Goal: Task Accomplishment & Management: Manage account settings

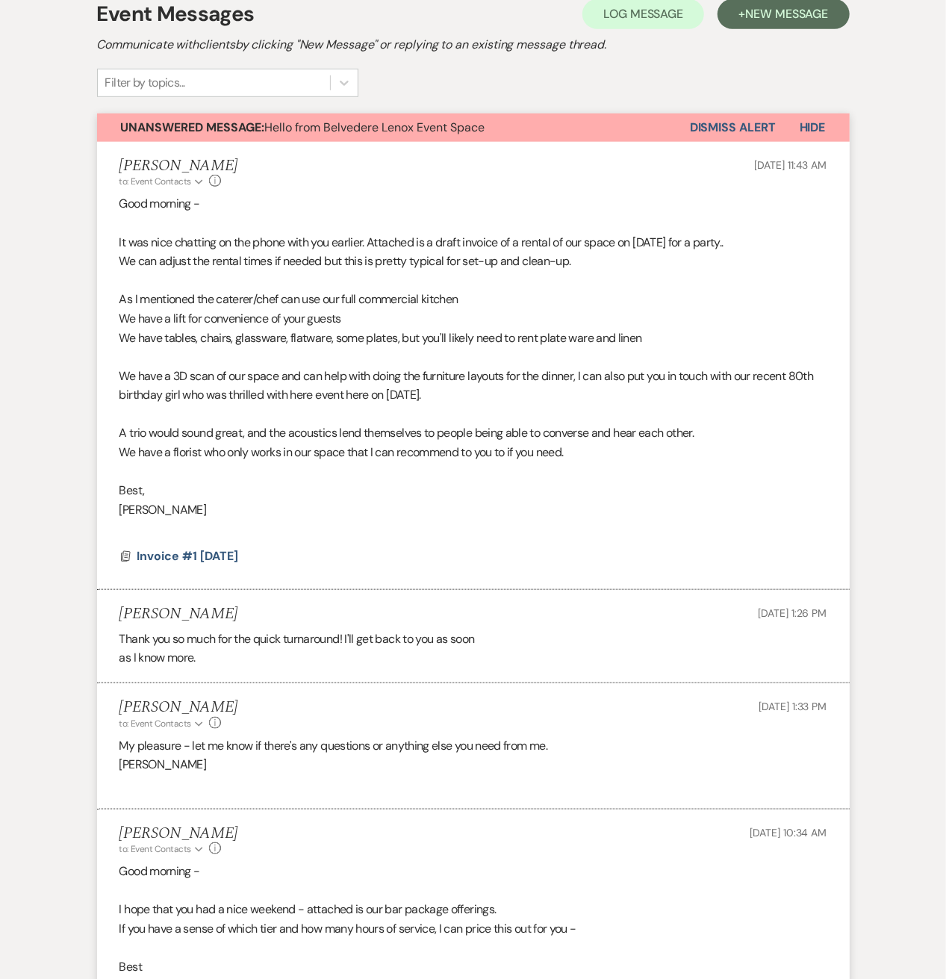
scroll to position [4, 0]
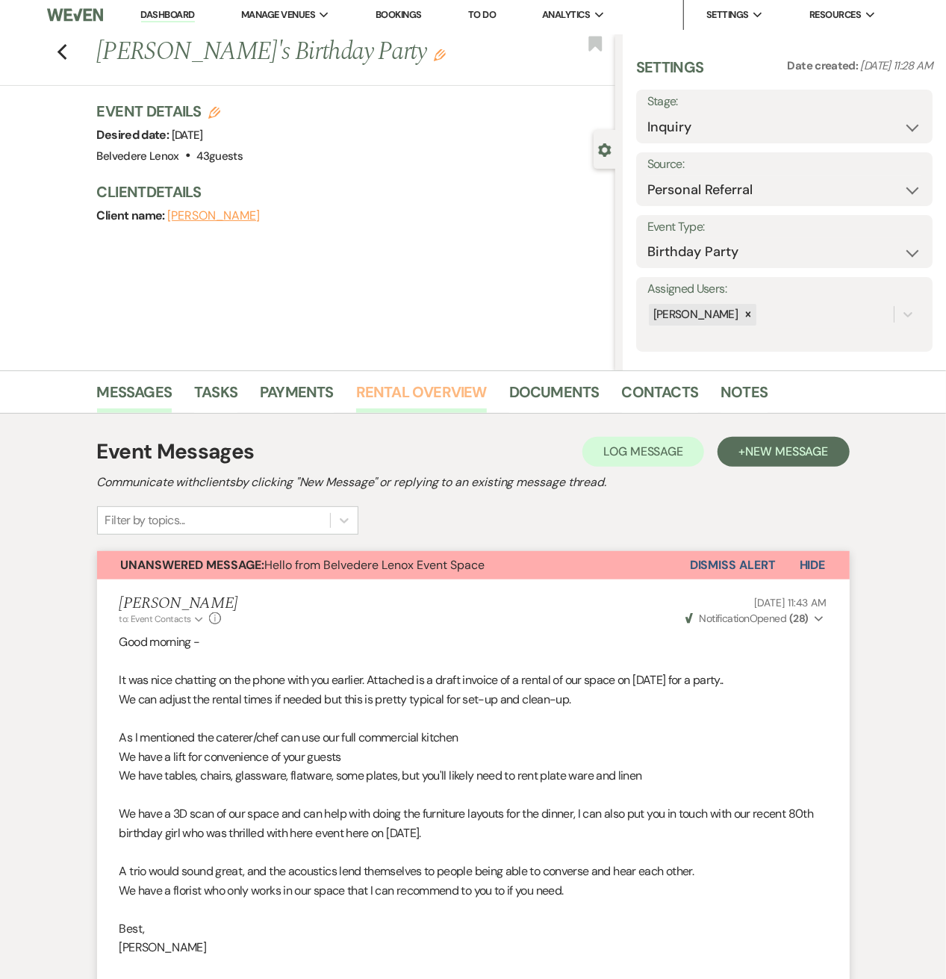
click at [451, 384] on link "Rental Overview" at bounding box center [421, 396] width 131 height 33
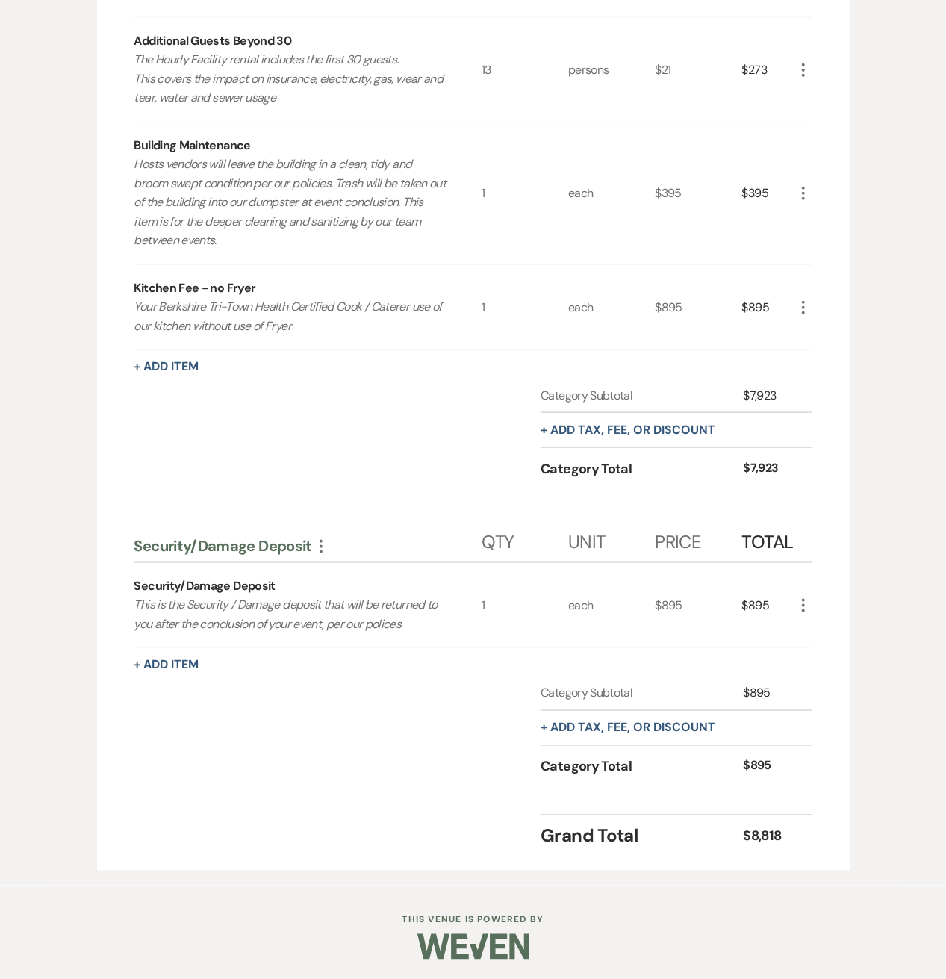
scroll to position [336, 0]
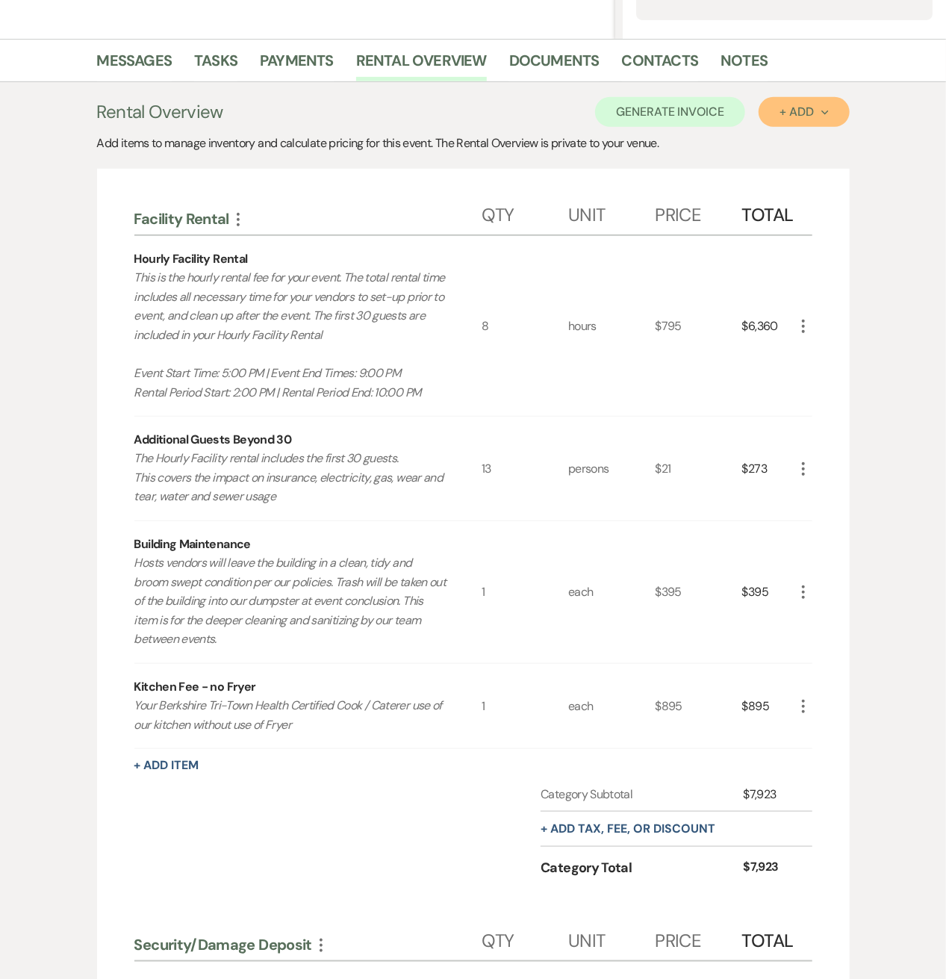
click at [814, 125] on button "+ Add Next" at bounding box center [803, 112] width 90 height 30
click at [790, 173] on button "Category" at bounding box center [797, 169] width 78 height 23
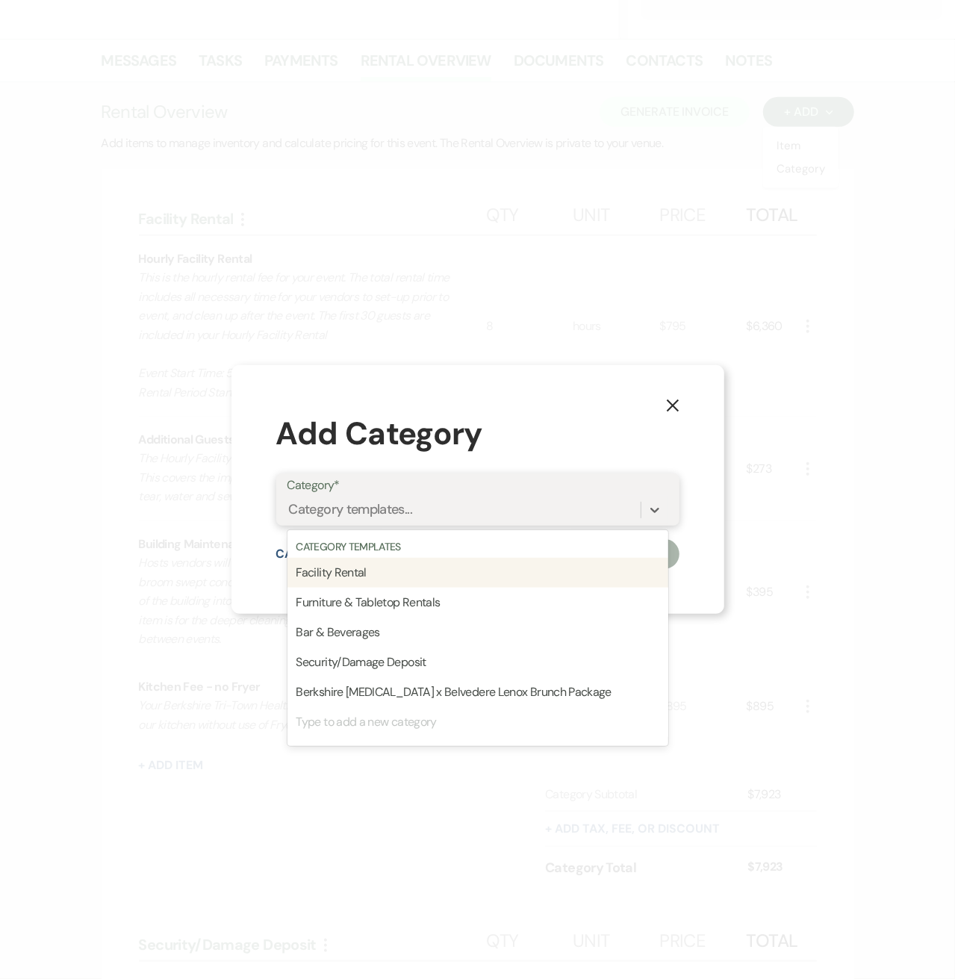
click at [349, 508] on div "Category templates..." at bounding box center [351, 510] width 124 height 20
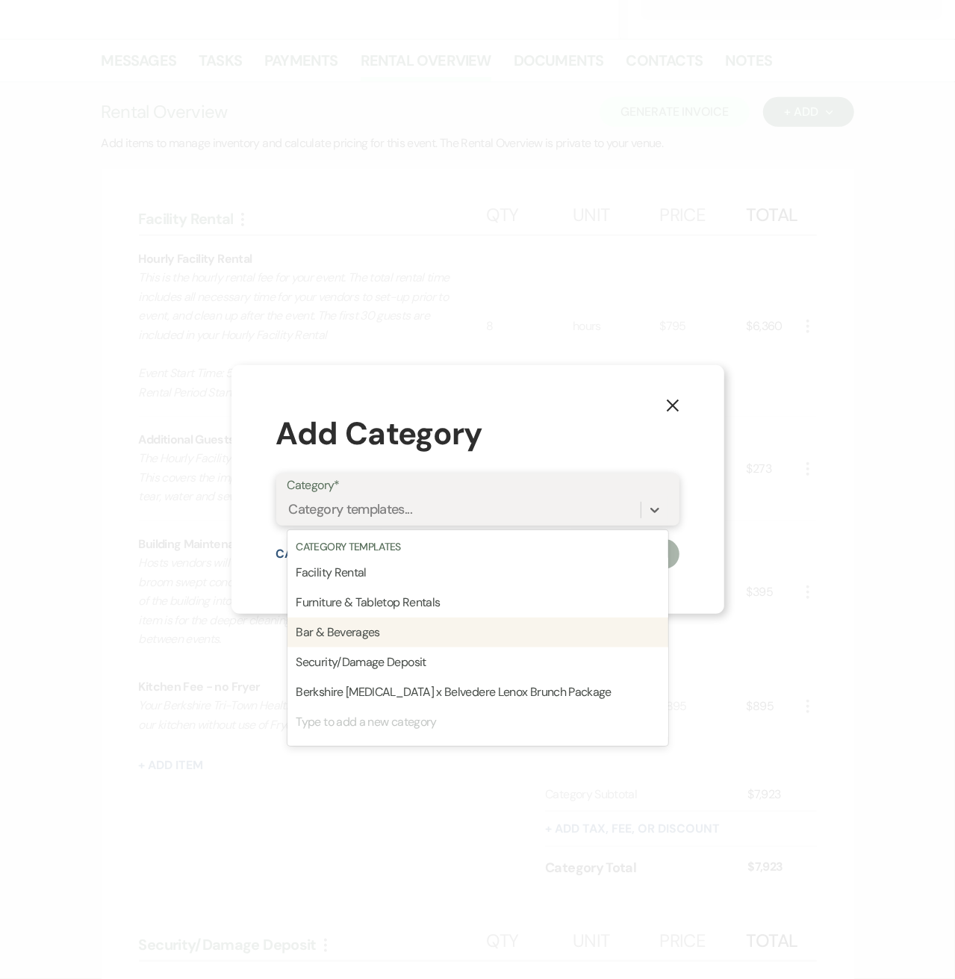
click at [341, 626] on div "Bar & Beverages" at bounding box center [477, 632] width 381 height 30
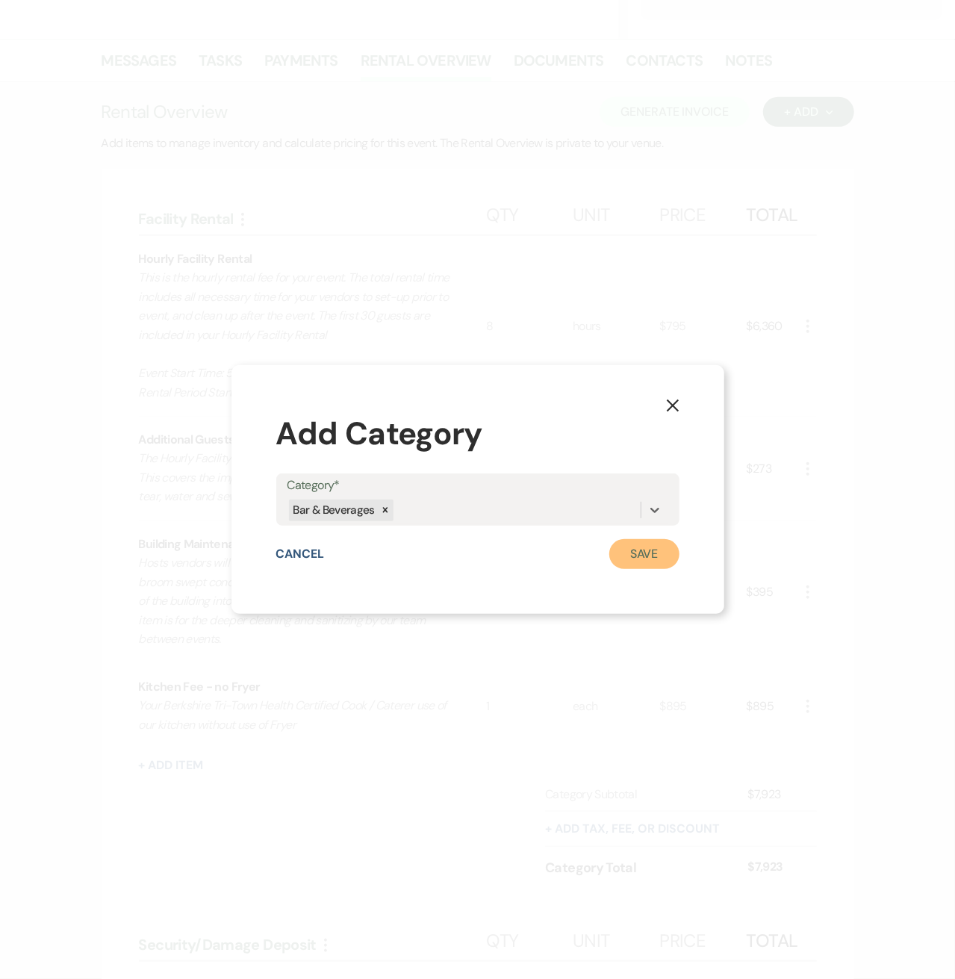
click at [651, 561] on button "Save" at bounding box center [644, 554] width 70 height 30
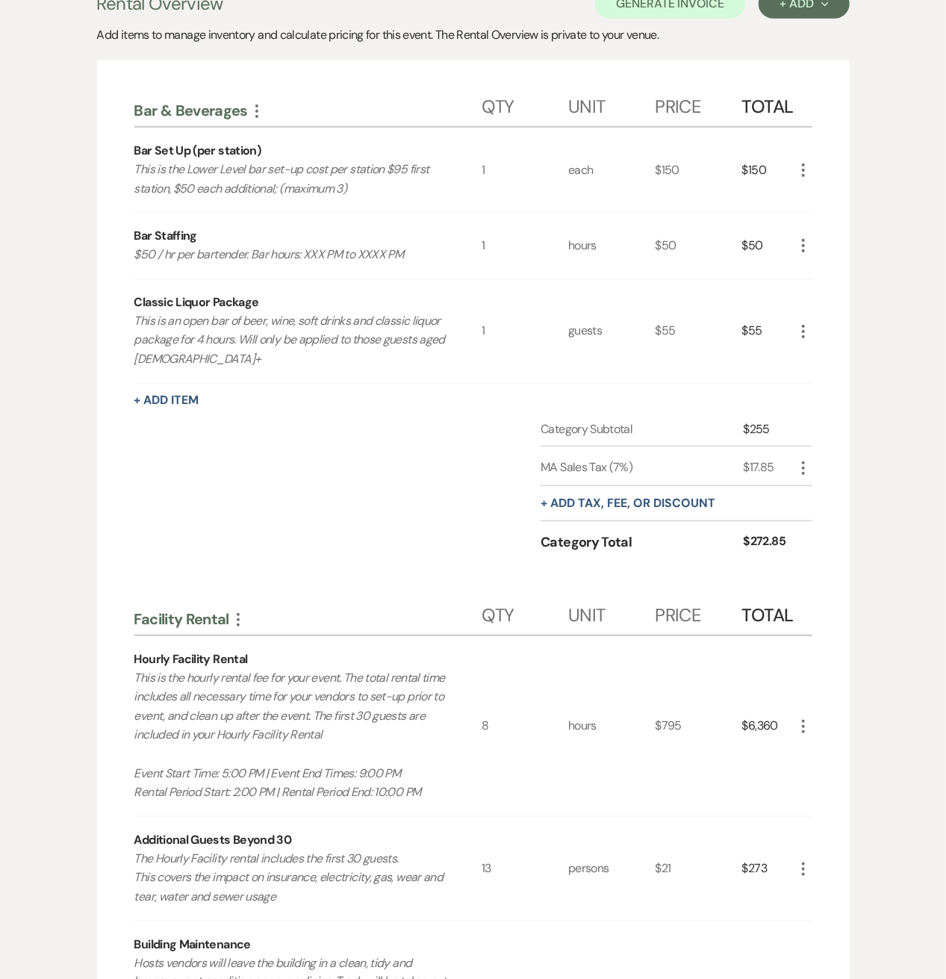
scroll to position [245, 0]
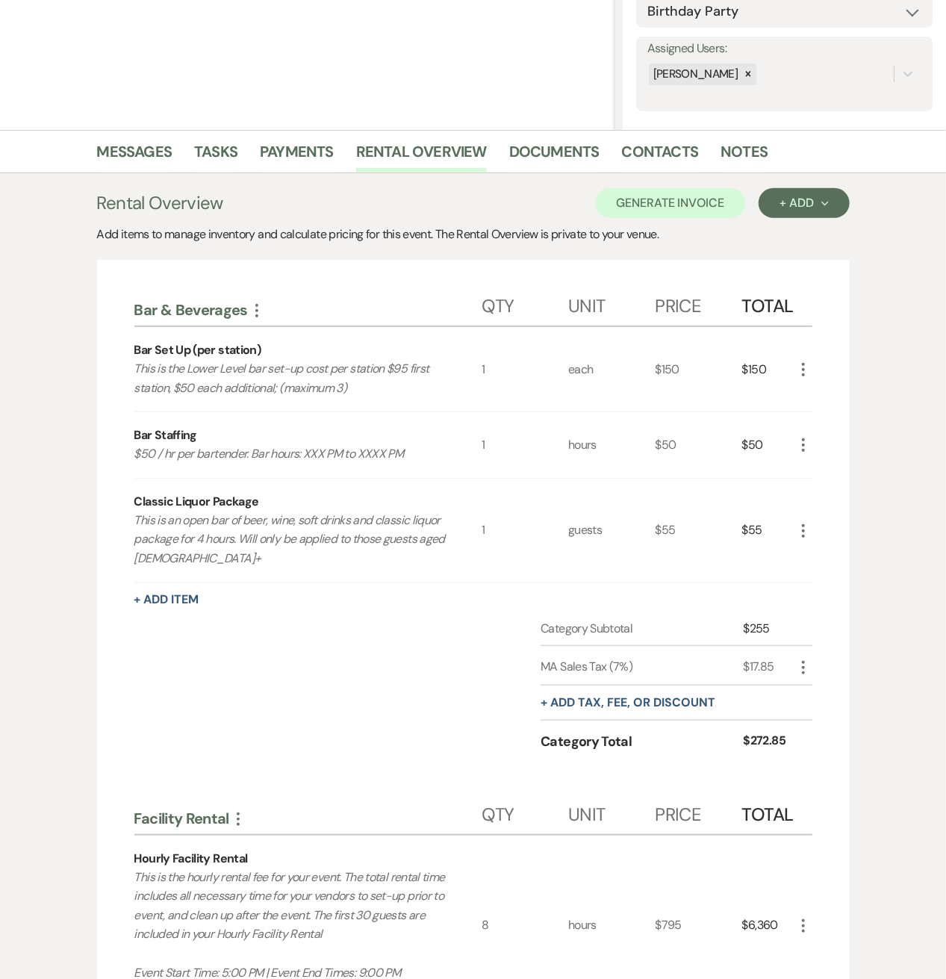
click at [798, 367] on icon "More" at bounding box center [803, 370] width 18 height 18
click at [806, 395] on button "Pencil Edit" at bounding box center [833, 399] width 78 height 24
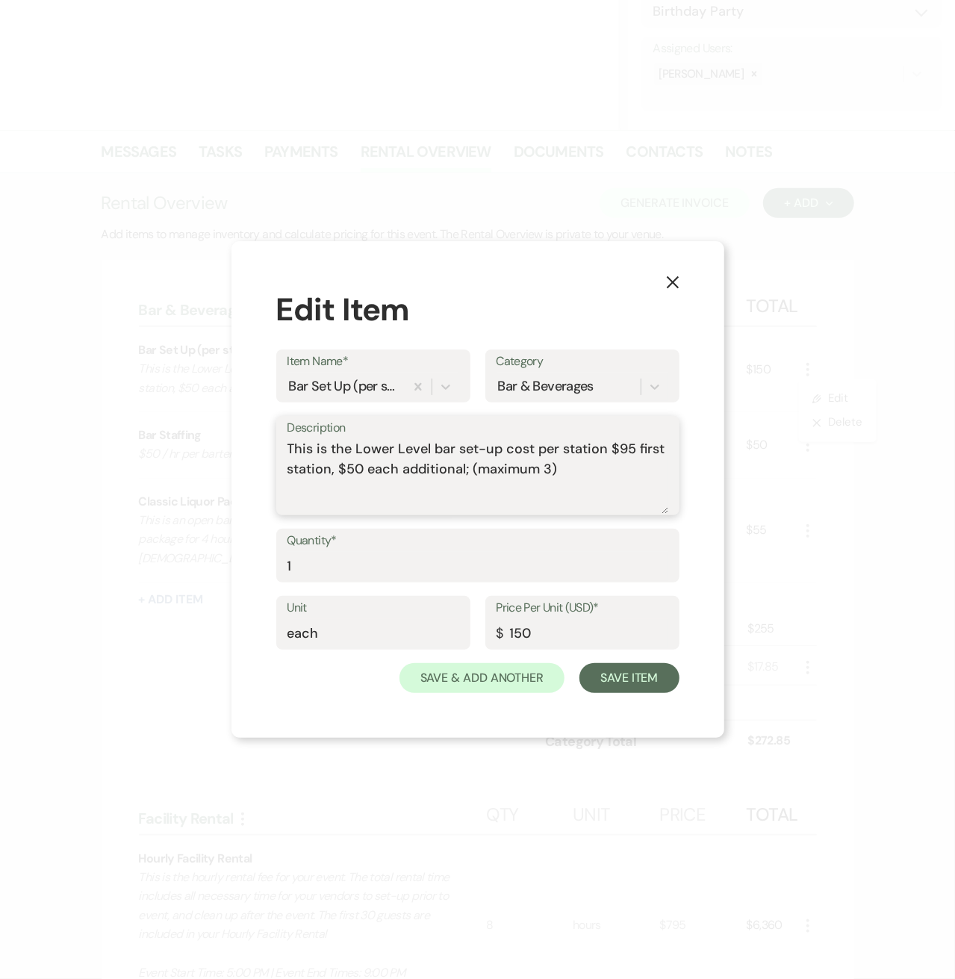
click at [573, 479] on textarea "This is the Lower Level bar set-up cost per station $95 first station, $50 each…" at bounding box center [477, 476] width 381 height 75
type textarea "This is the Lower Level bar set-up cost per station $95 first station, $50 each…"
drag, startPoint x: 546, startPoint y: 632, endPoint x: 484, endPoint y: 635, distance: 62.0
click at [485, 635] on div "Price Per Unit (USD)* $ 150" at bounding box center [582, 623] width 194 height 54
type input "1"
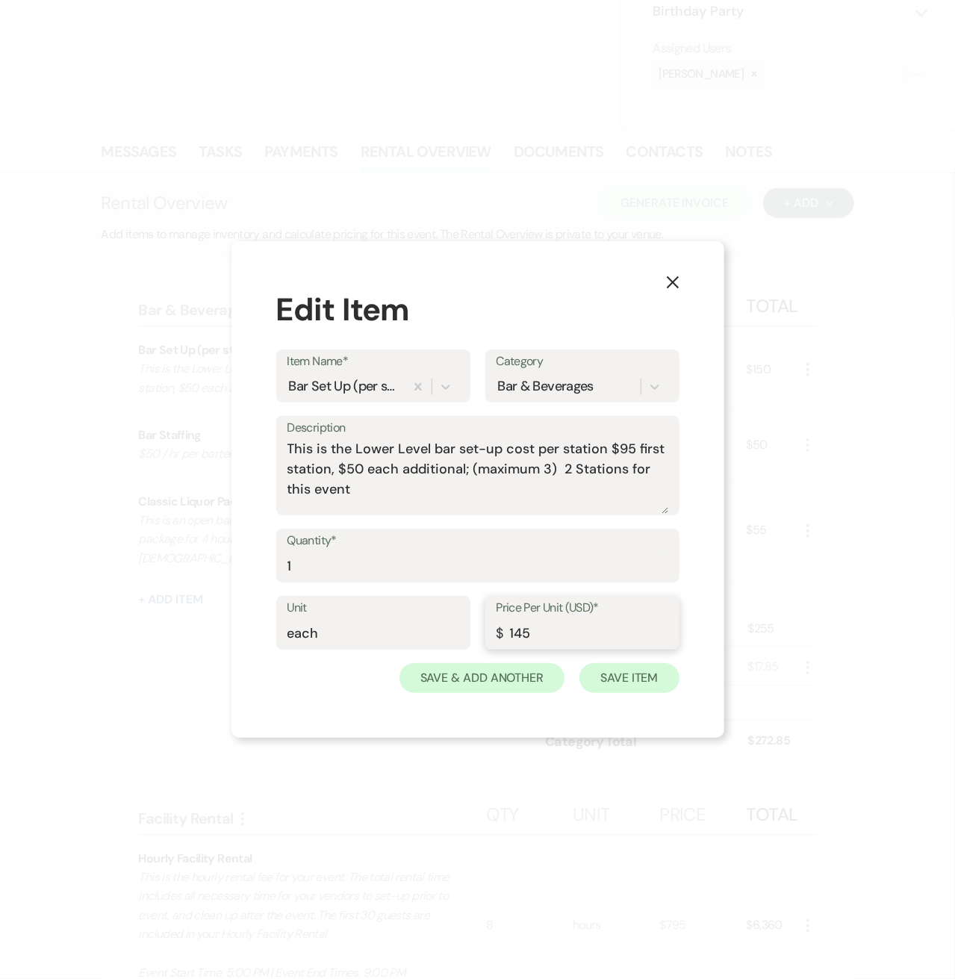
type input "145"
click at [590, 677] on button "Save Item" at bounding box center [628, 678] width 99 height 30
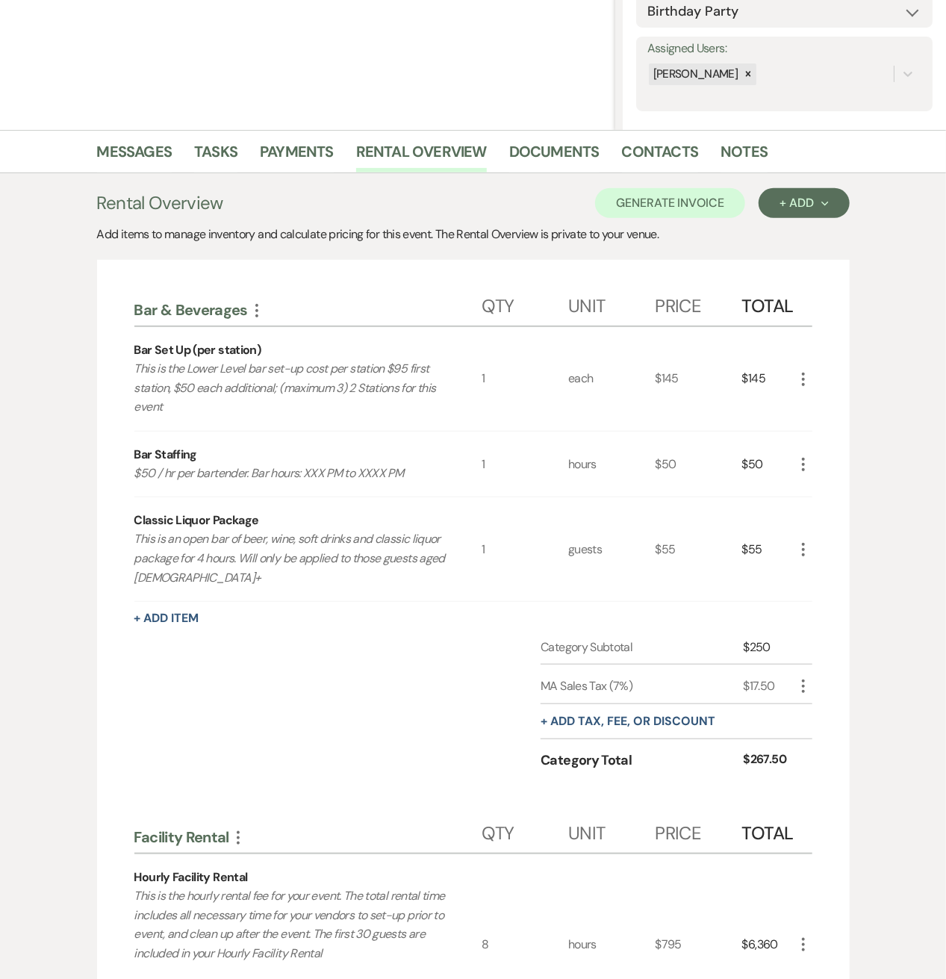
click at [799, 465] on icon "More" at bounding box center [803, 464] width 18 height 18
click at [799, 486] on button "Pencil Edit" at bounding box center [833, 494] width 78 height 24
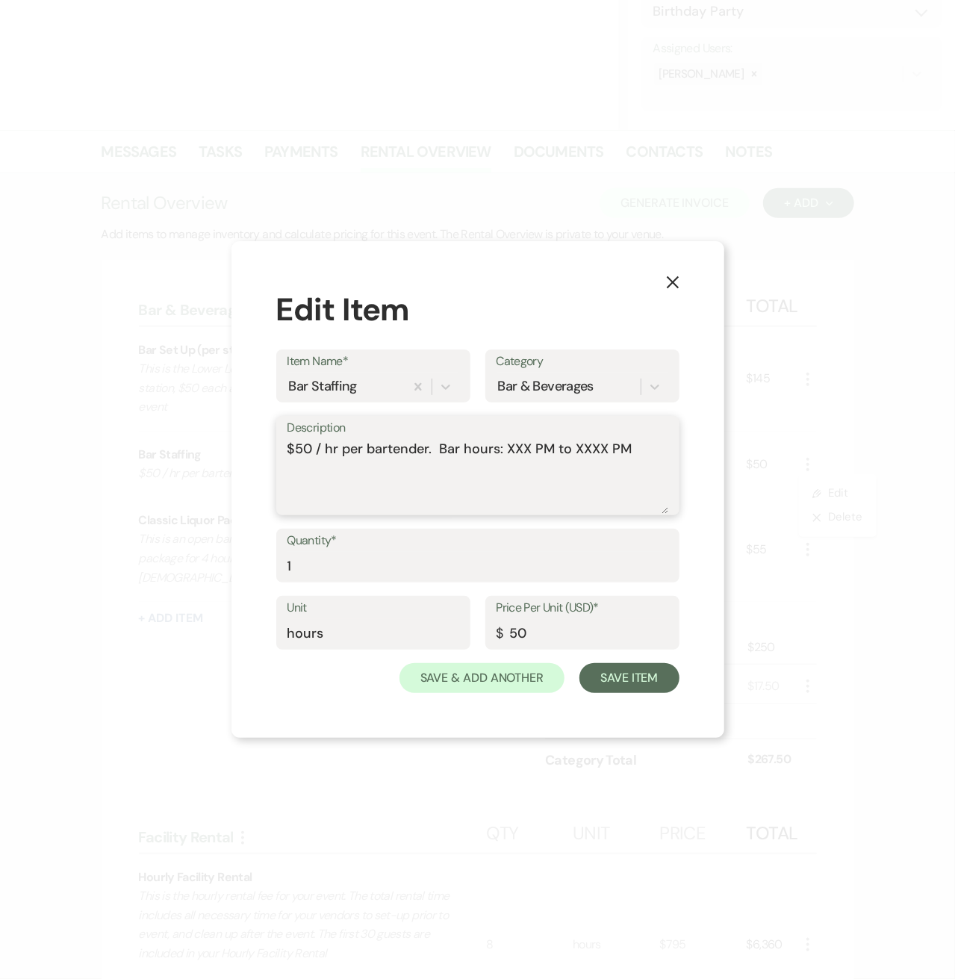
click at [524, 448] on textarea "$50 / hr per bartender. Bar hours: XXX PM to XXXX PM" at bounding box center [477, 476] width 381 height 75
click at [582, 449] on textarea "$50 / hr per bartender. Bar hours: 5 PM to XXXX PM" at bounding box center [477, 476] width 381 height 75
type textarea "$50 / hr per bartender. Bar hours: 5 PM to 9 PM x 2 bartenders"
type input "5"
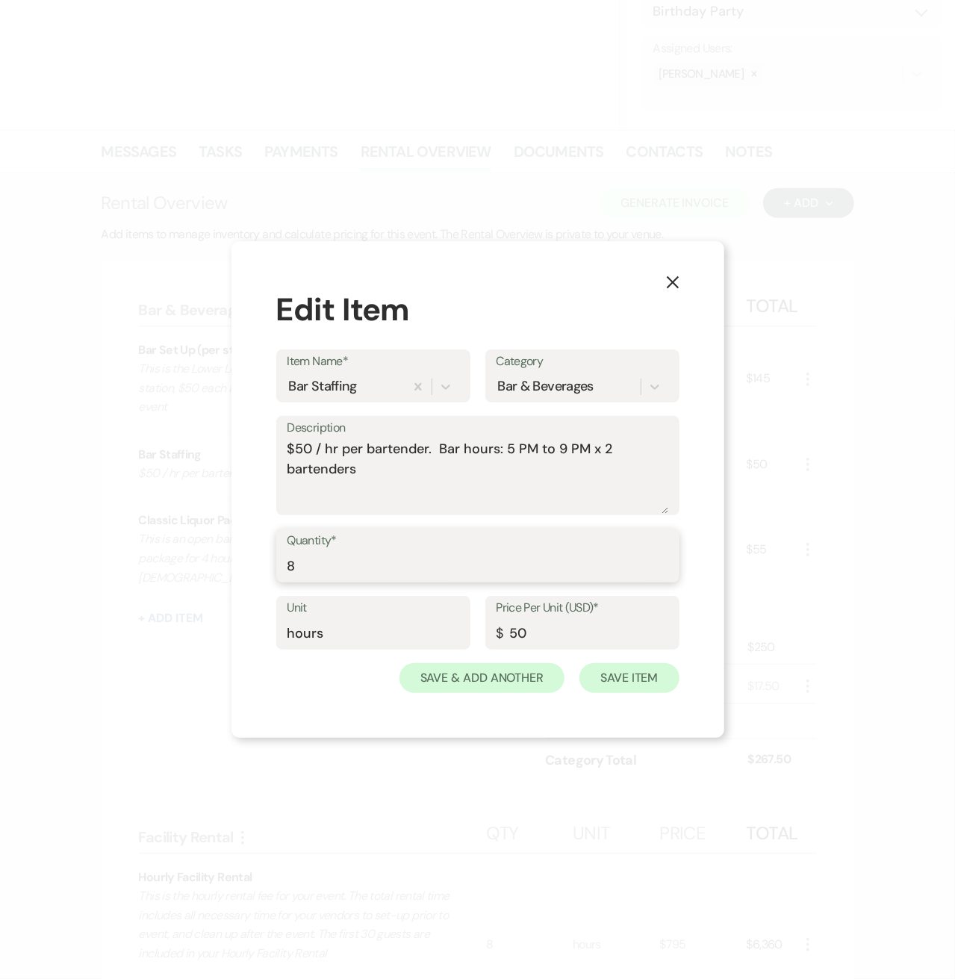
type input "8"
click at [624, 664] on button "Save Item" at bounding box center [628, 678] width 99 height 30
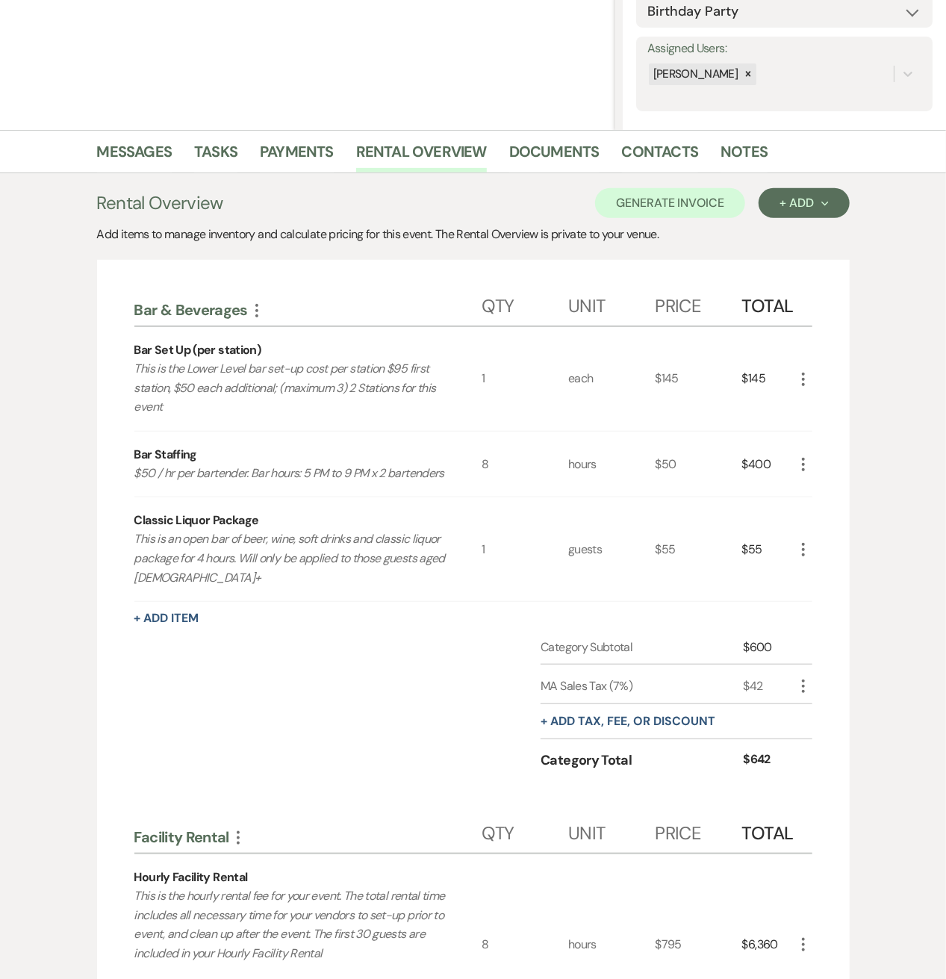
click at [803, 558] on icon "More" at bounding box center [803, 549] width 18 height 18
click at [812, 588] on button "Pencil Edit" at bounding box center [833, 579] width 78 height 24
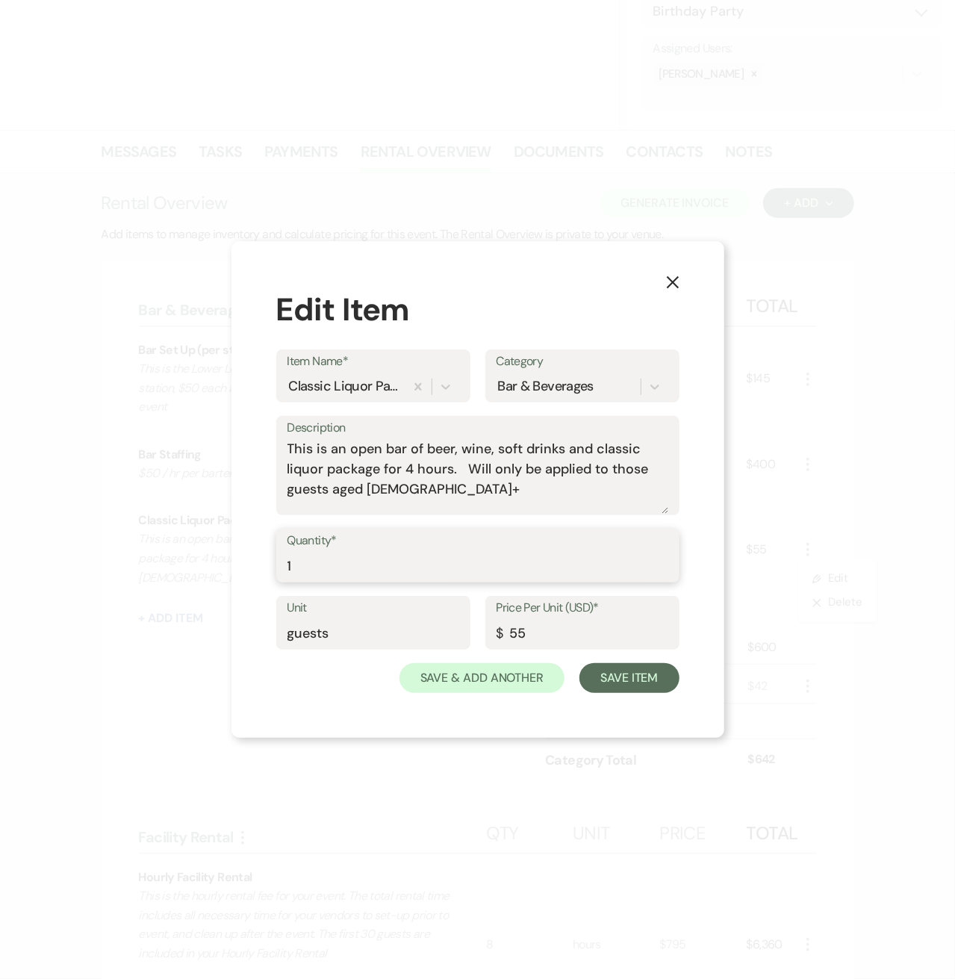
click at [407, 552] on input "1" at bounding box center [477, 566] width 381 height 29
drag, startPoint x: 364, startPoint y: 563, endPoint x: 220, endPoint y: 564, distance: 143.3
click at [220, 564] on div "X Edit Item Item Name* Classic Liquor Package Category Bar & Beverages Descript…" at bounding box center [477, 489] width 955 height 979
type input "44"
click at [610, 683] on button "Save Item" at bounding box center [628, 678] width 99 height 30
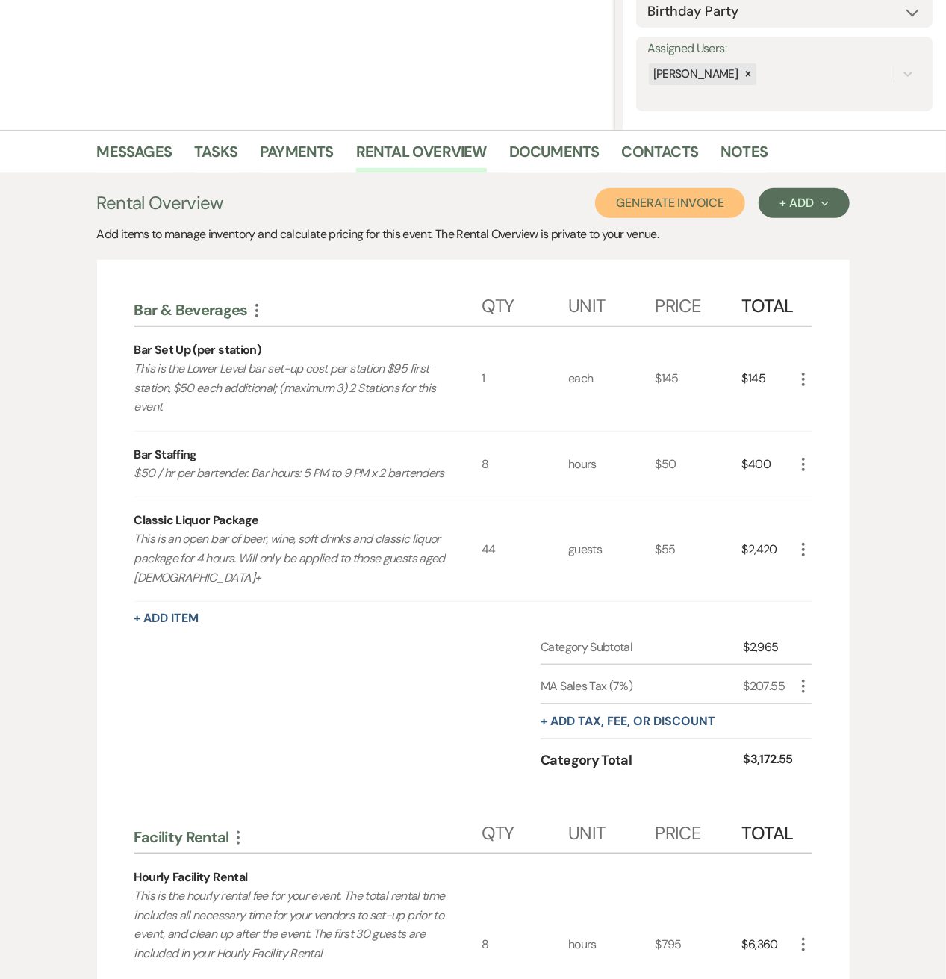
click at [715, 205] on button "Generate Invoice" at bounding box center [670, 203] width 150 height 30
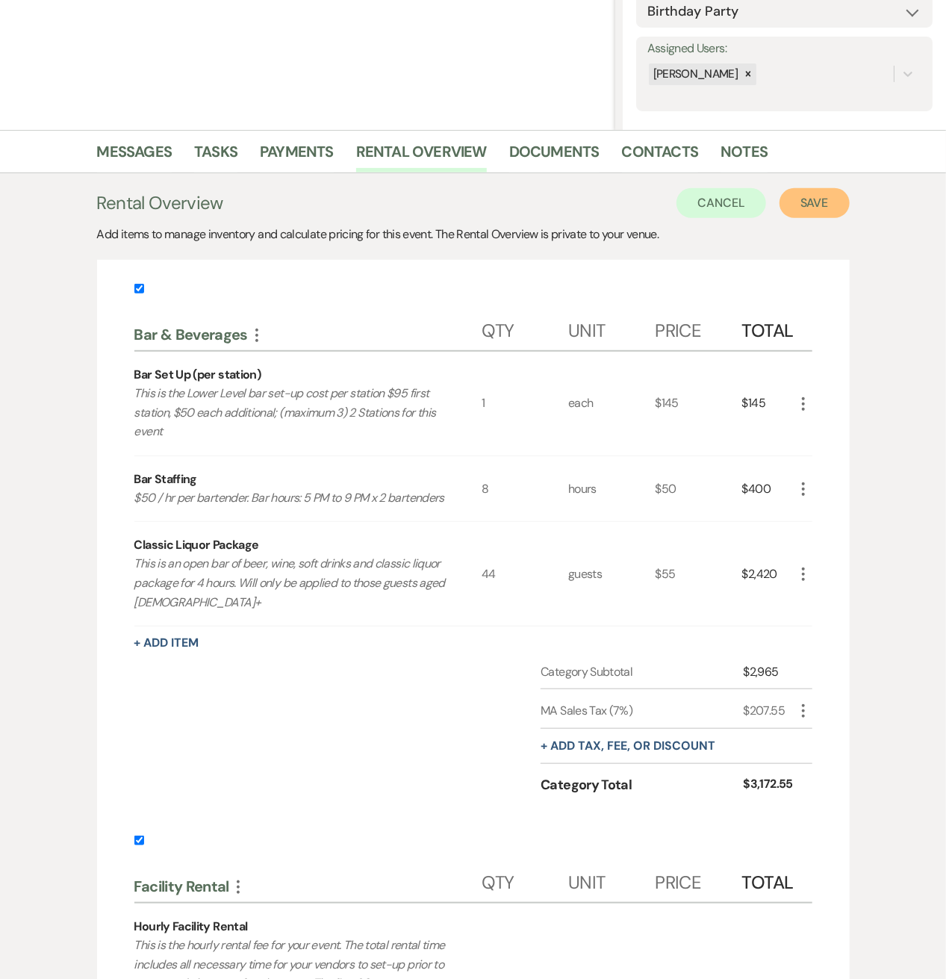
click at [835, 205] on button "Save" at bounding box center [814, 203] width 70 height 30
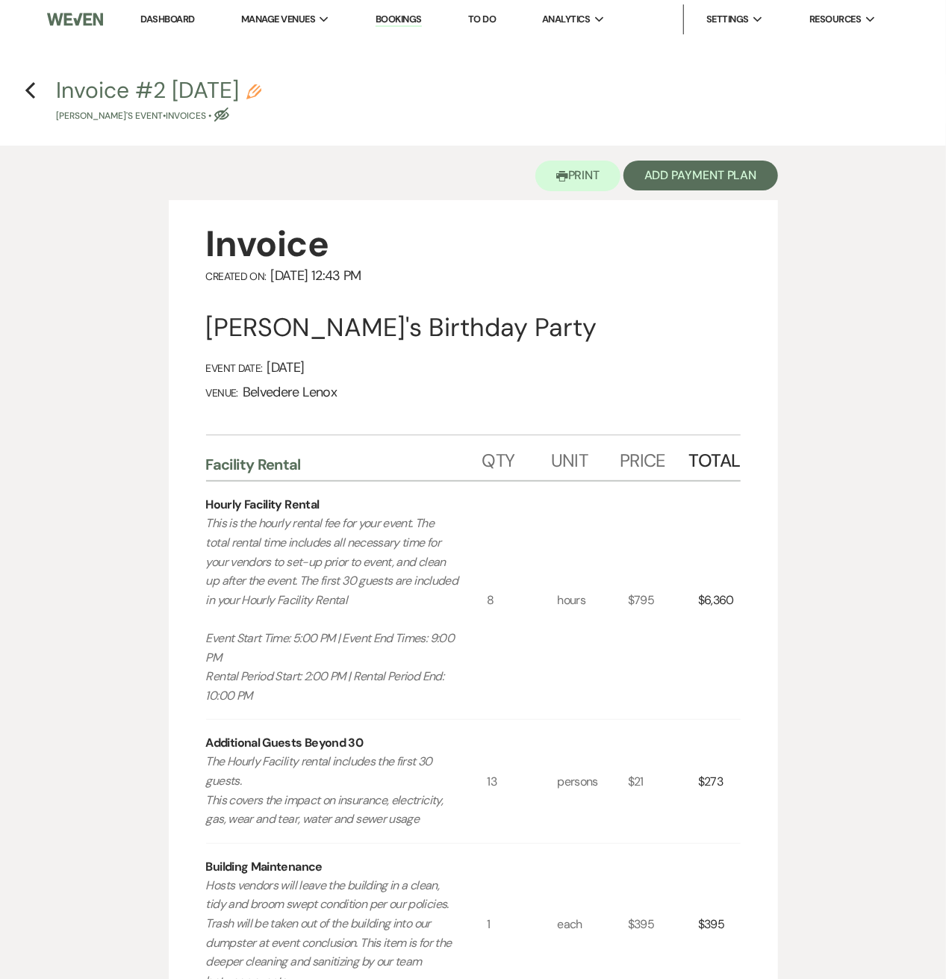
click at [261, 92] on use "button" at bounding box center [253, 91] width 15 height 15
select select "22"
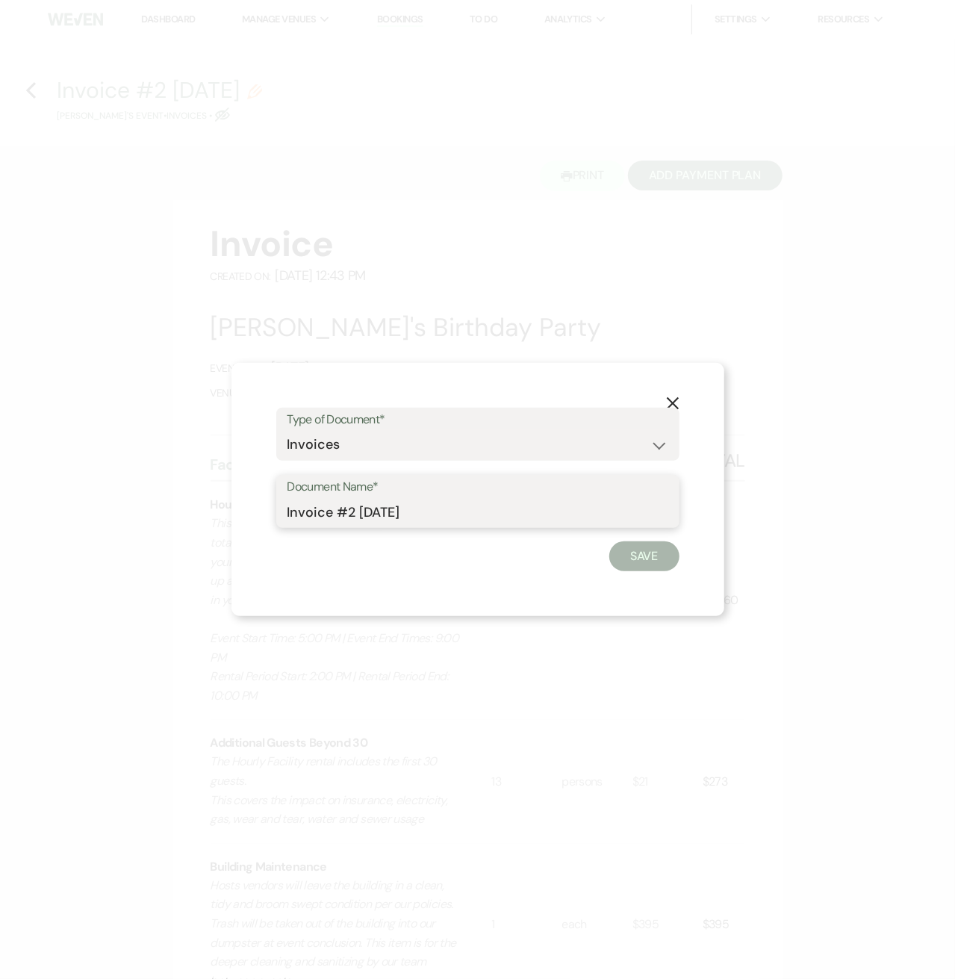
click at [404, 517] on input "Invoice #2 9-15-2025" at bounding box center [477, 511] width 381 height 29
drag, startPoint x: 441, startPoint y: 513, endPoint x: 341, endPoint y: 505, distance: 100.4
click at [384, 507] on input "Invoice #2 9-15-2025" at bounding box center [477, 511] width 381 height 29
drag, startPoint x: 341, startPoint y: 505, endPoint x: 246, endPoint y: 505, distance: 95.6
click at [246, 505] on div "X Type of Document* Special Event Insurance Vendor Certificate of Insurance Con…" at bounding box center [477, 490] width 493 height 254
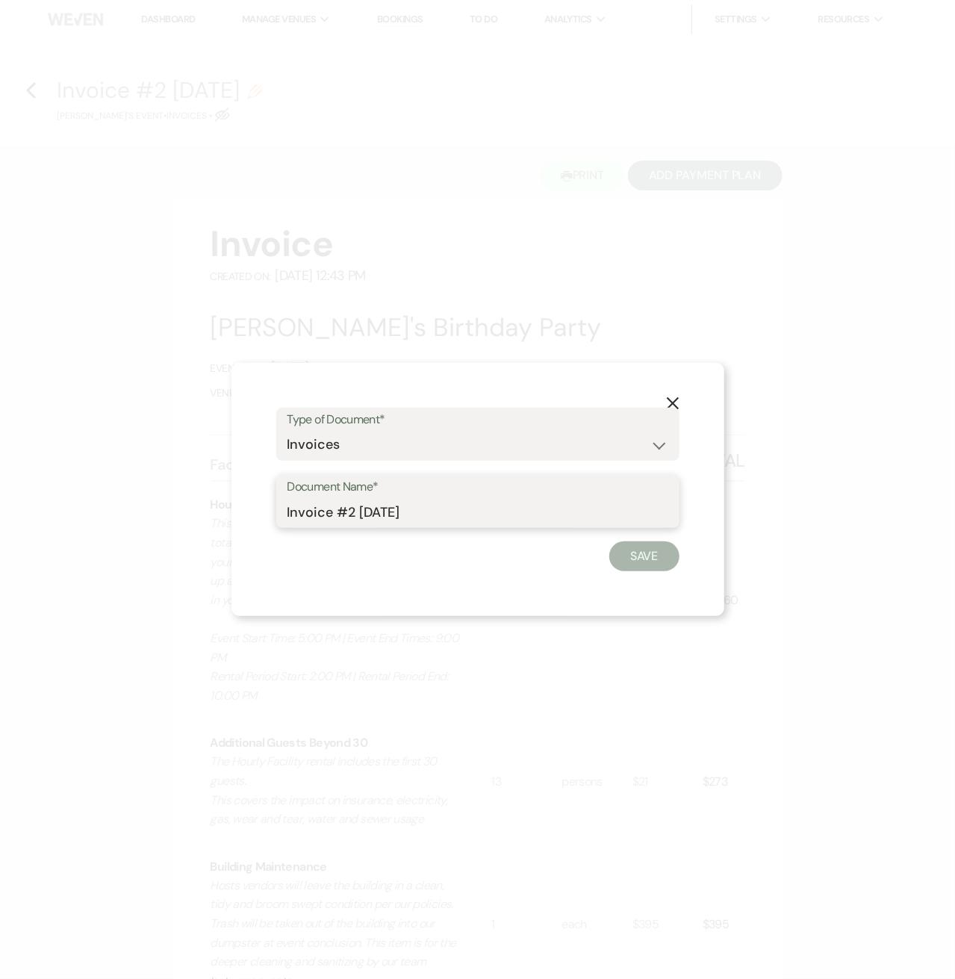
click at [334, 518] on input "Invoice #2 9-15-2025" at bounding box center [477, 511] width 381 height 29
drag, startPoint x: 443, startPoint y: 508, endPoint x: 266, endPoint y: 511, distance: 176.9
click at [266, 511] on div "X Type of Document* Special Event Insurance Vendor Certificate of Insurance Con…" at bounding box center [477, 490] width 493 height 254
type input "Belvedere Bar Package"
click at [646, 561] on button "Save" at bounding box center [644, 556] width 70 height 30
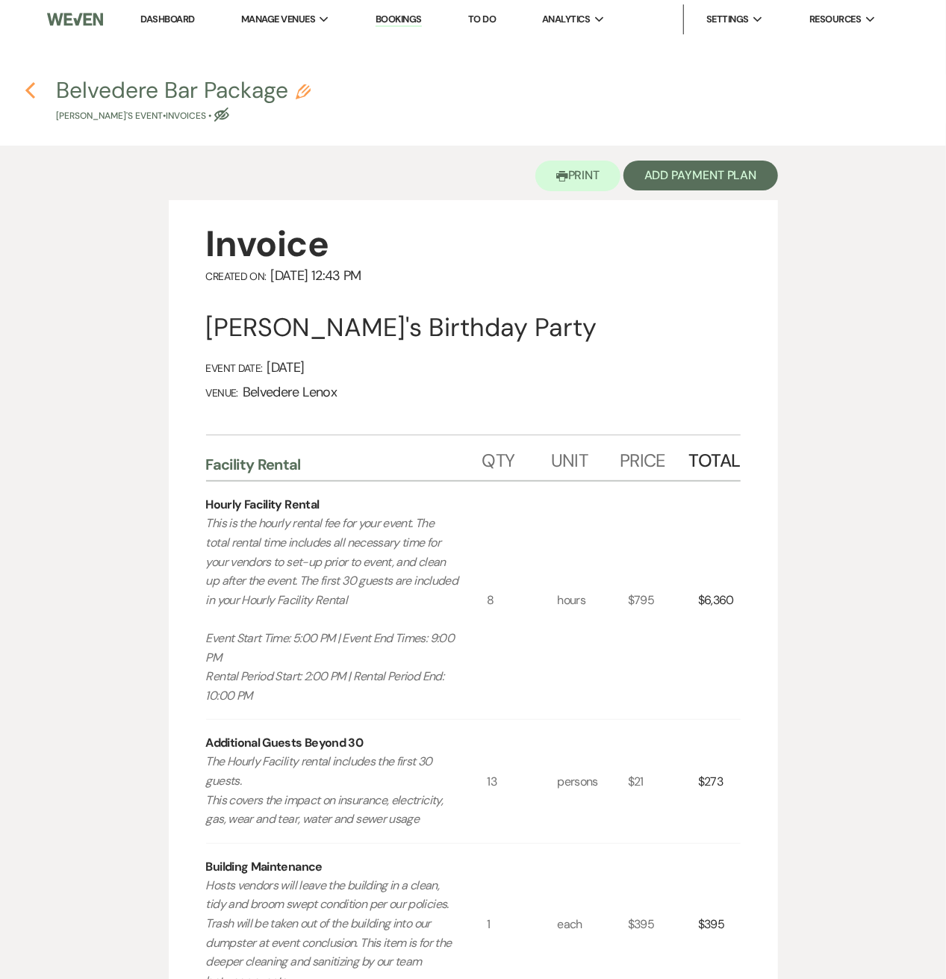
click at [27, 94] on icon "Previous" at bounding box center [30, 90] width 11 height 18
click at [30, 87] on use "button" at bounding box center [30, 90] width 10 height 16
click at [34, 91] on icon "Previous" at bounding box center [30, 90] width 11 height 18
click at [176, 14] on link "Dashboard" at bounding box center [168, 19] width 54 height 13
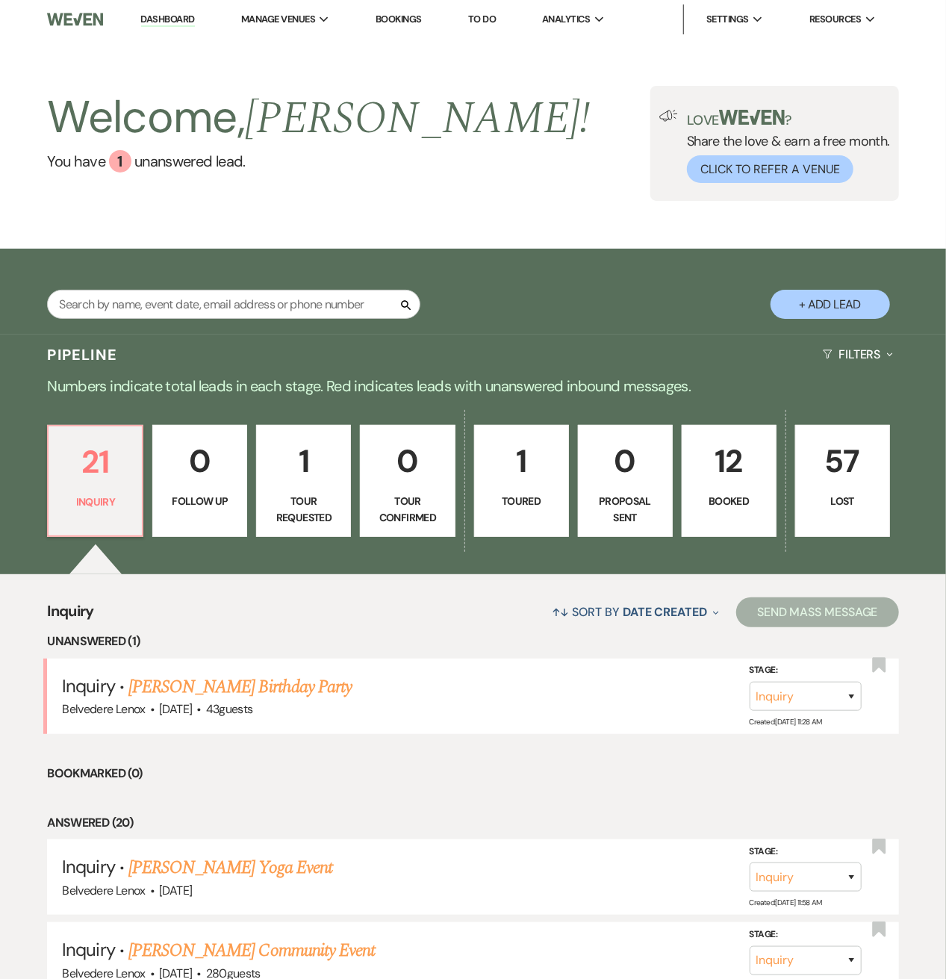
click at [745, 479] on p "12" at bounding box center [728, 461] width 75 height 50
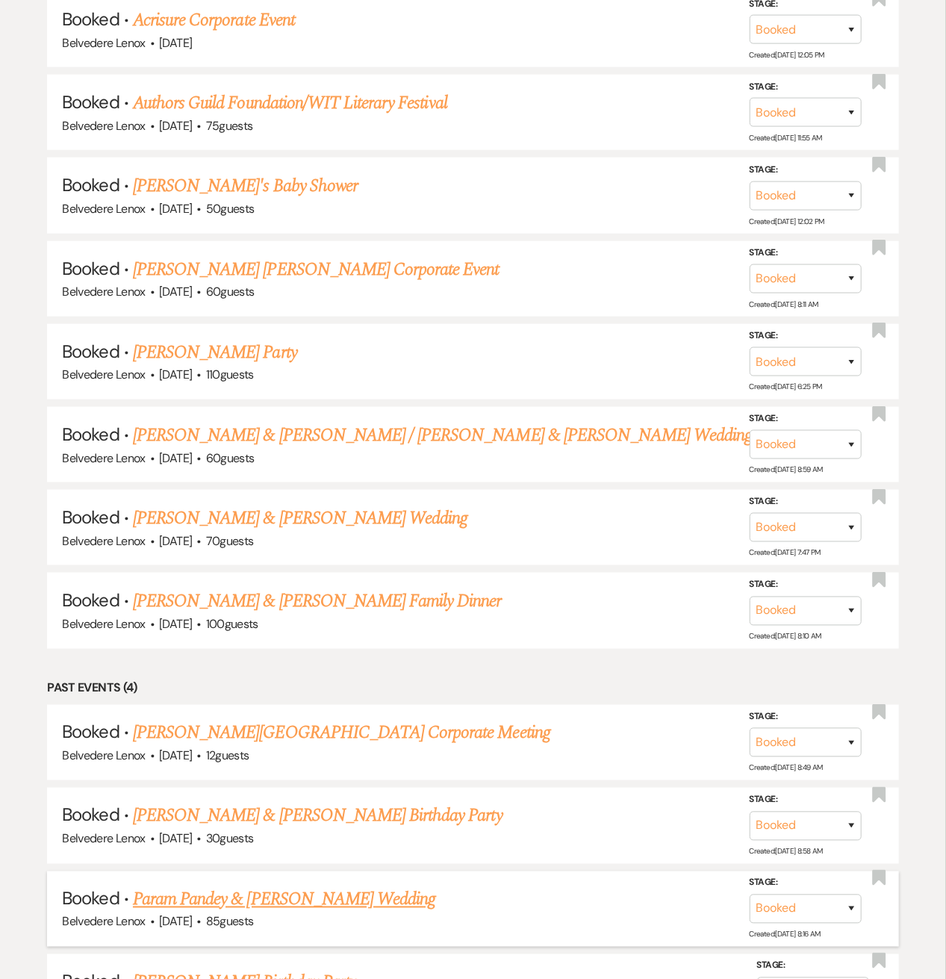
scroll to position [930, 0]
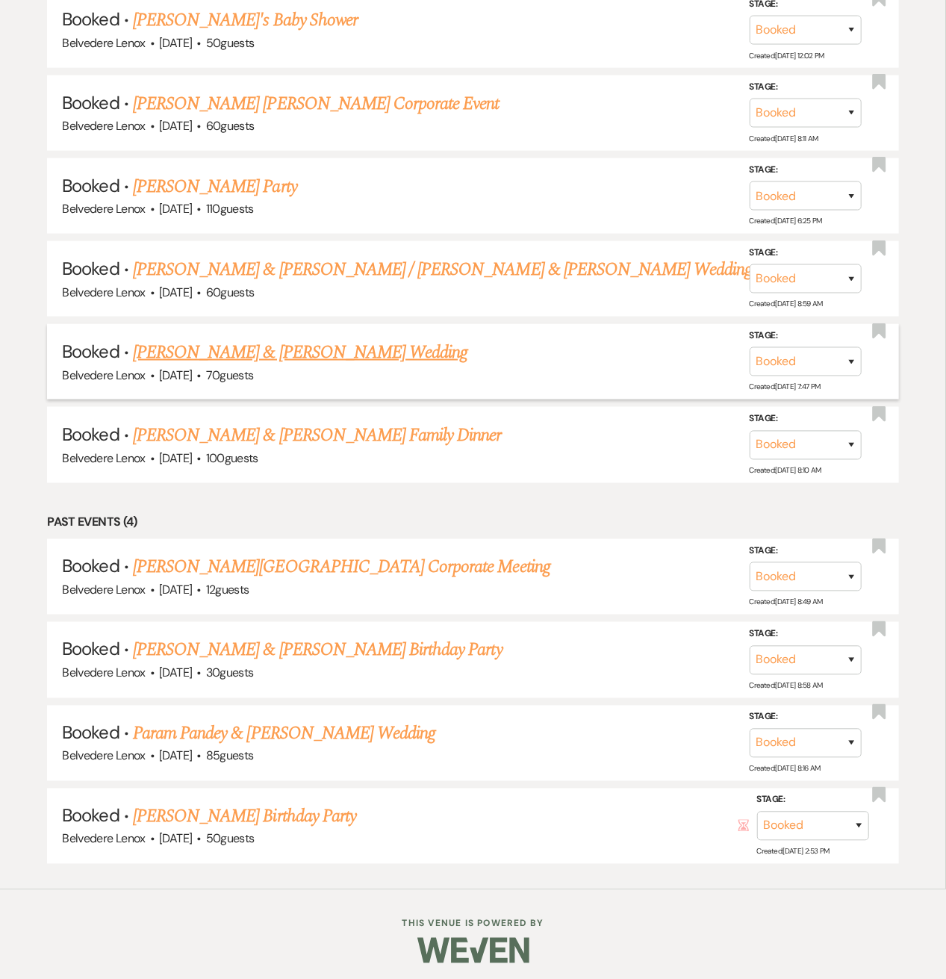
click at [251, 353] on link "John Allen & Kate McCaw's Wedding" at bounding box center [300, 352] width 334 height 27
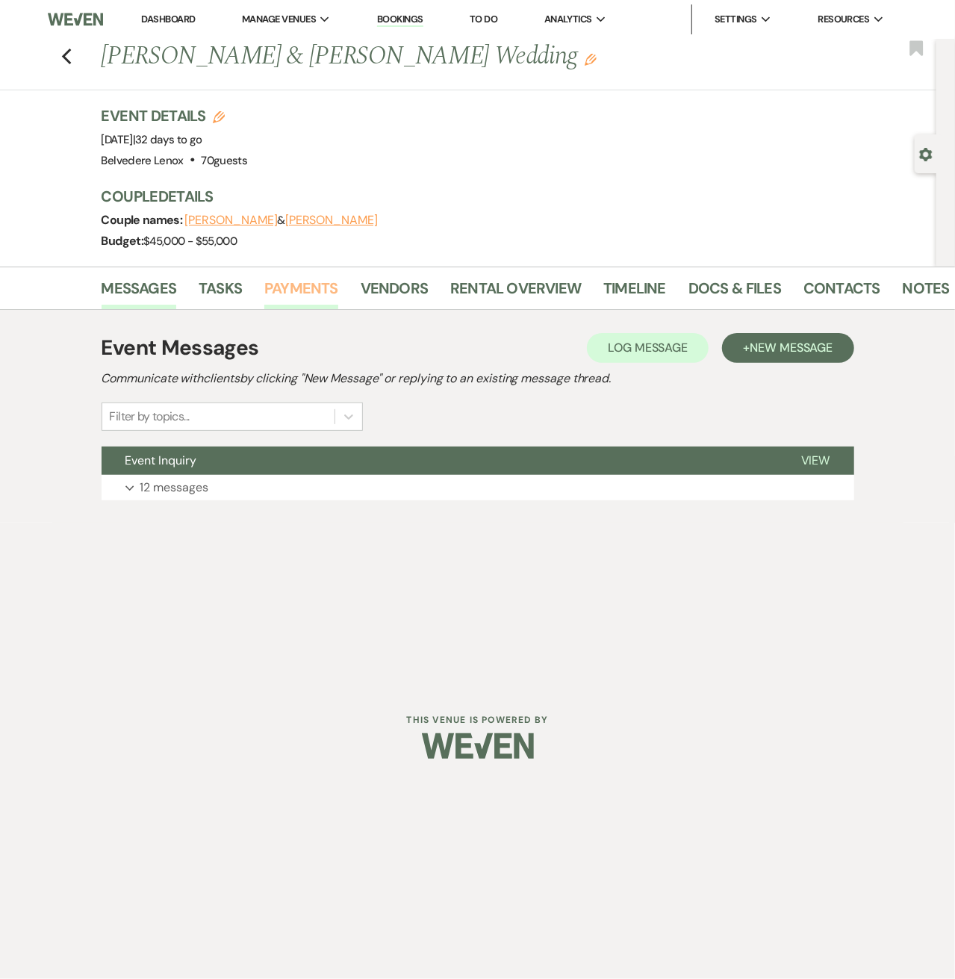
click at [288, 286] on link "Payments" at bounding box center [301, 292] width 74 height 33
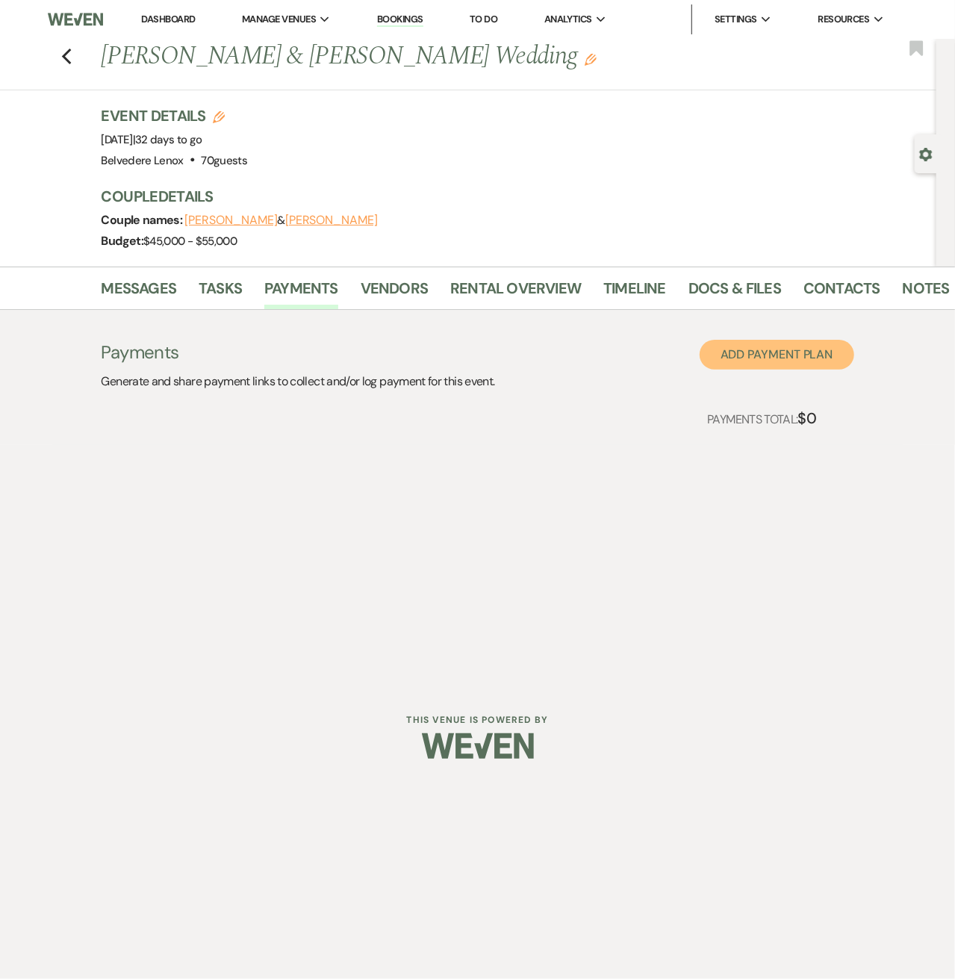
click at [780, 358] on button "Add Payment Plan" at bounding box center [776, 355] width 155 height 30
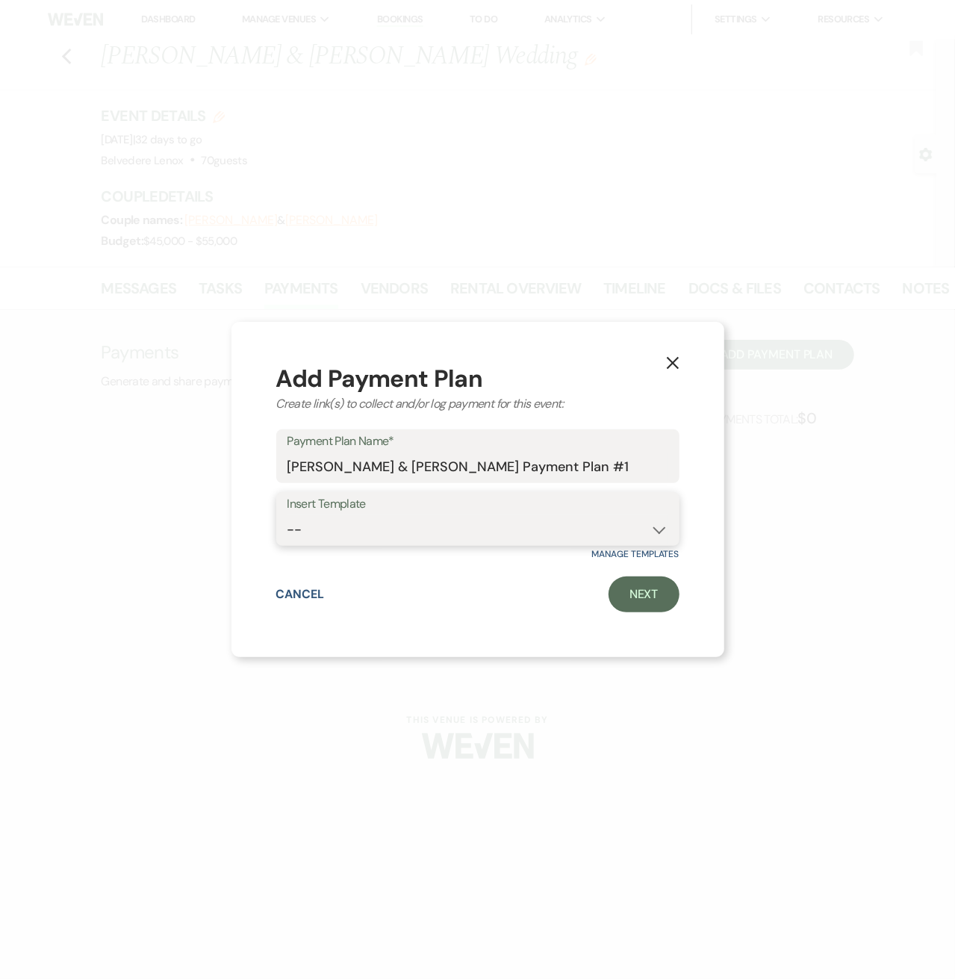
click at [420, 534] on select "-- Event Within 90 Days Event Within 180 Days Event More than 180 Days" at bounding box center [477, 529] width 381 height 29
select select "419"
click at [287, 515] on select "-- Event Within 90 Days Event Within 180 Days Event More than 180 Days" at bounding box center [477, 529] width 381 height 29
click at [629, 588] on link "Next" at bounding box center [643, 594] width 71 height 36
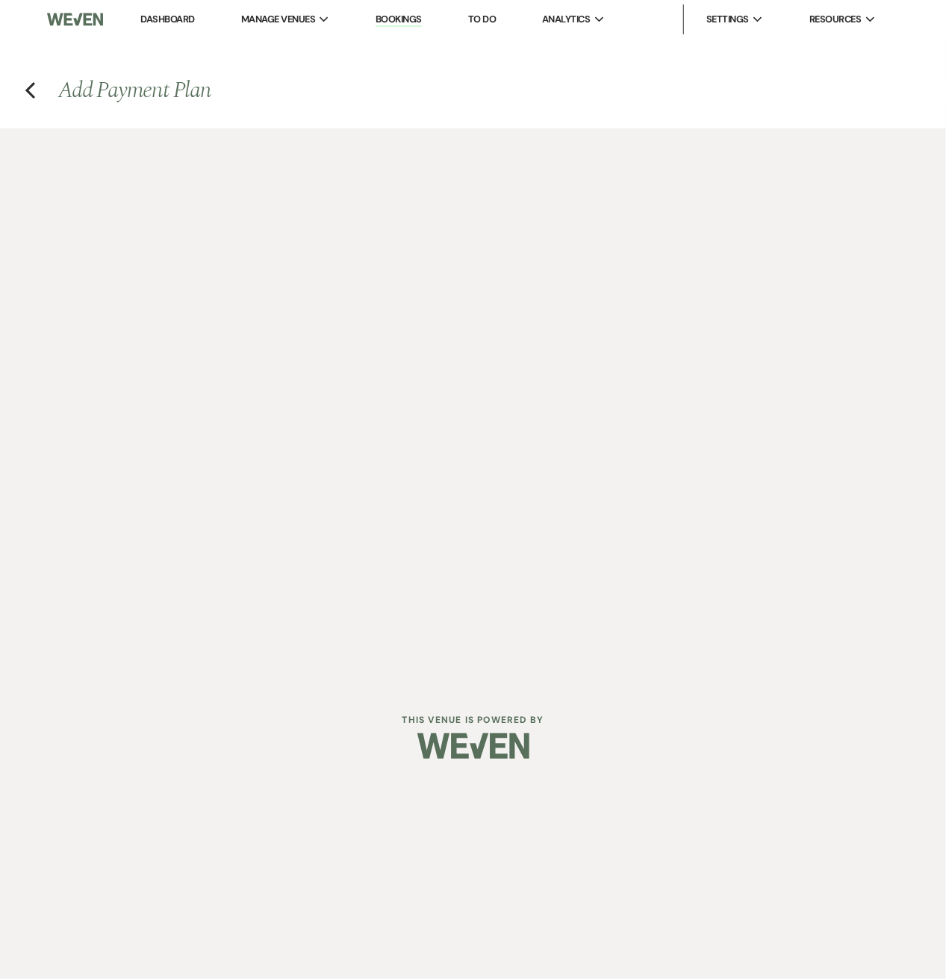
select select "2"
select select "percentage"
select select "client"
select select "weeks"
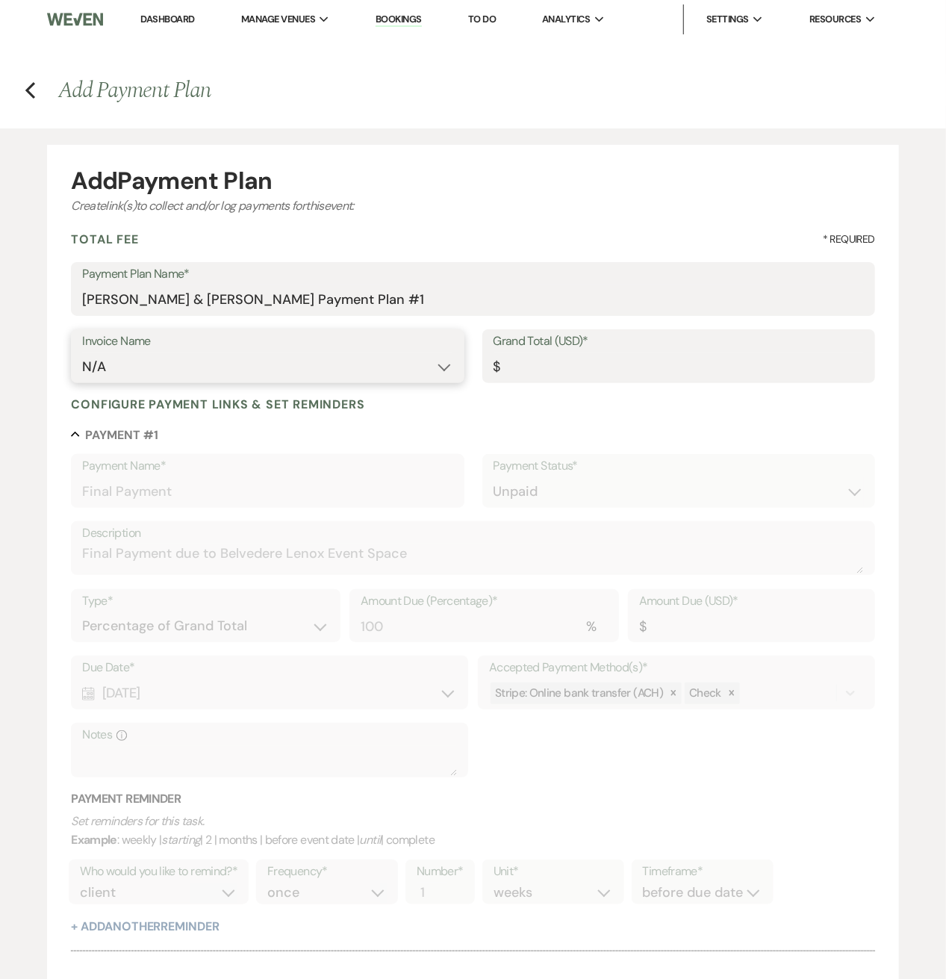
click at [269, 360] on select "N/A Invoice #1 7-16-2025 Invoice #2: 9-5-2025" at bounding box center [267, 366] width 370 height 29
select select "28325"
click at [82, 352] on select "N/A Invoice #1 7-16-2025 Invoice #2: 9-5-2025" at bounding box center [267, 366] width 370 height 29
type input "12855.00"
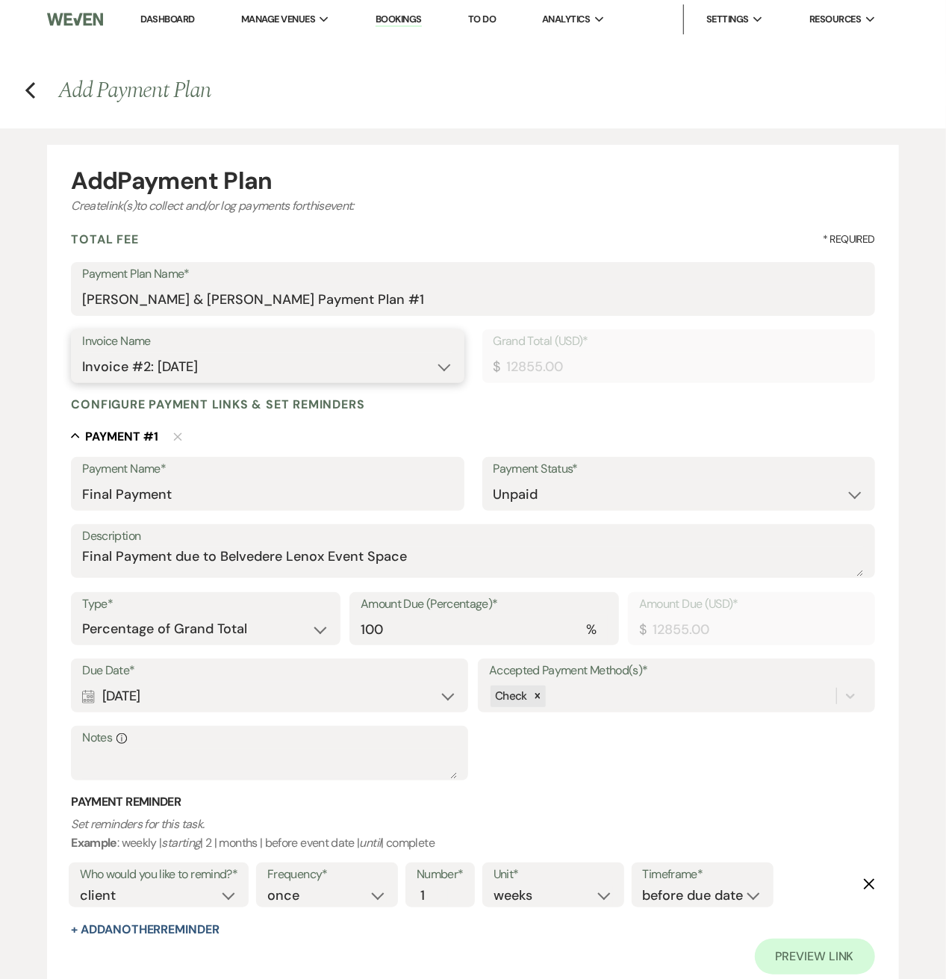
scroll to position [191, 0]
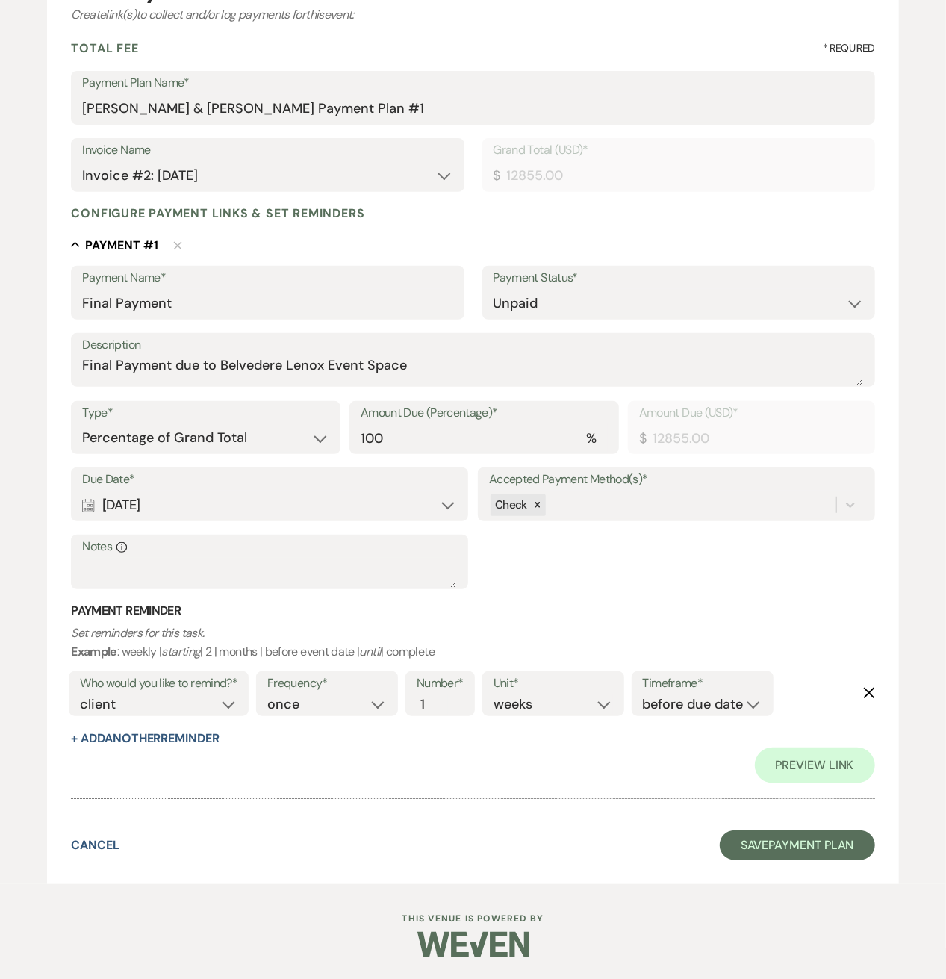
click at [230, 504] on div "Calendar Sep 10, 2025 Expand" at bounding box center [269, 504] width 375 height 29
select select "day"
select select "afterBookedDate"
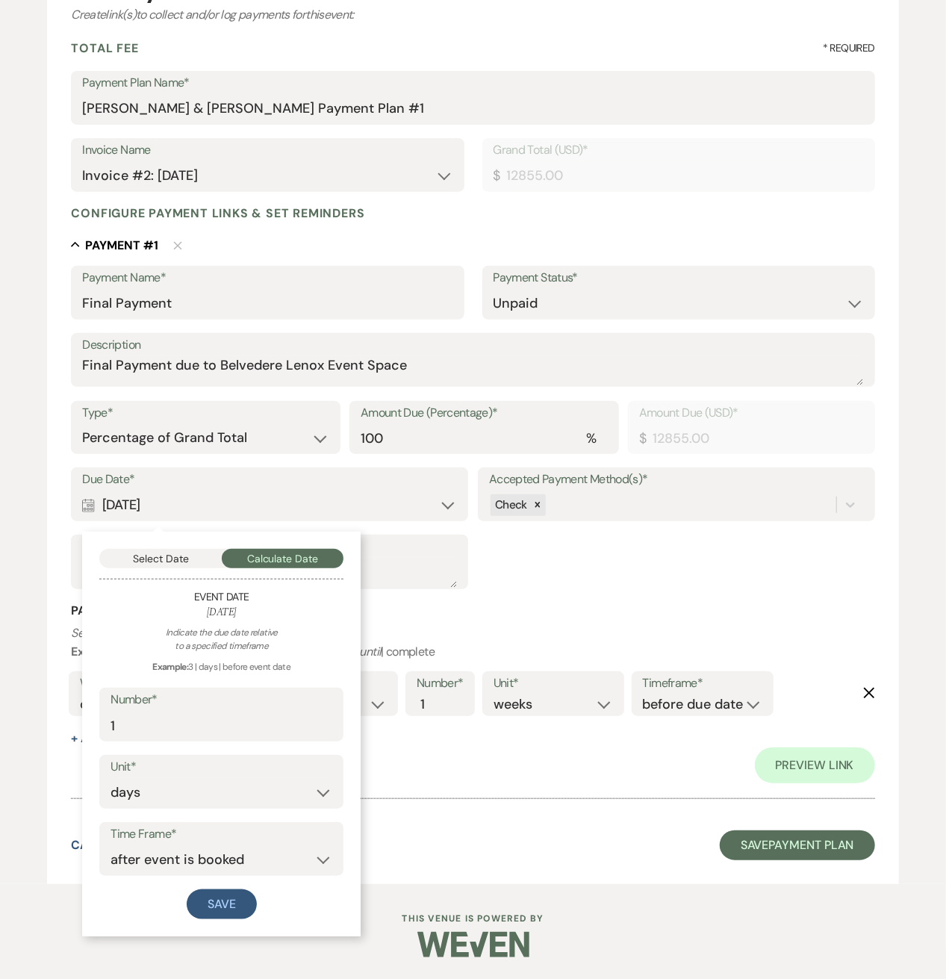
click at [539, 604] on h3 "Payment Reminder" at bounding box center [472, 610] width 803 height 16
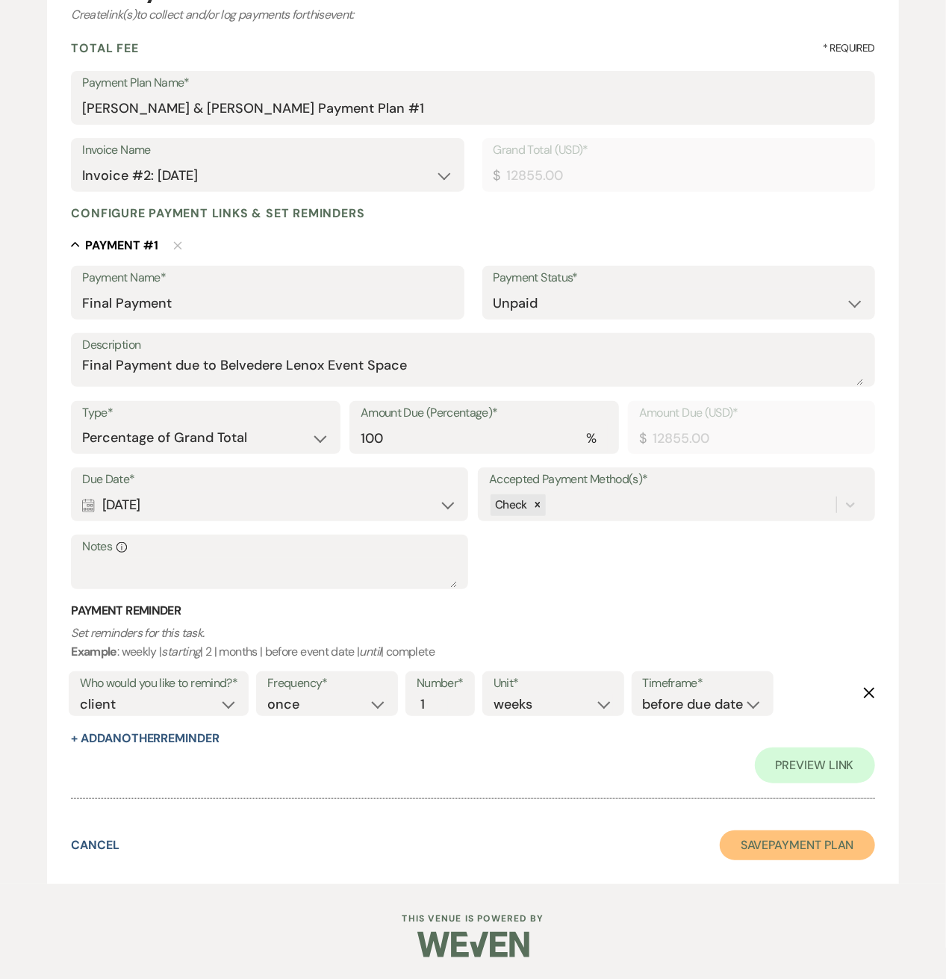
click at [789, 847] on button "Save Payment Plan" at bounding box center [797, 845] width 155 height 30
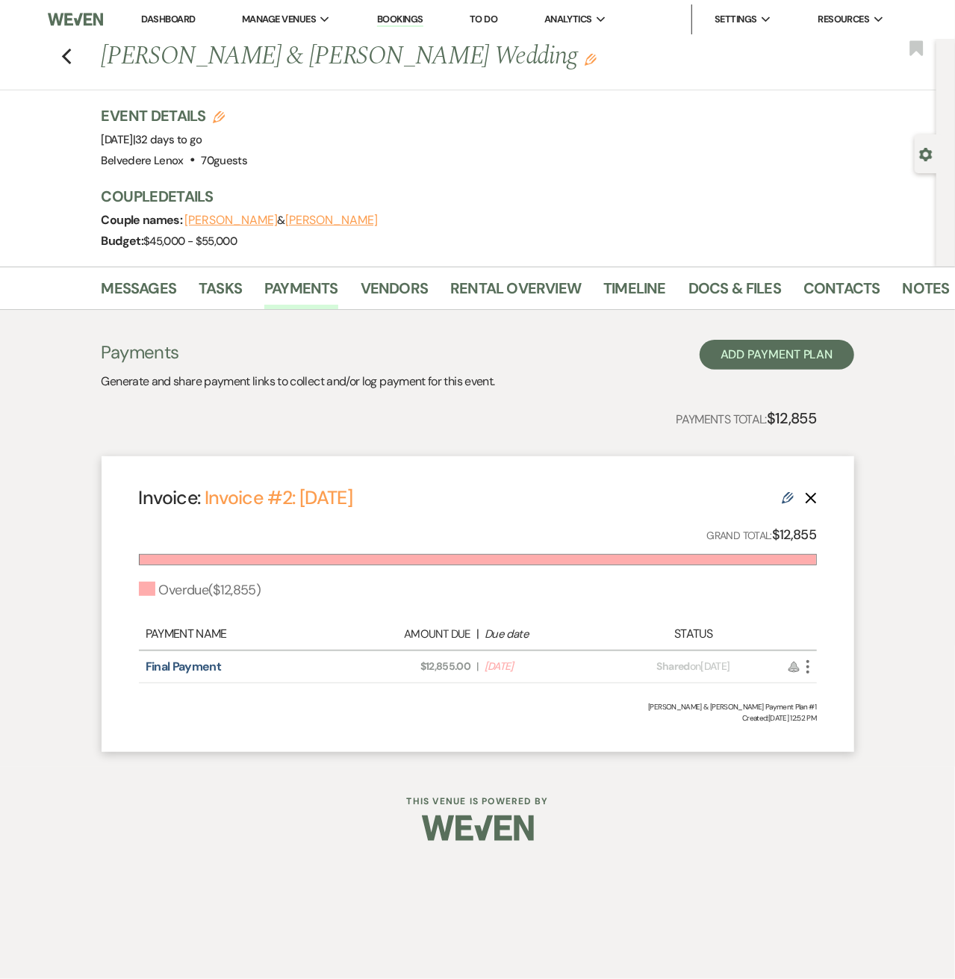
click at [805, 670] on icon "More" at bounding box center [808, 667] width 18 height 18
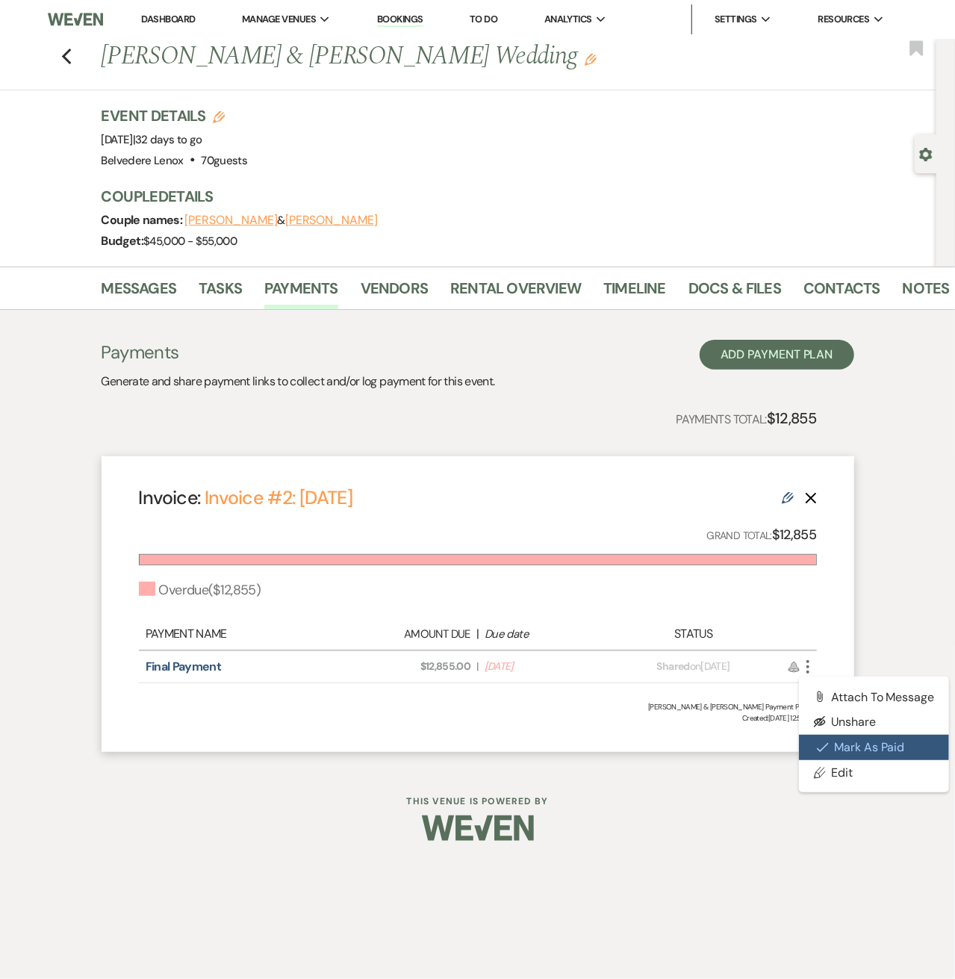
click at [824, 744] on icon "Check Mark" at bounding box center [823, 747] width 12 height 12
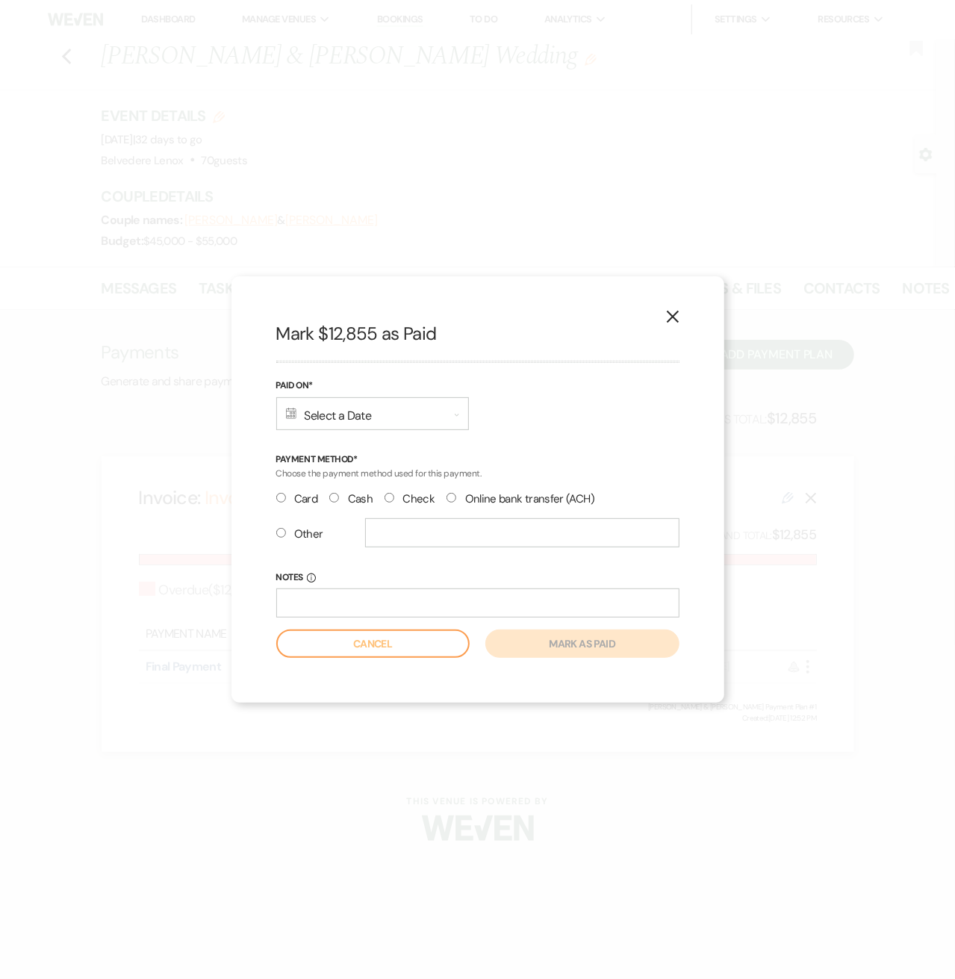
click at [402, 495] on label "Check" at bounding box center [409, 499] width 50 height 20
click at [394, 495] on input "Check" at bounding box center [389, 498] width 10 height 10
click at [390, 532] on input "text" at bounding box center [522, 532] width 314 height 29
radio input "false"
radio input "true"
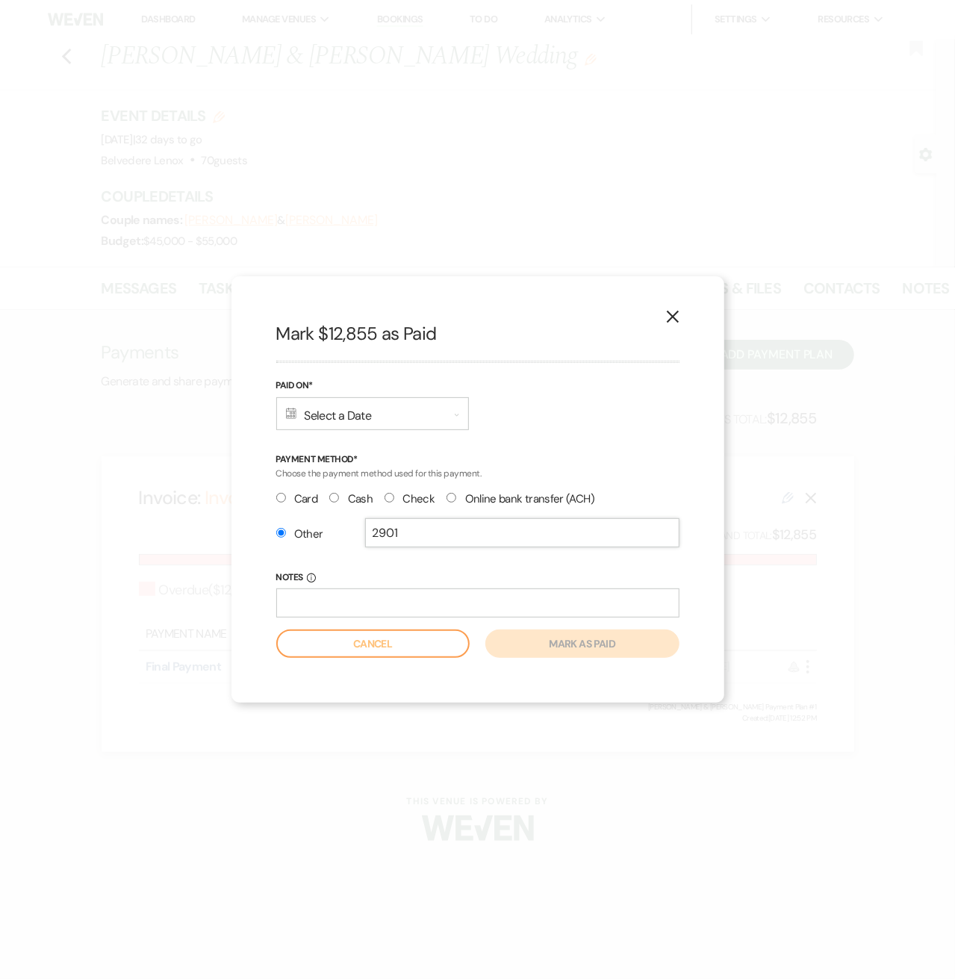
type input "2901"
click at [396, 421] on div "Calendar Select a Date Expand" at bounding box center [372, 413] width 193 height 33
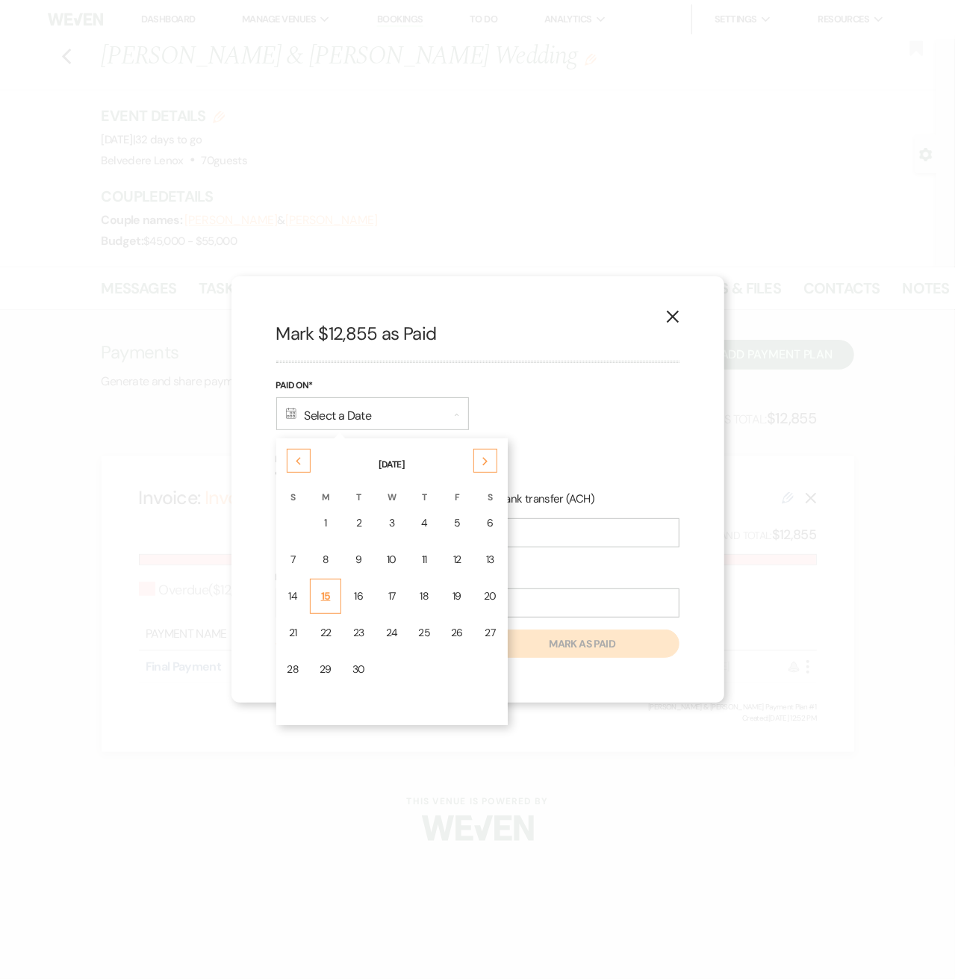
click at [332, 602] on td "15" at bounding box center [325, 596] width 31 height 35
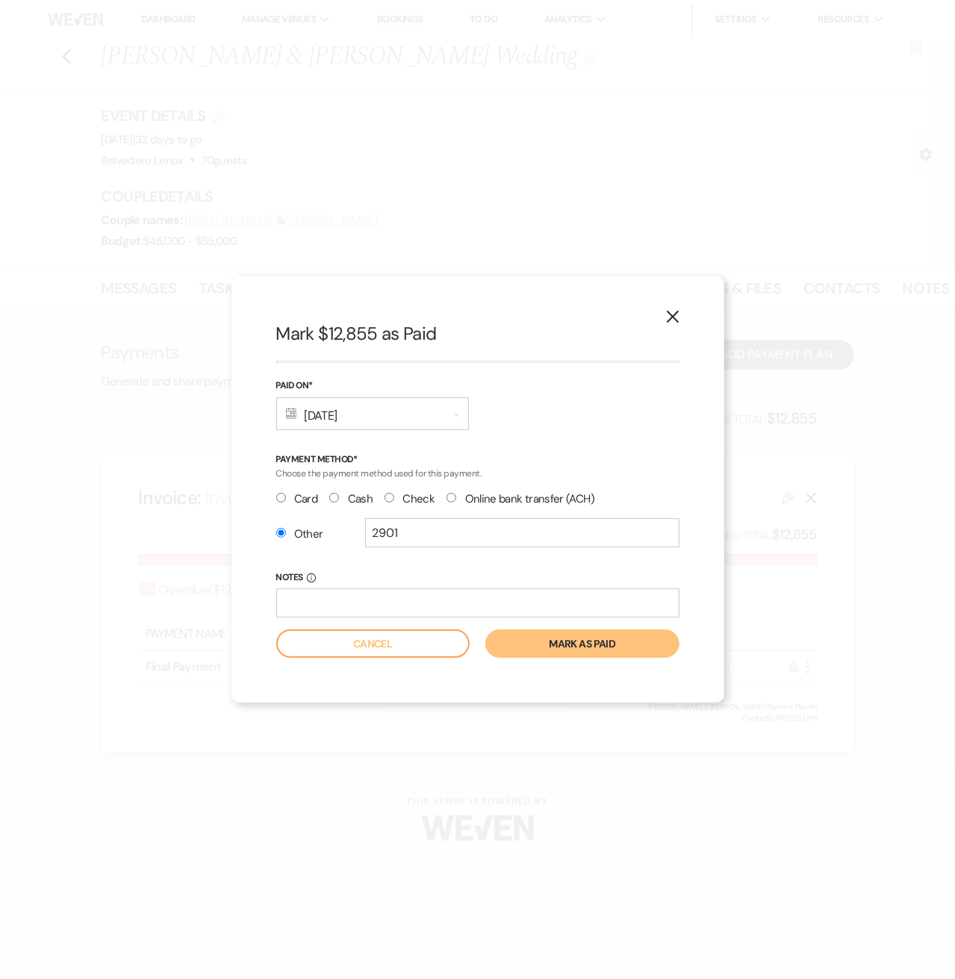
click at [567, 649] on button "Mark as paid" at bounding box center [581, 643] width 193 height 28
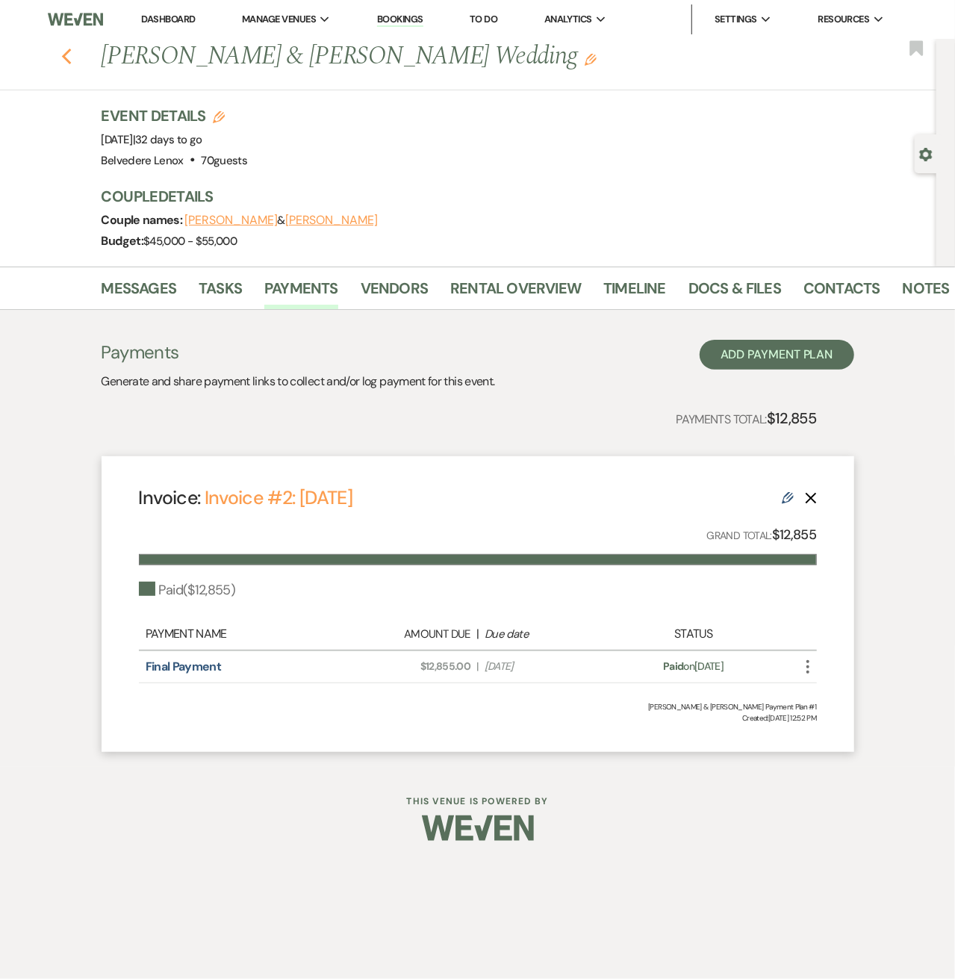
click at [69, 57] on icon "Previous" at bounding box center [66, 57] width 11 height 18
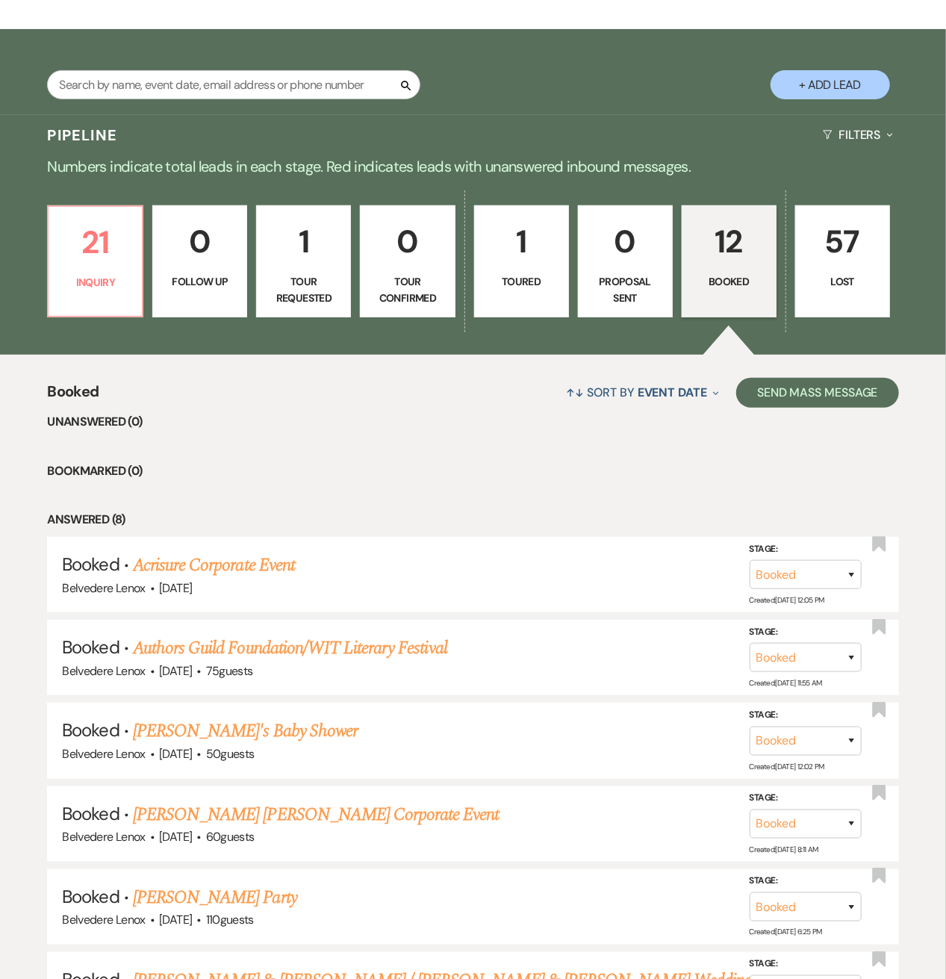
scroll to position [134, 0]
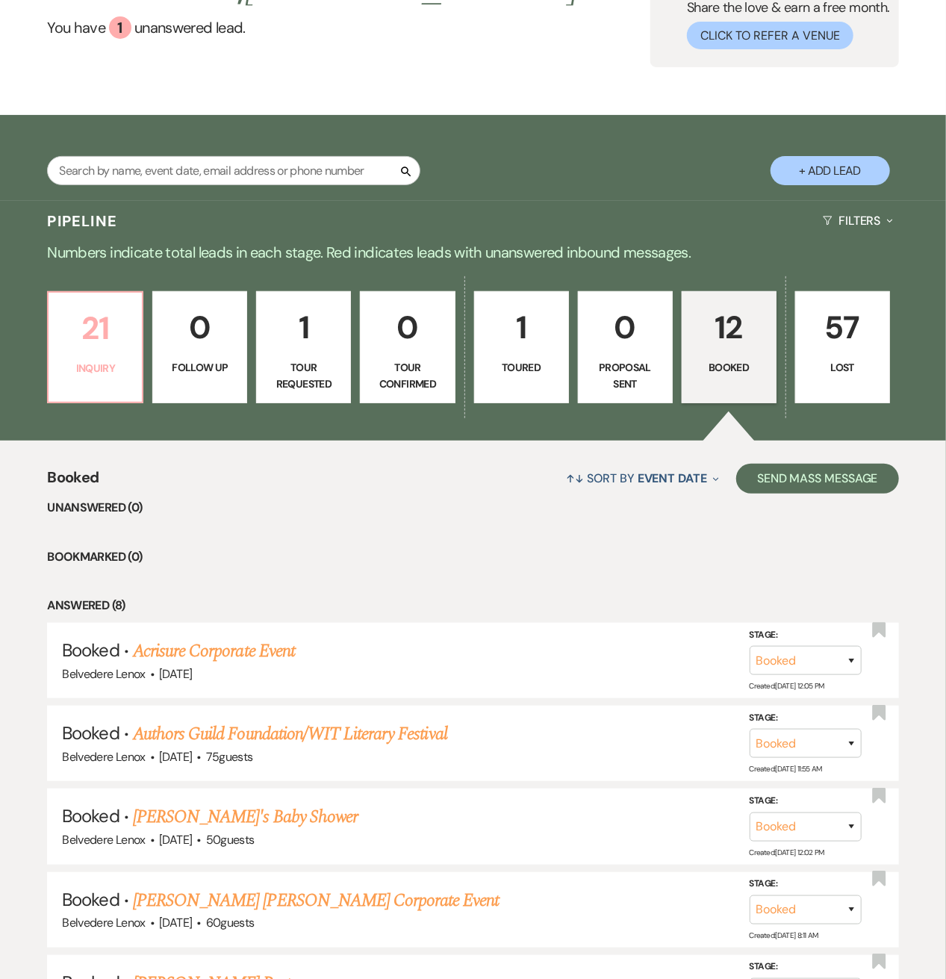
click at [122, 346] on p "21" at bounding box center [94, 328] width 75 height 50
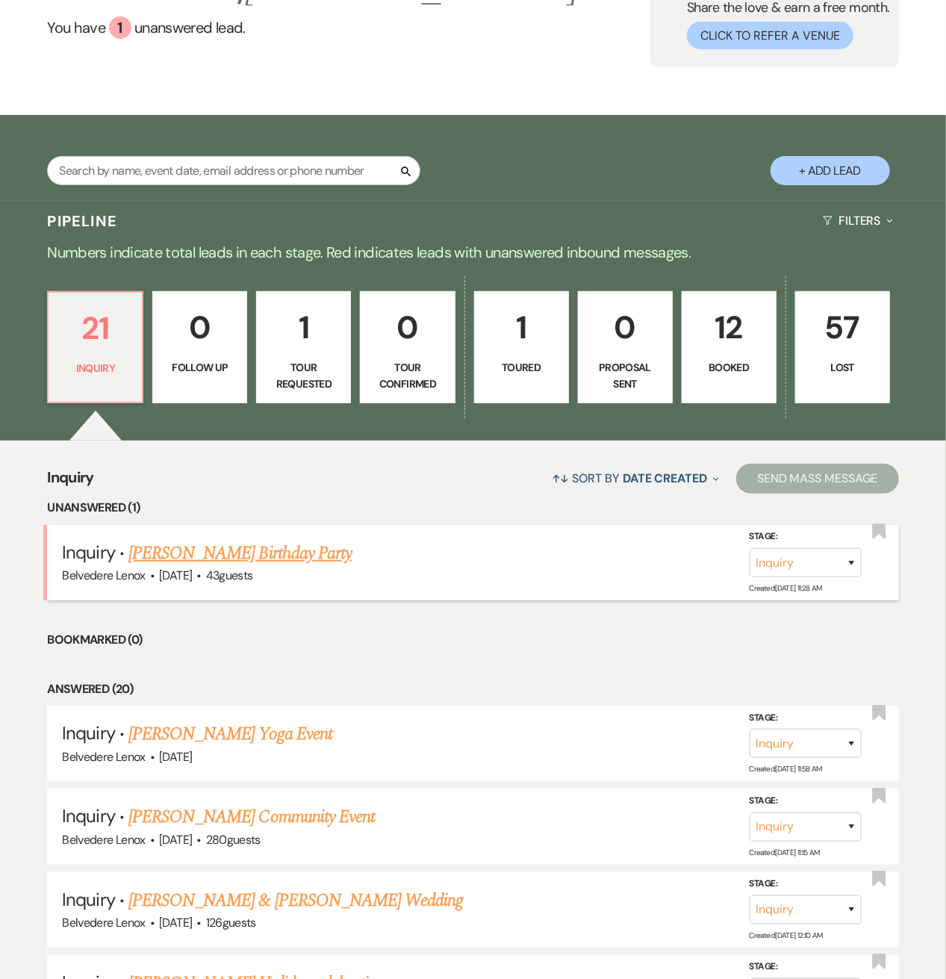
click at [166, 548] on link "[PERSON_NAME] Birthday Party" at bounding box center [239, 553] width 223 height 27
select select "12"
select select "4"
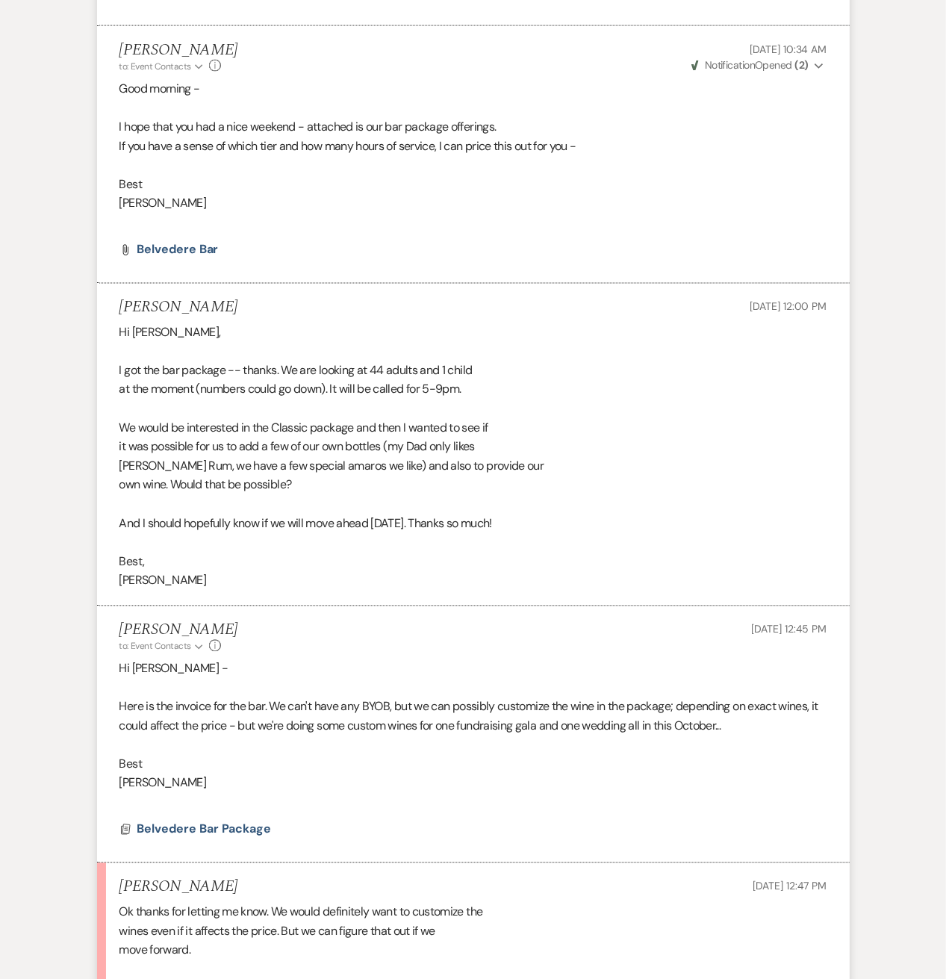
scroll to position [1418, 0]
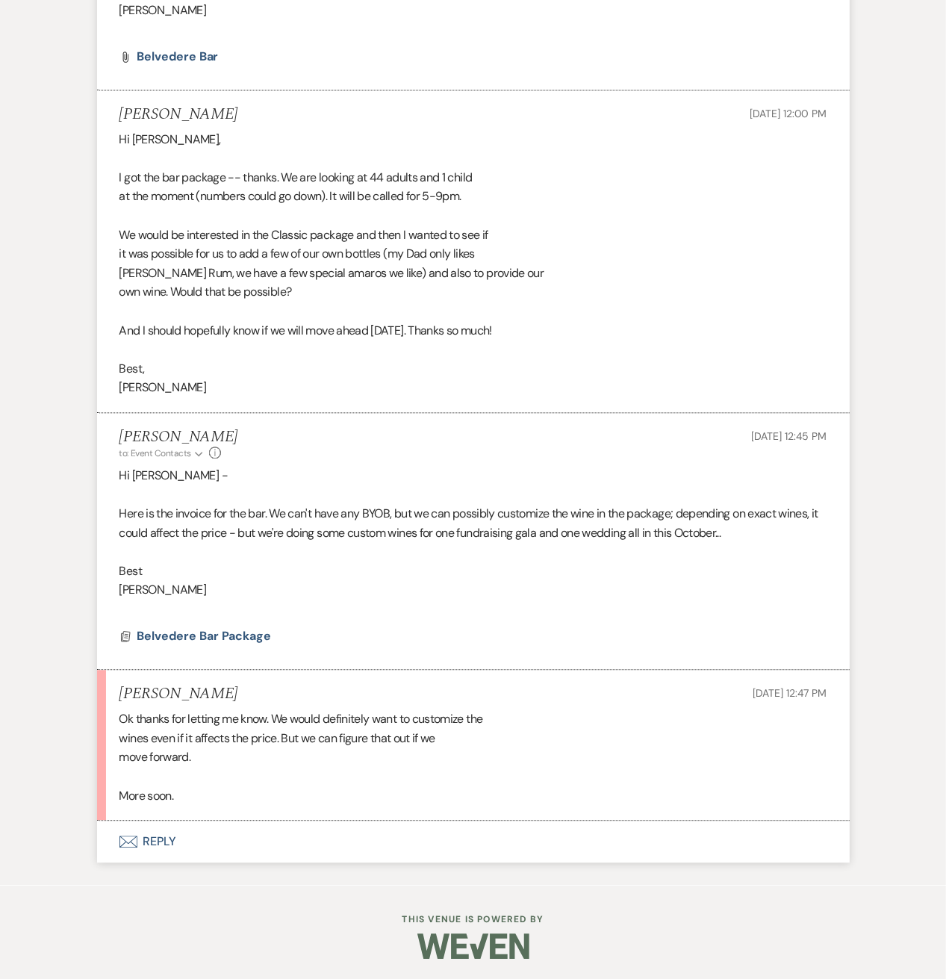
click at [151, 835] on button "Envelope Reply" at bounding box center [473, 842] width 752 height 42
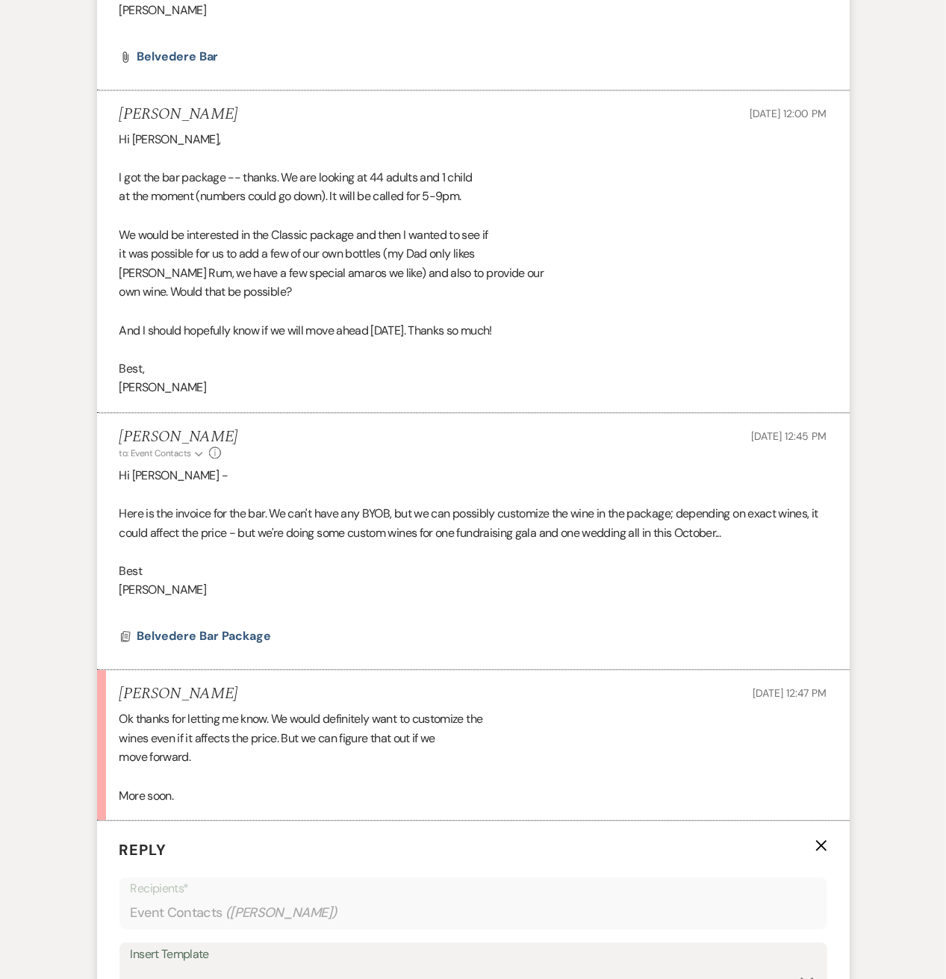
scroll to position [1836, 0]
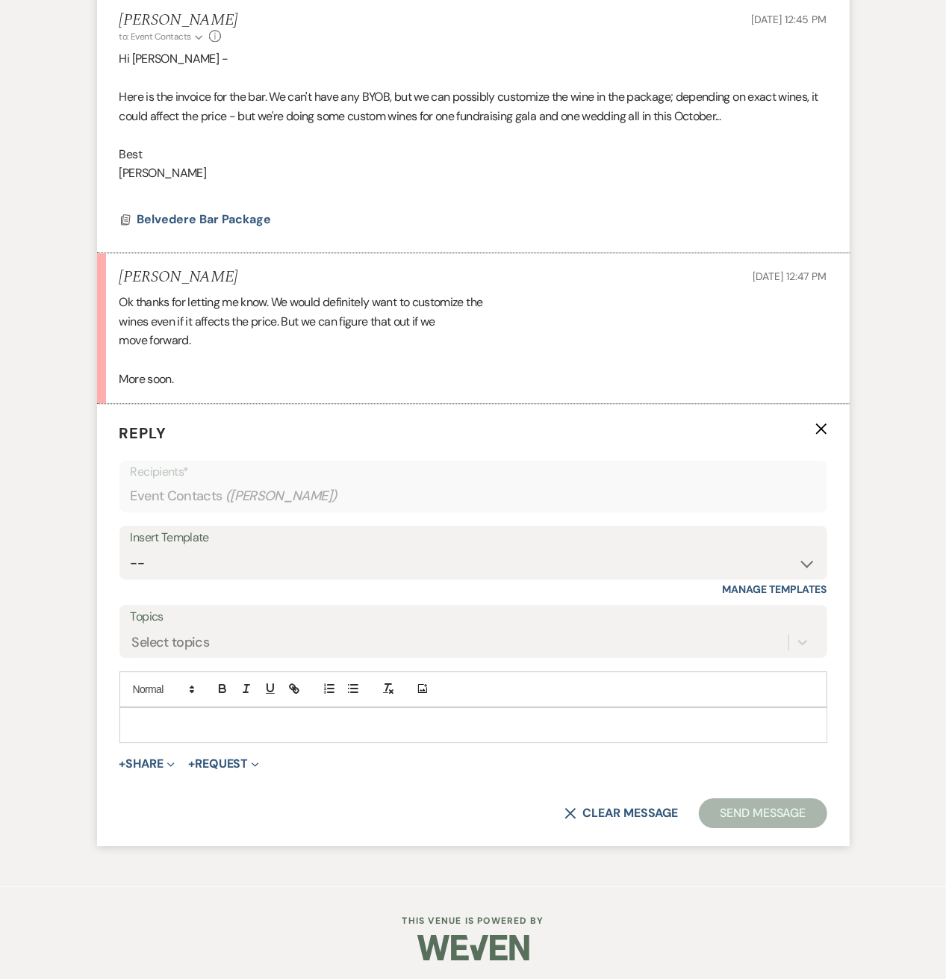
click at [176, 727] on p at bounding box center [473, 725] width 684 height 16
click at [145, 734] on div at bounding box center [473, 725] width 706 height 34
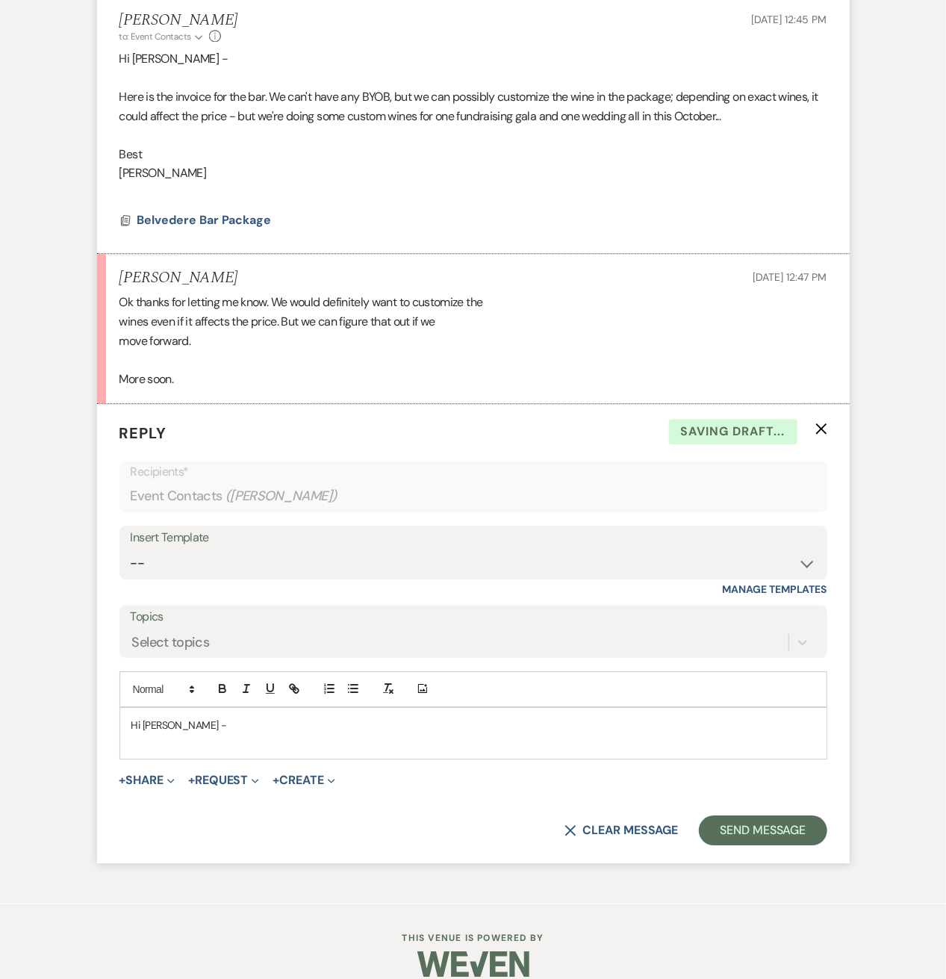
scroll to position [1835, 0]
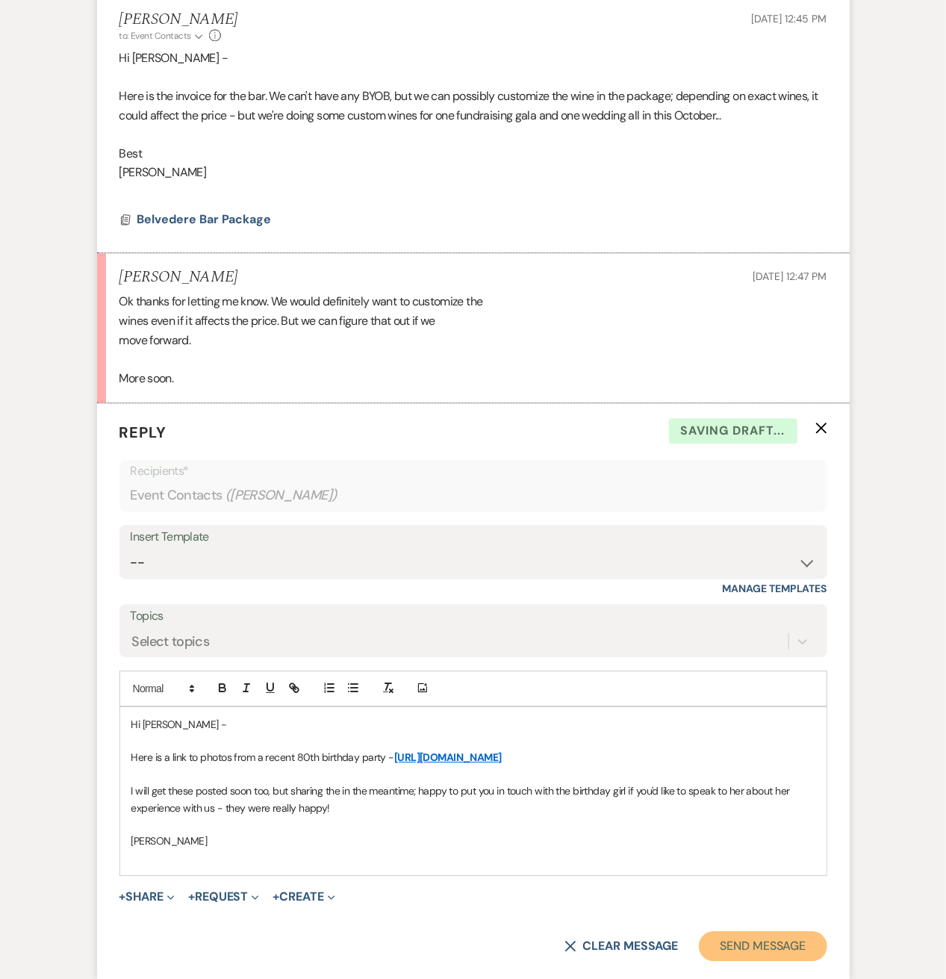
click at [791, 946] on button "Send Message" at bounding box center [763, 946] width 128 height 30
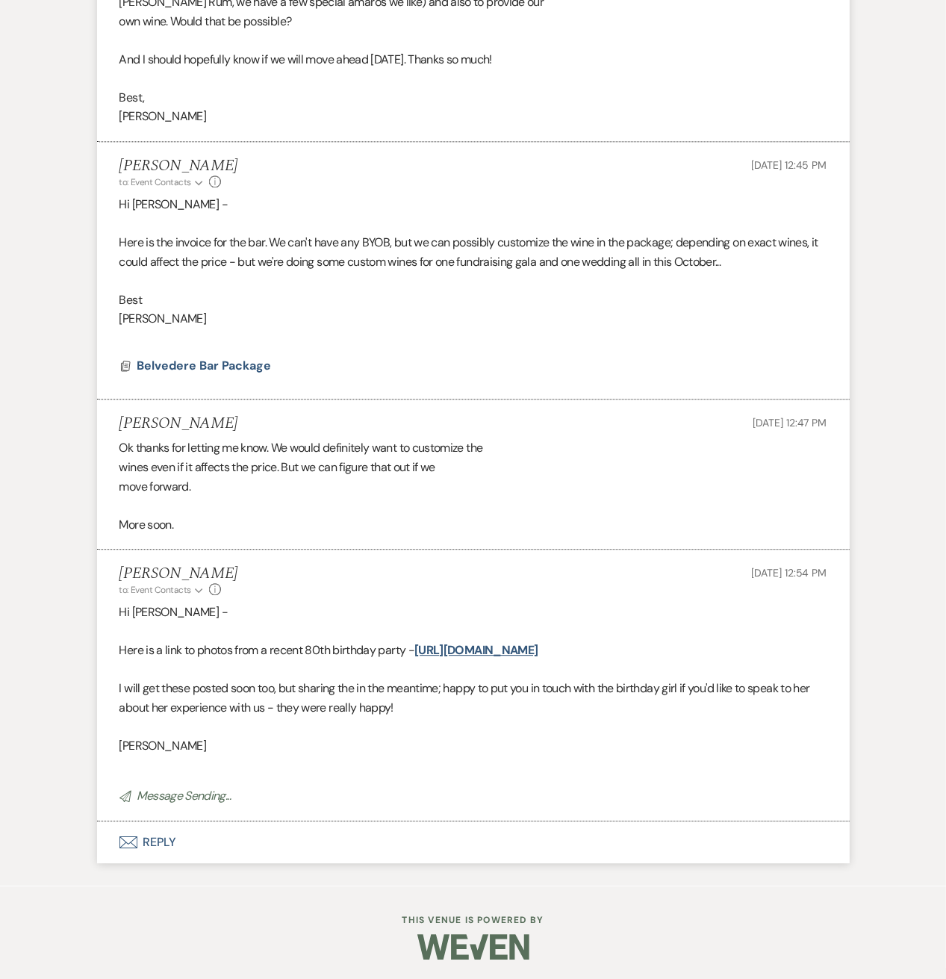
scroll to position [1657, 0]
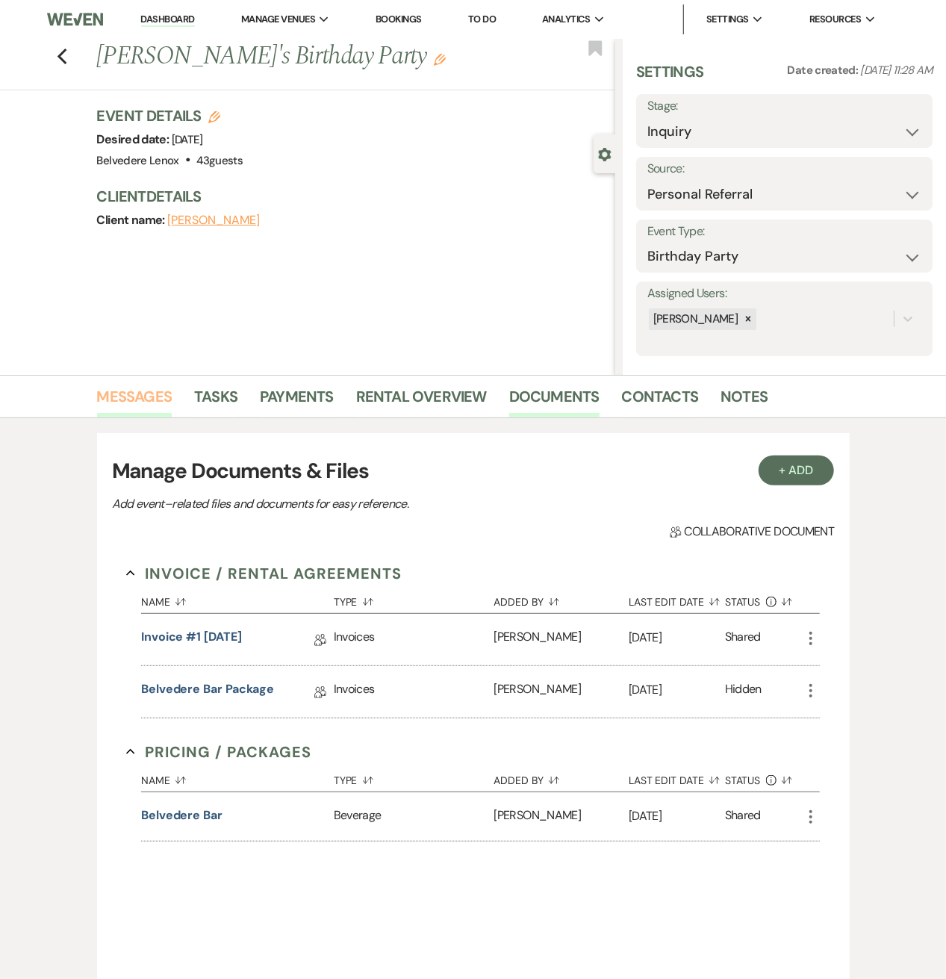
click at [122, 404] on link "Messages" at bounding box center [134, 400] width 75 height 33
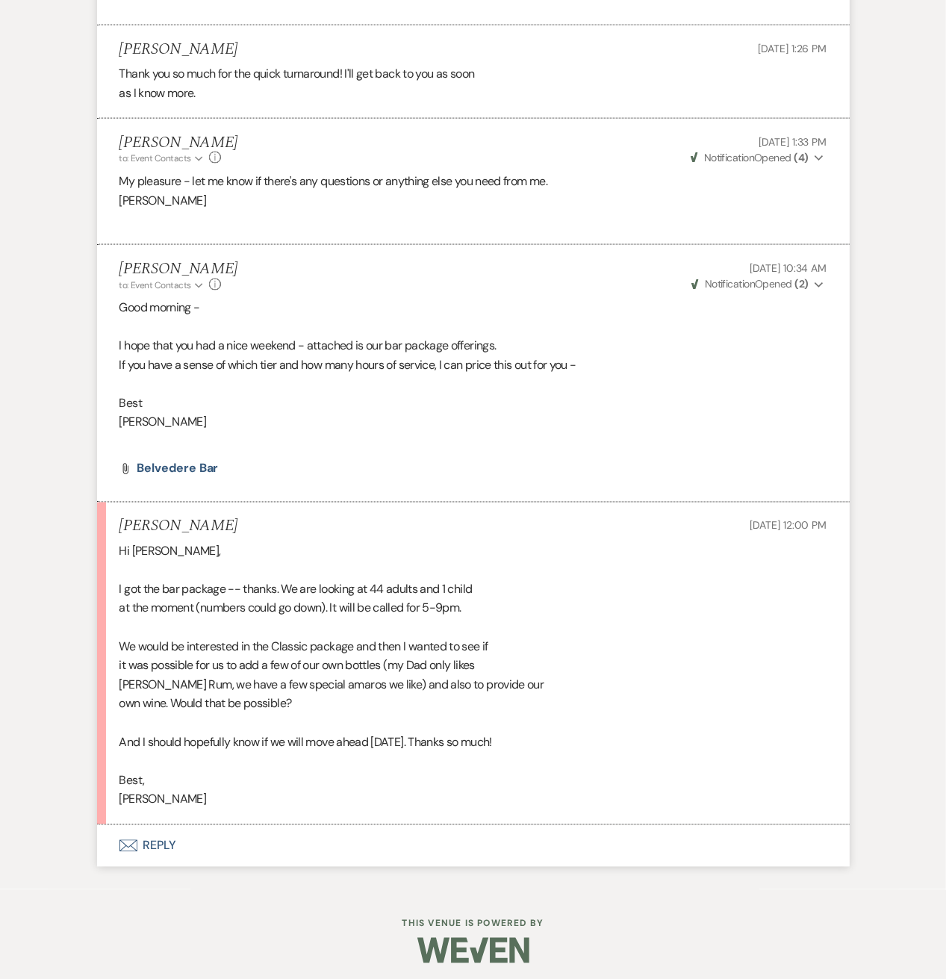
scroll to position [1011, 0]
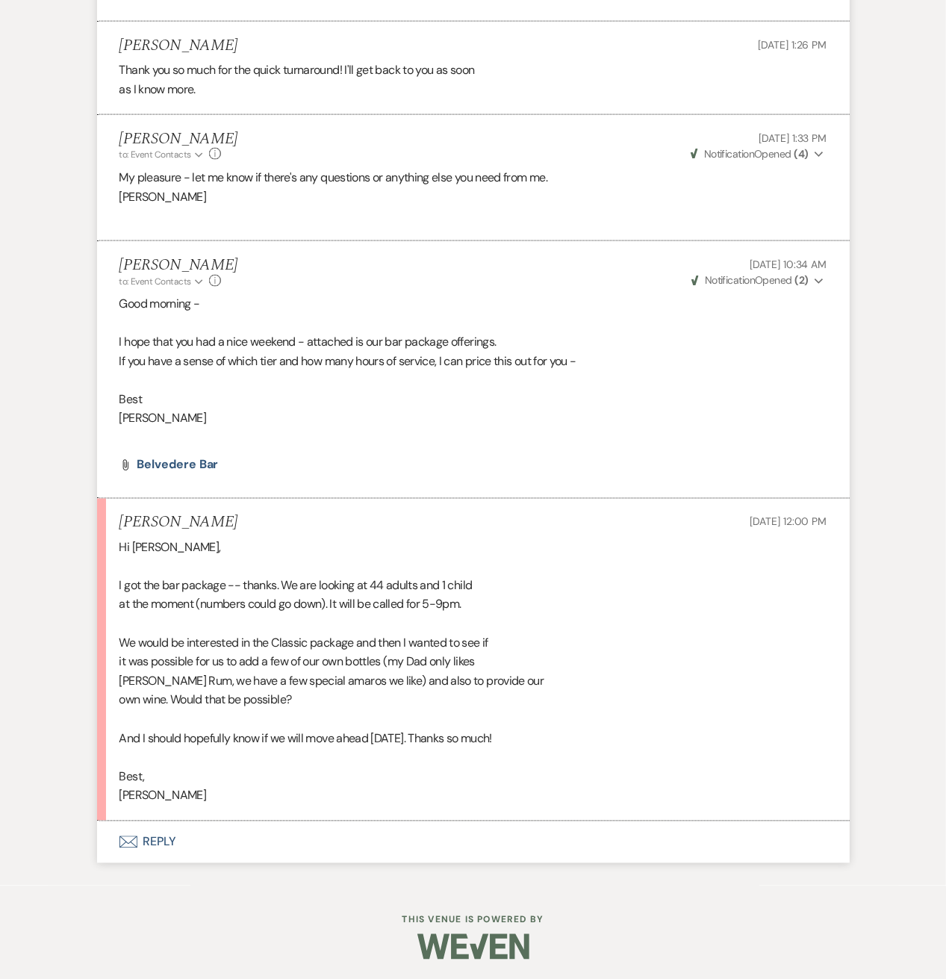
click at [157, 837] on button "Envelope Reply" at bounding box center [473, 842] width 752 height 42
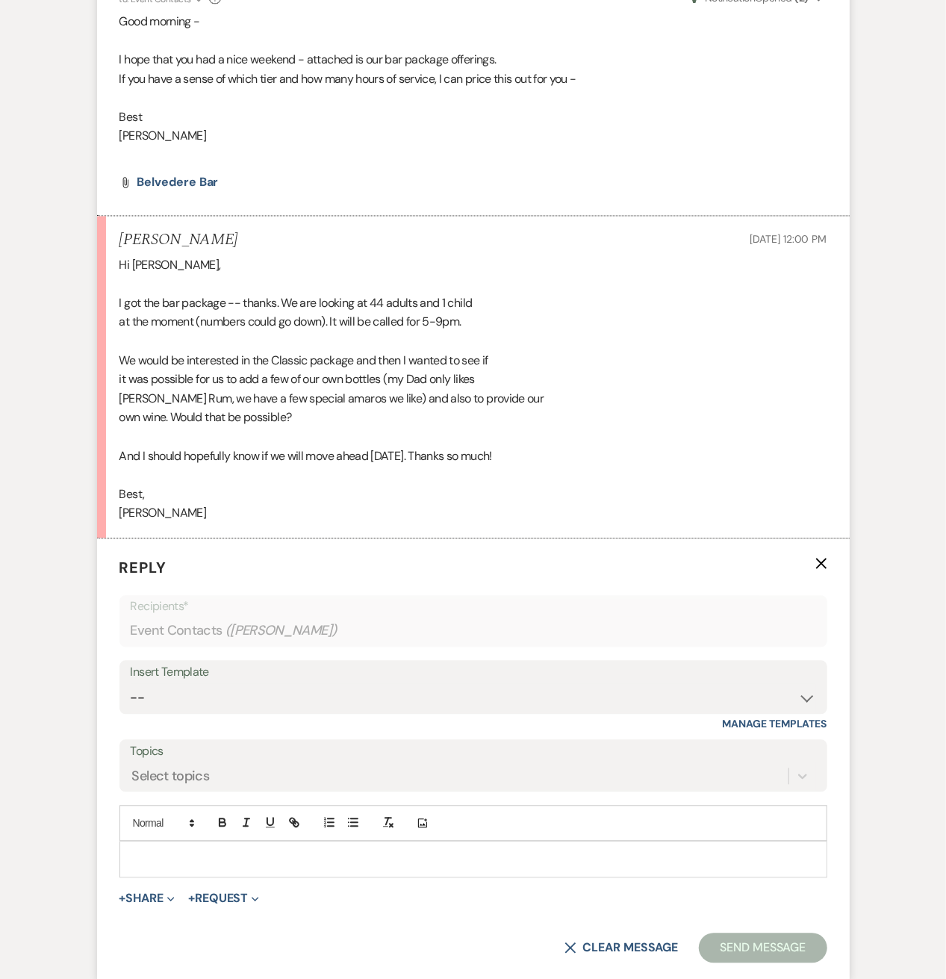
scroll to position [1296, 0]
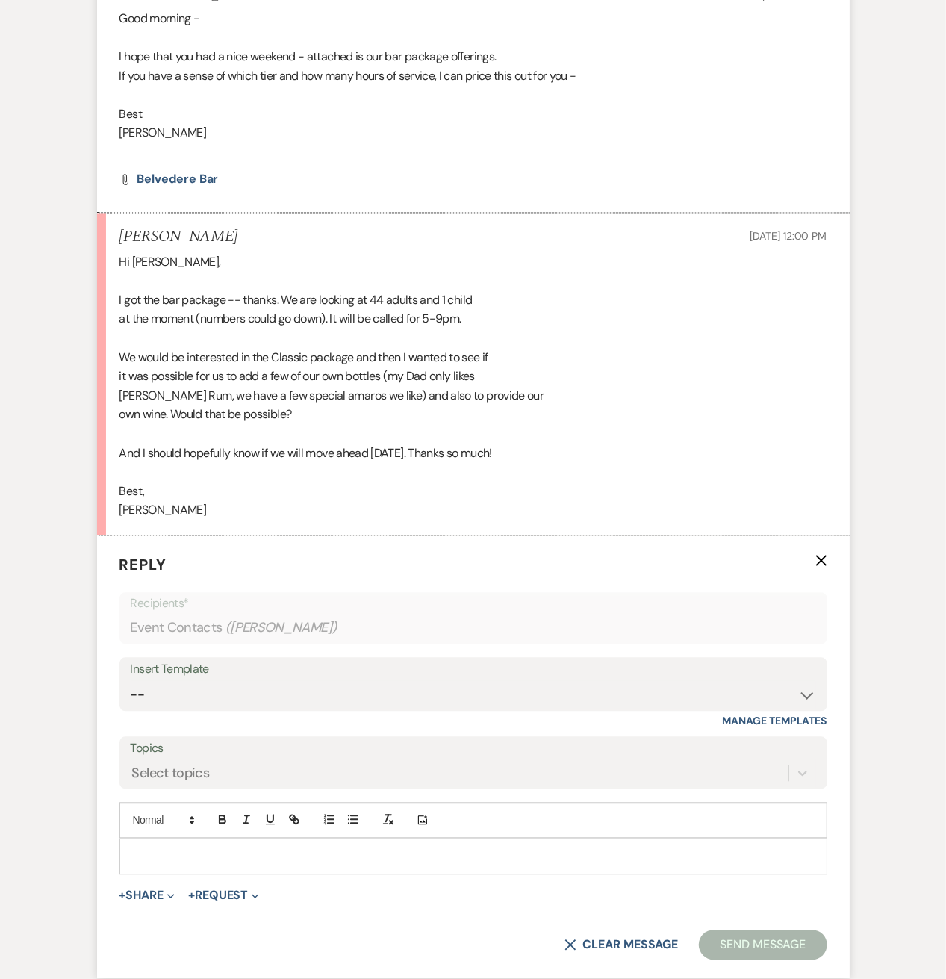
click at [172, 843] on div at bounding box center [473, 856] width 706 height 34
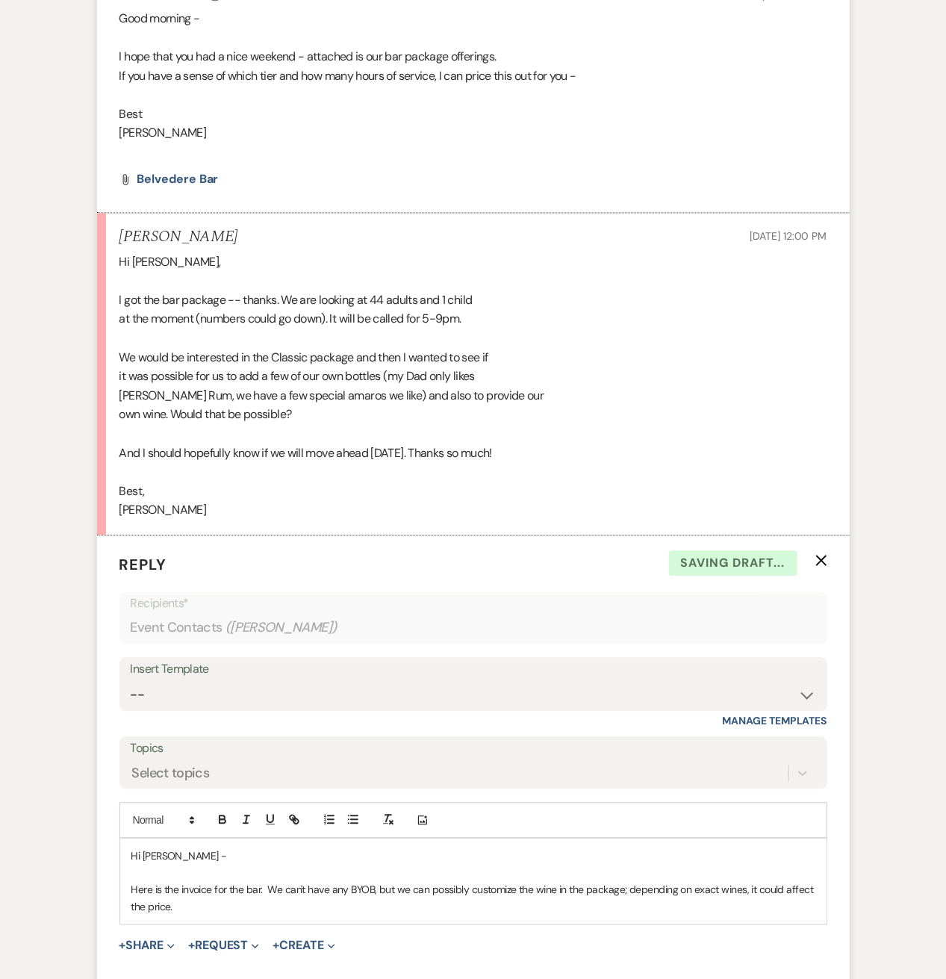
scroll to position [1479, 0]
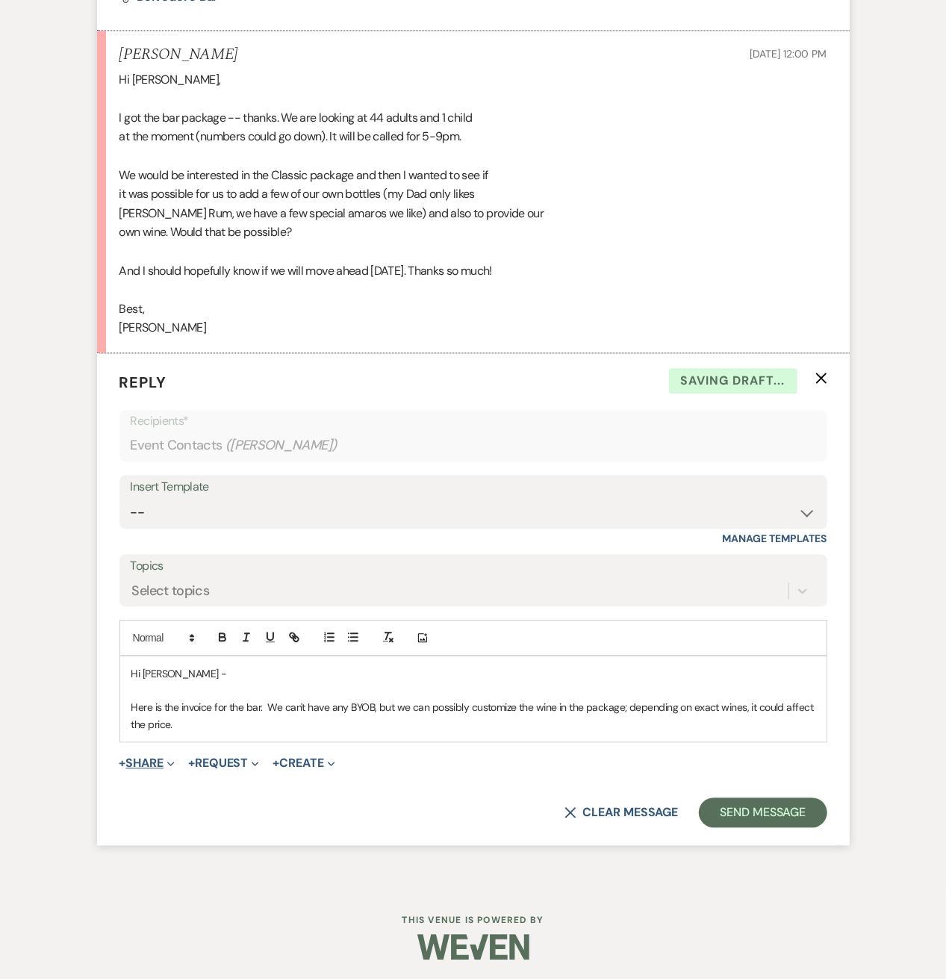
click at [163, 757] on button "+ Share Expand" at bounding box center [147, 763] width 56 height 12
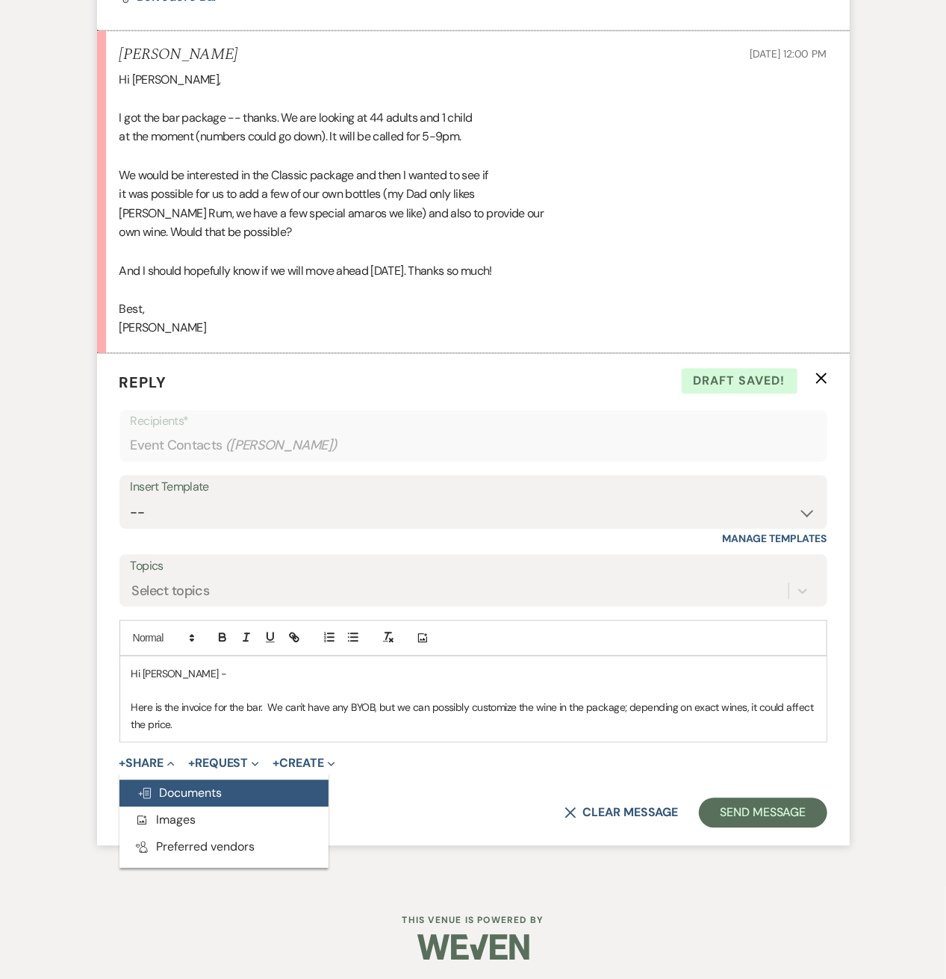
click at [155, 785] on span "Doc Upload Documents" at bounding box center [179, 793] width 85 height 16
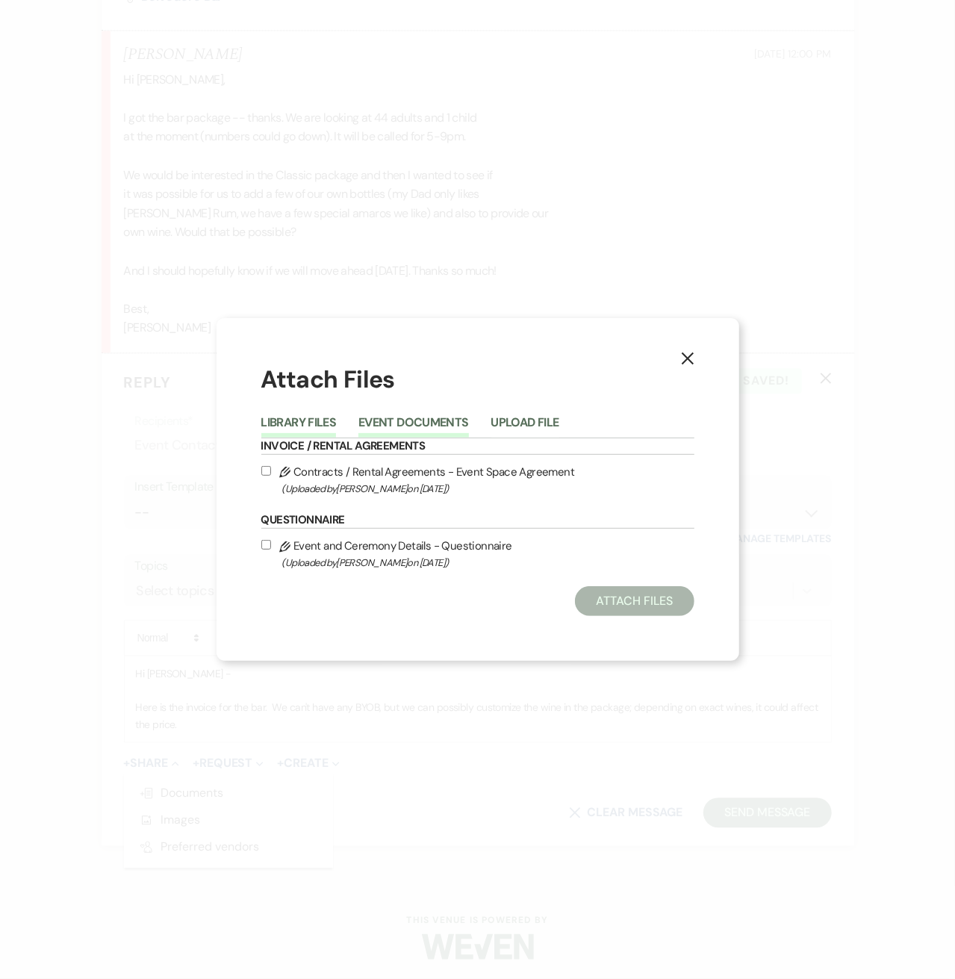
click at [387, 420] on button "Event Documents" at bounding box center [413, 427] width 110 height 21
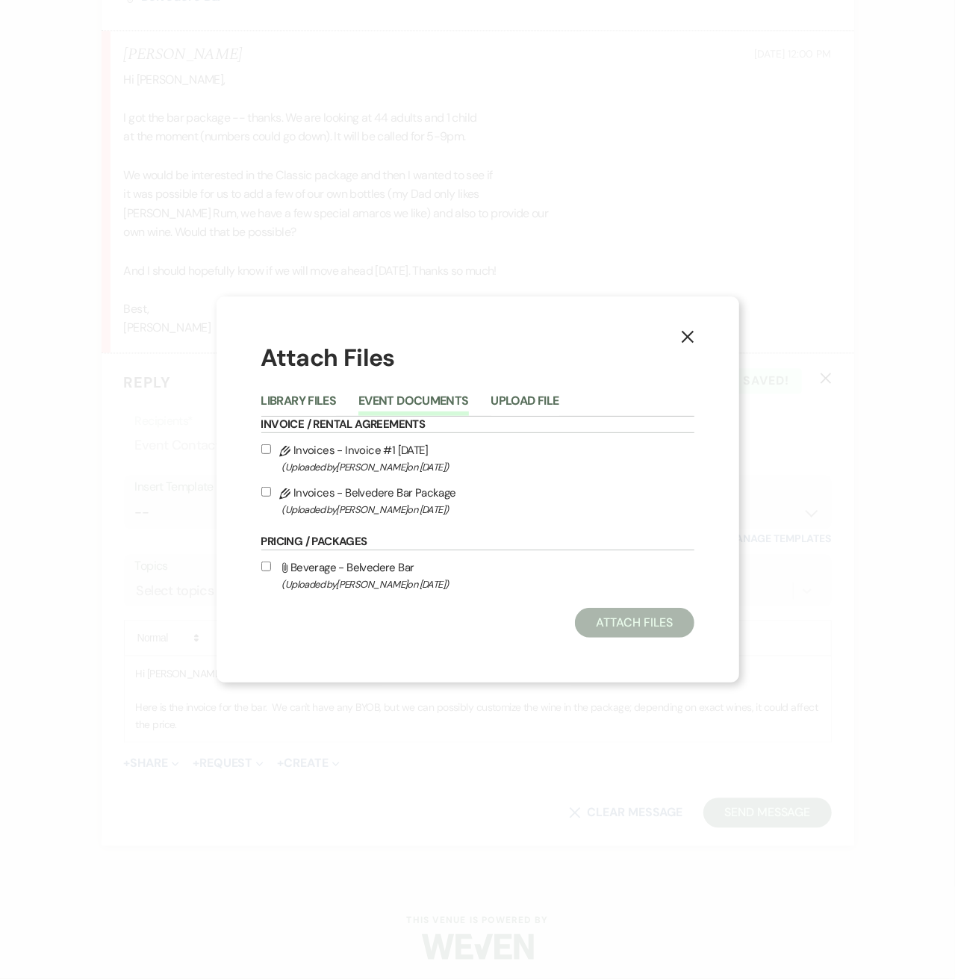
click at [272, 489] on label "Pencil Invoices - Belvedere Bar Package (Uploaded by Scott Shortt on Sep 15th, …" at bounding box center [477, 500] width 433 height 35
click at [271, 489] on input "Pencil Invoices - Belvedere Bar Package (Uploaded by Scott Shortt on Sep 15th, …" at bounding box center [266, 492] width 10 height 10
checkbox input "true"
click at [642, 611] on button "Attach Files" at bounding box center [634, 623] width 119 height 30
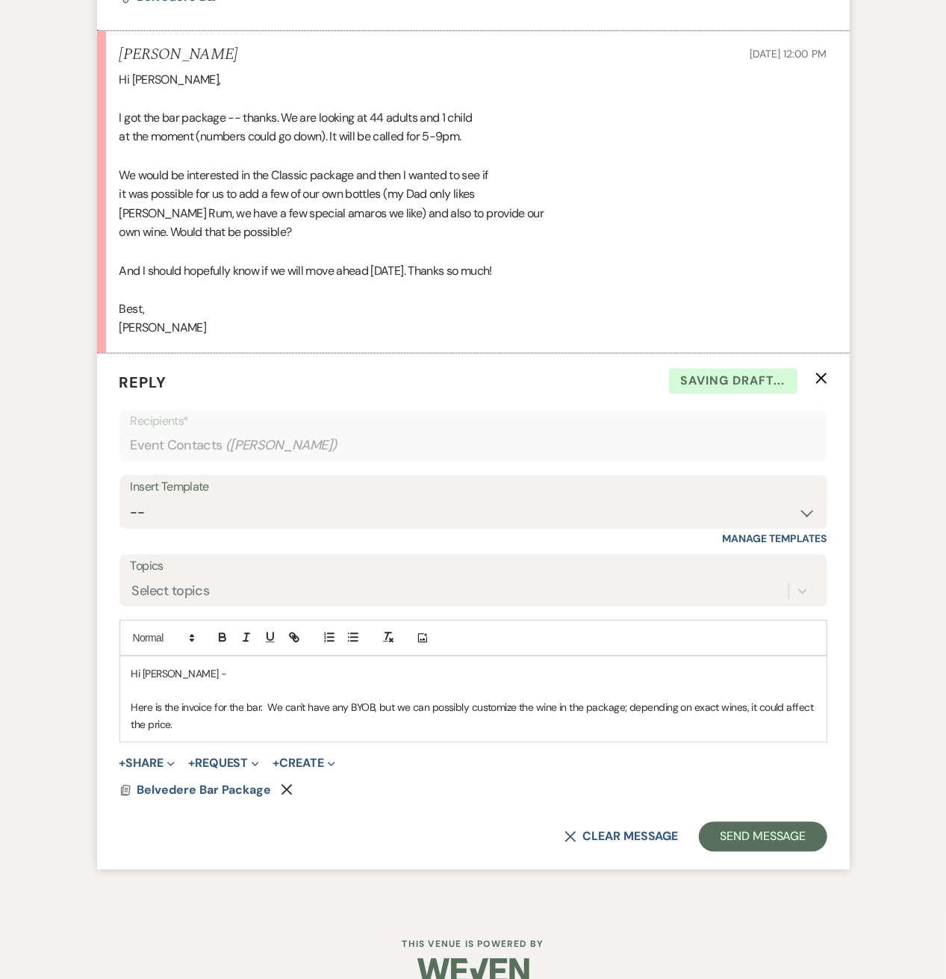
click at [243, 719] on p "Here is the invoice for the bar. We can't have any BYOB, but we can possibly cu…" at bounding box center [473, 716] width 684 height 34
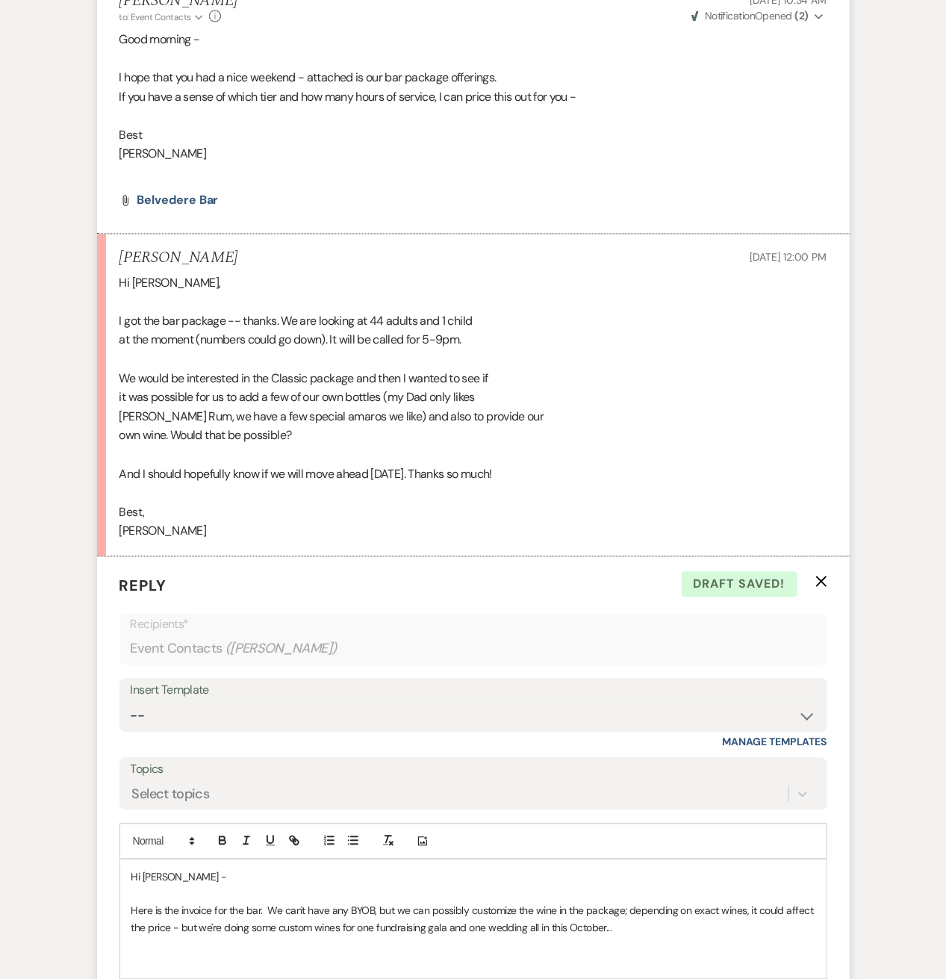
scroll to position [1536, 0]
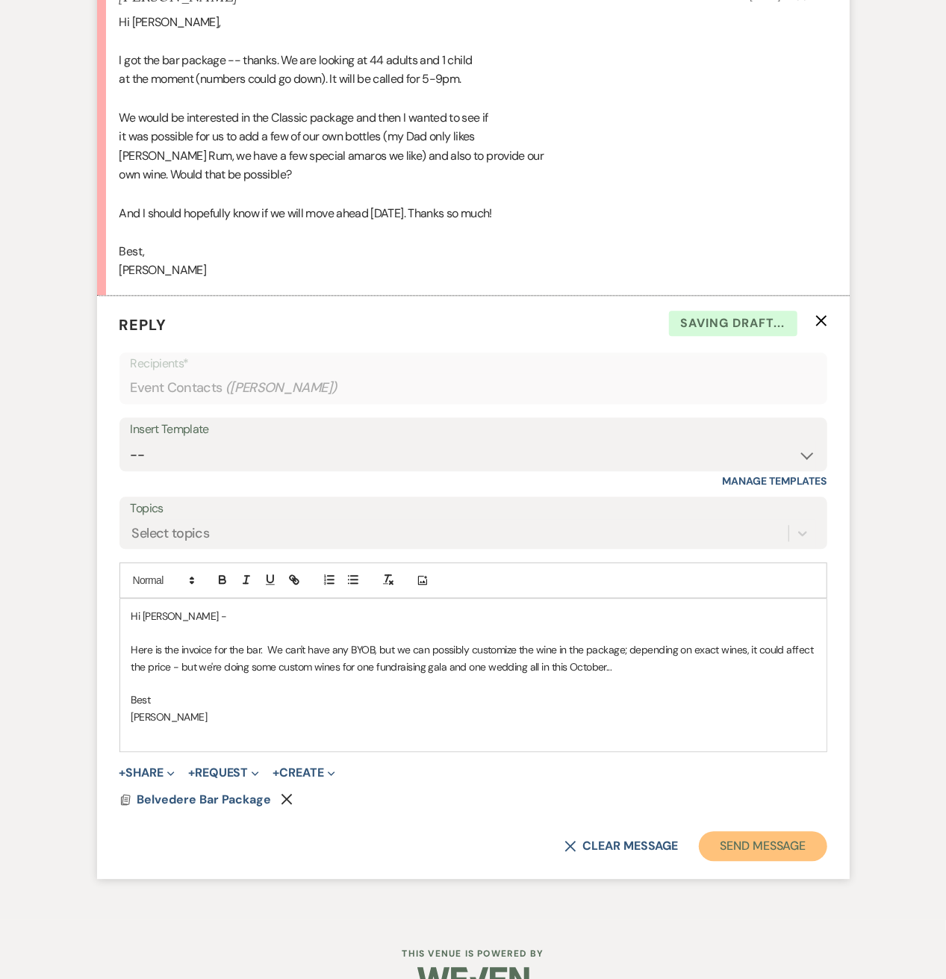
click at [720, 846] on button "Send Message" at bounding box center [763, 846] width 128 height 30
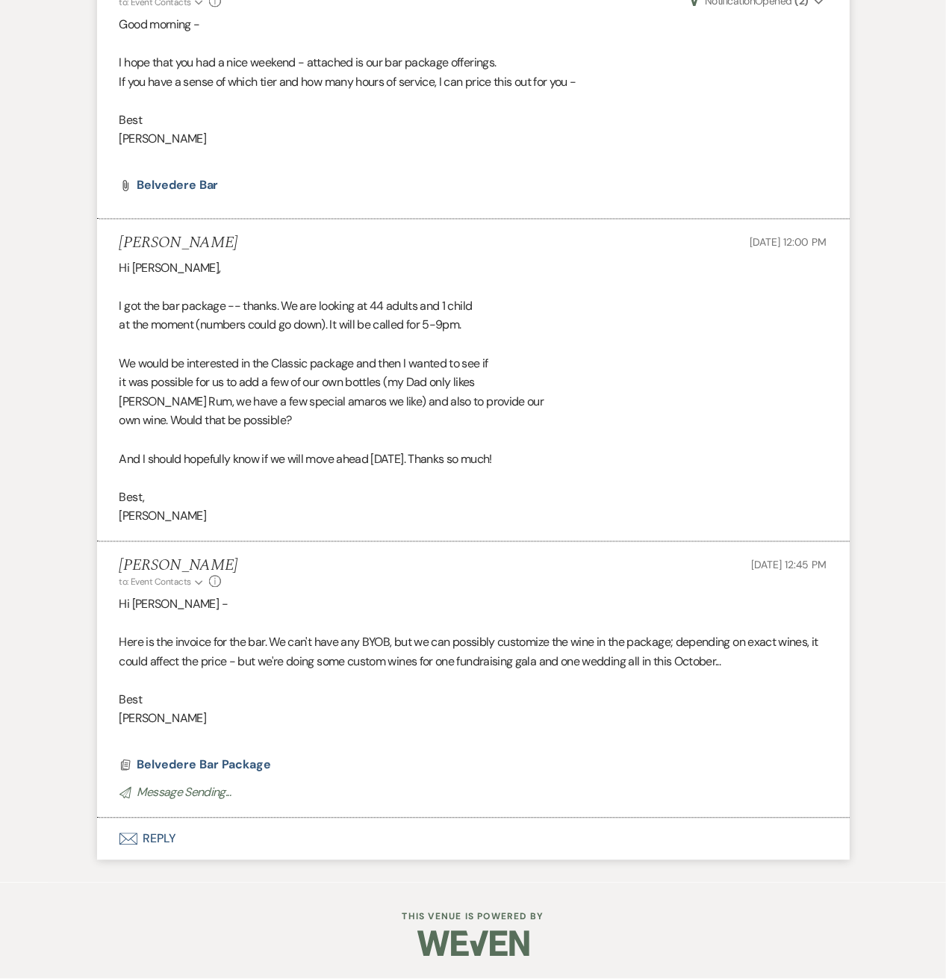
scroll to position [1287, 0]
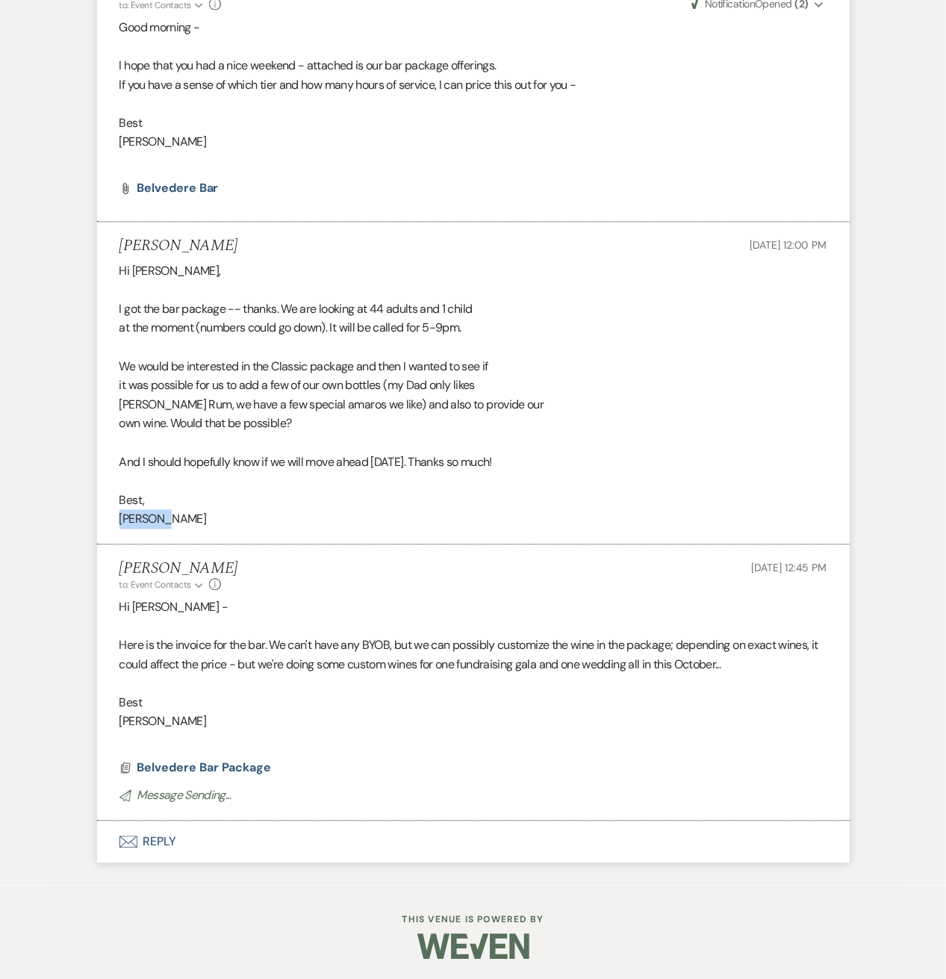
drag, startPoint x: 157, startPoint y: 514, endPoint x: 93, endPoint y: 510, distance: 64.4
click at [93, 510] on div "Event Messages Log Log Message + New Message Communicate with clients by clicki…" at bounding box center [473, 8] width 851 height 1754
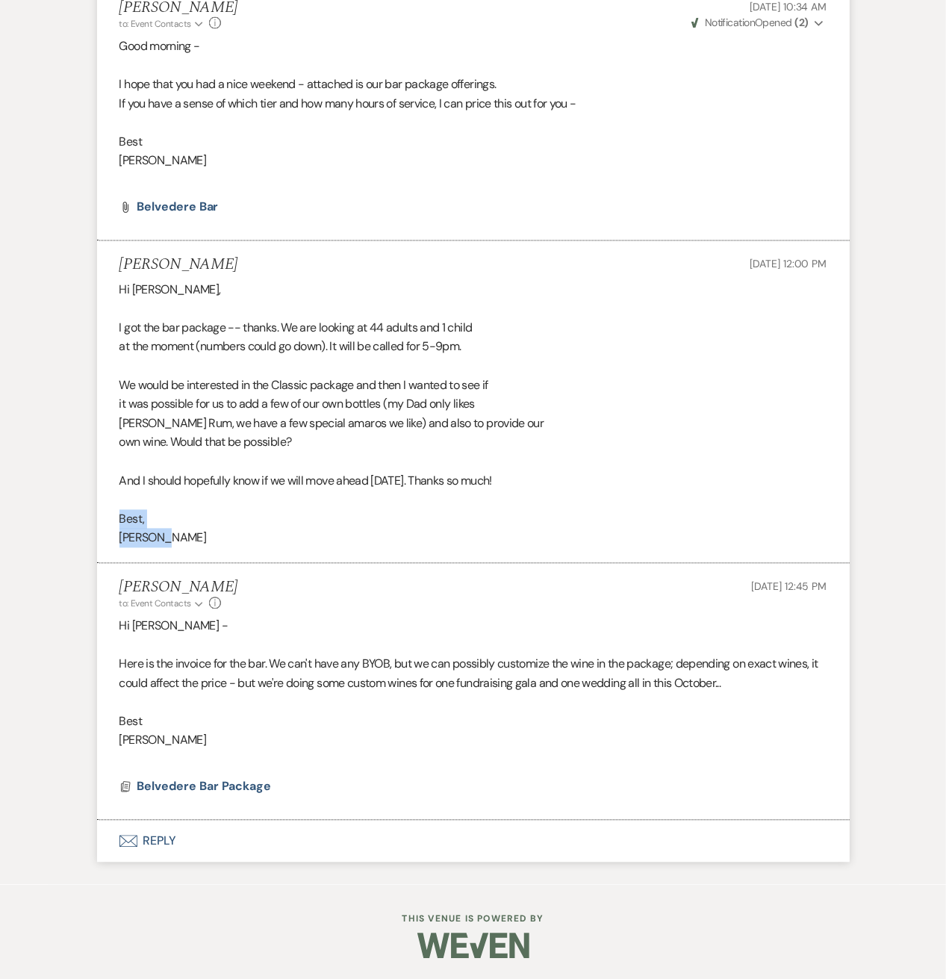
copy div "Best, Jennifer"
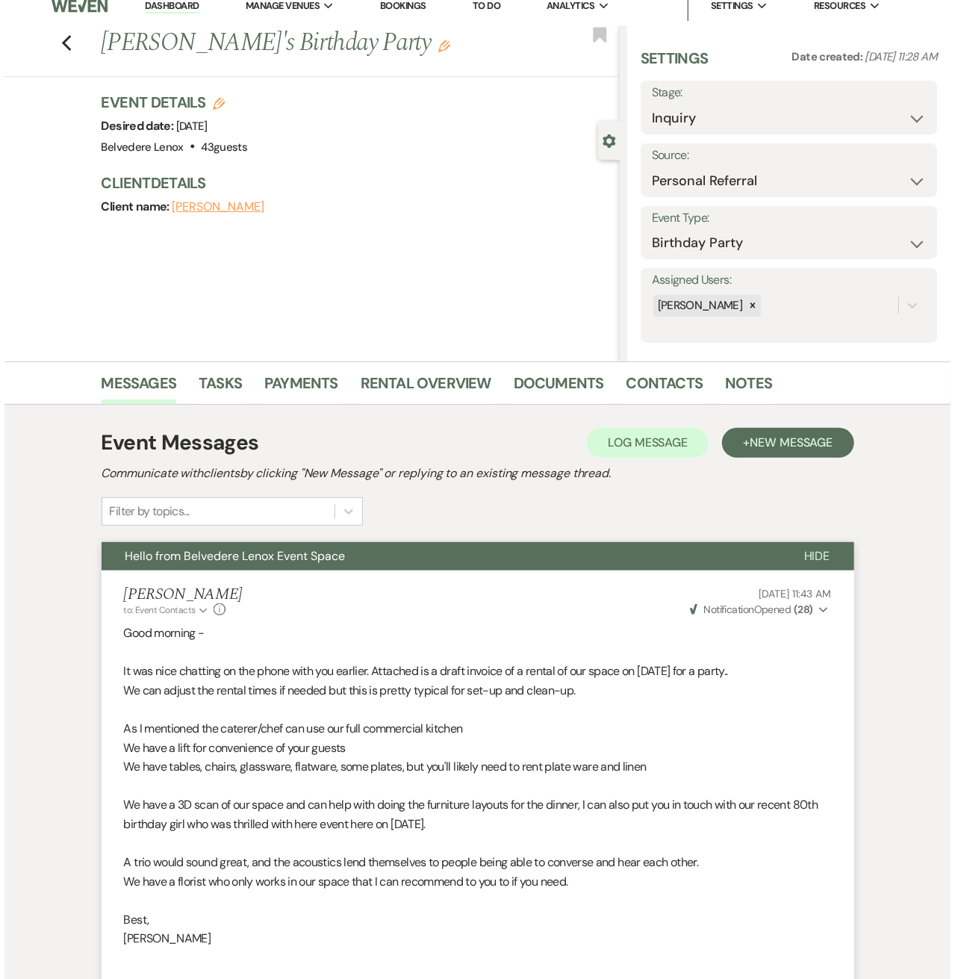
scroll to position [0, 0]
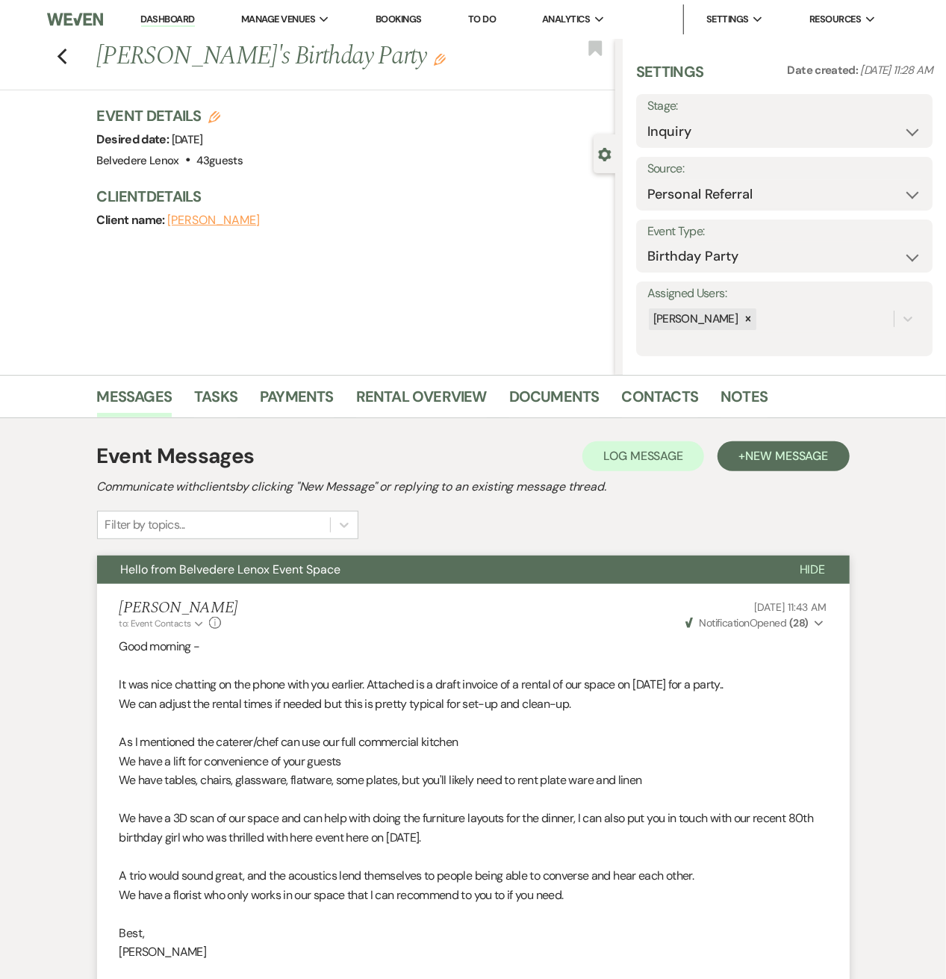
click at [434, 62] on icon "Edit" at bounding box center [440, 60] width 12 height 12
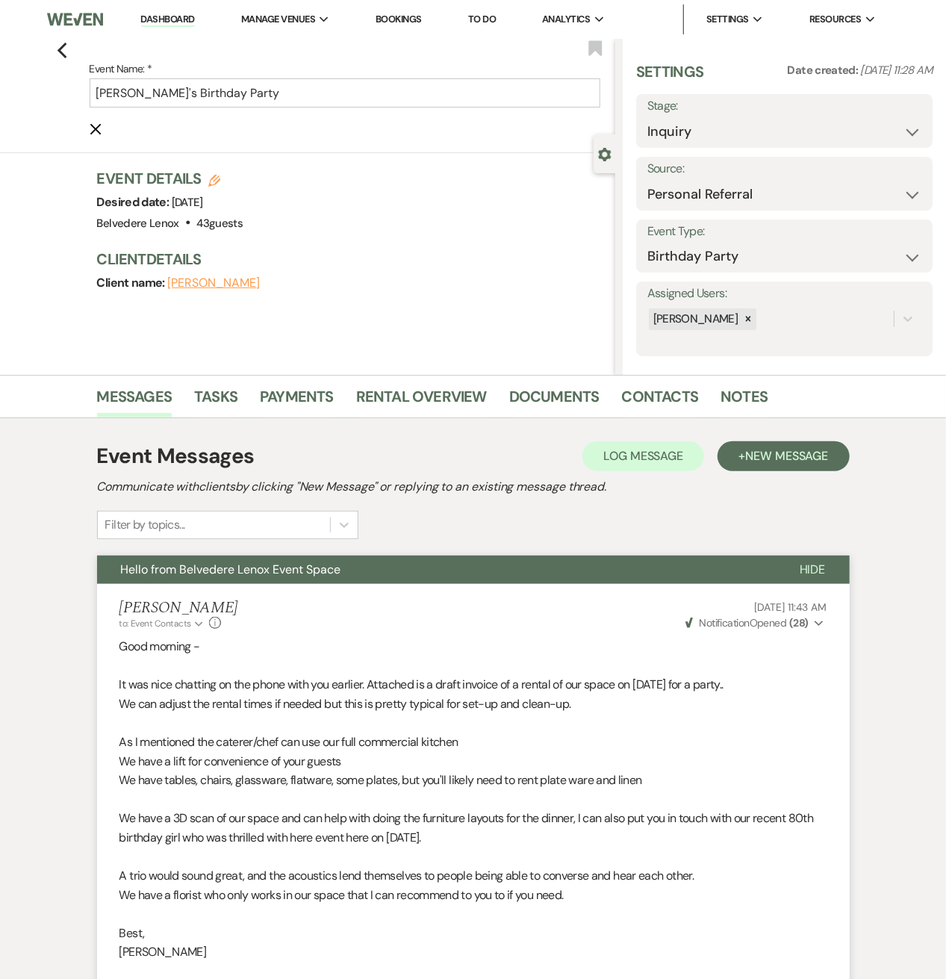
click at [220, 176] on icon "Edit" at bounding box center [214, 181] width 12 height 12
select select "835"
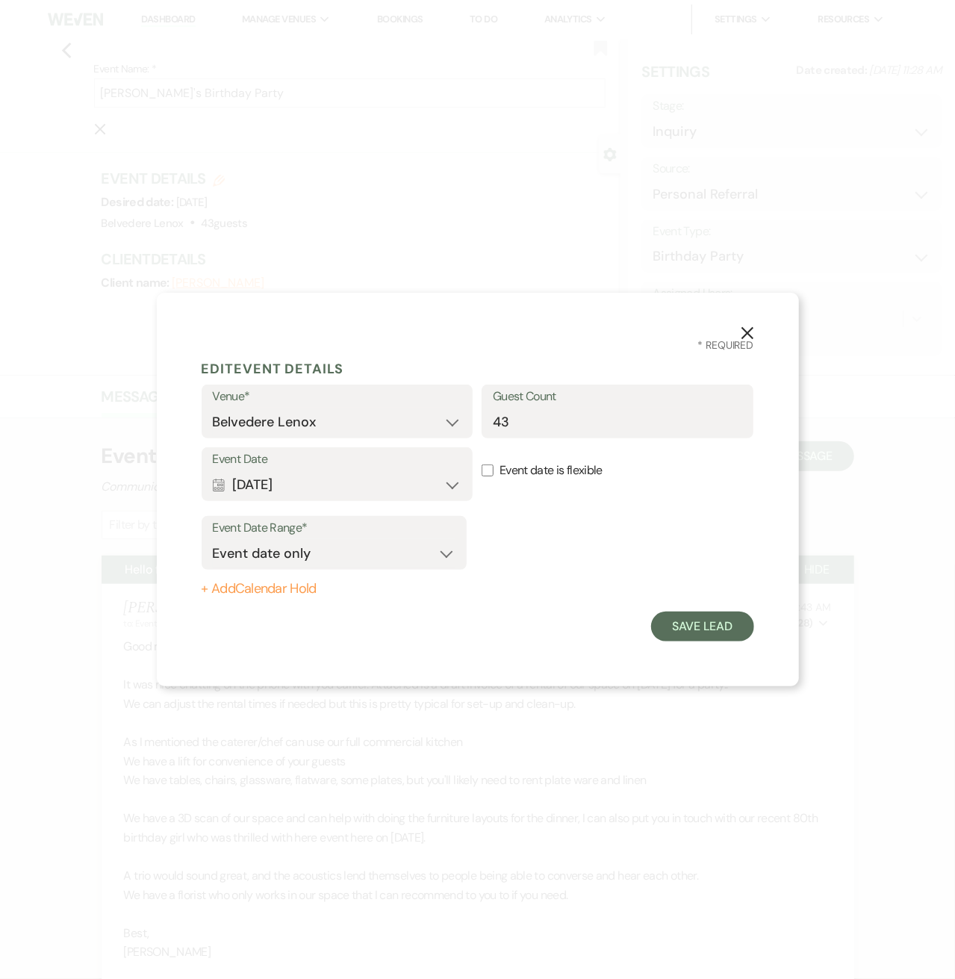
click at [743, 328] on use "button" at bounding box center [747, 333] width 12 height 12
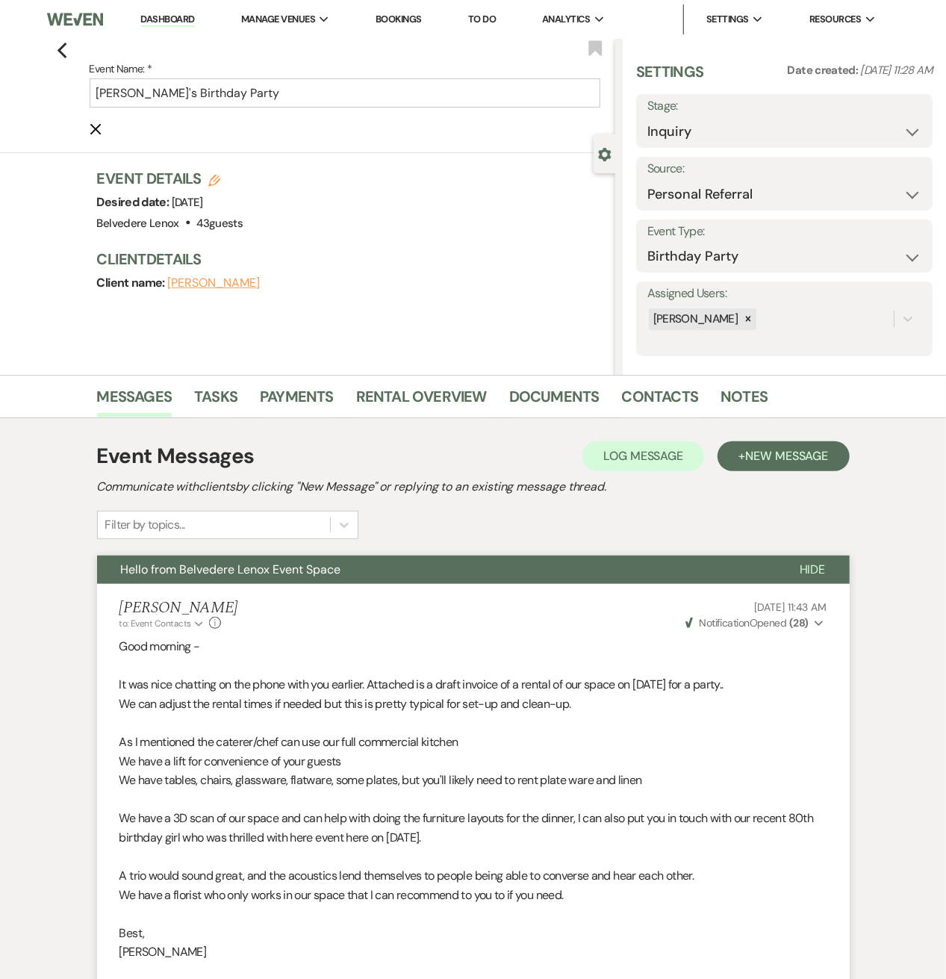
click at [101, 126] on use "button" at bounding box center [95, 129] width 11 height 11
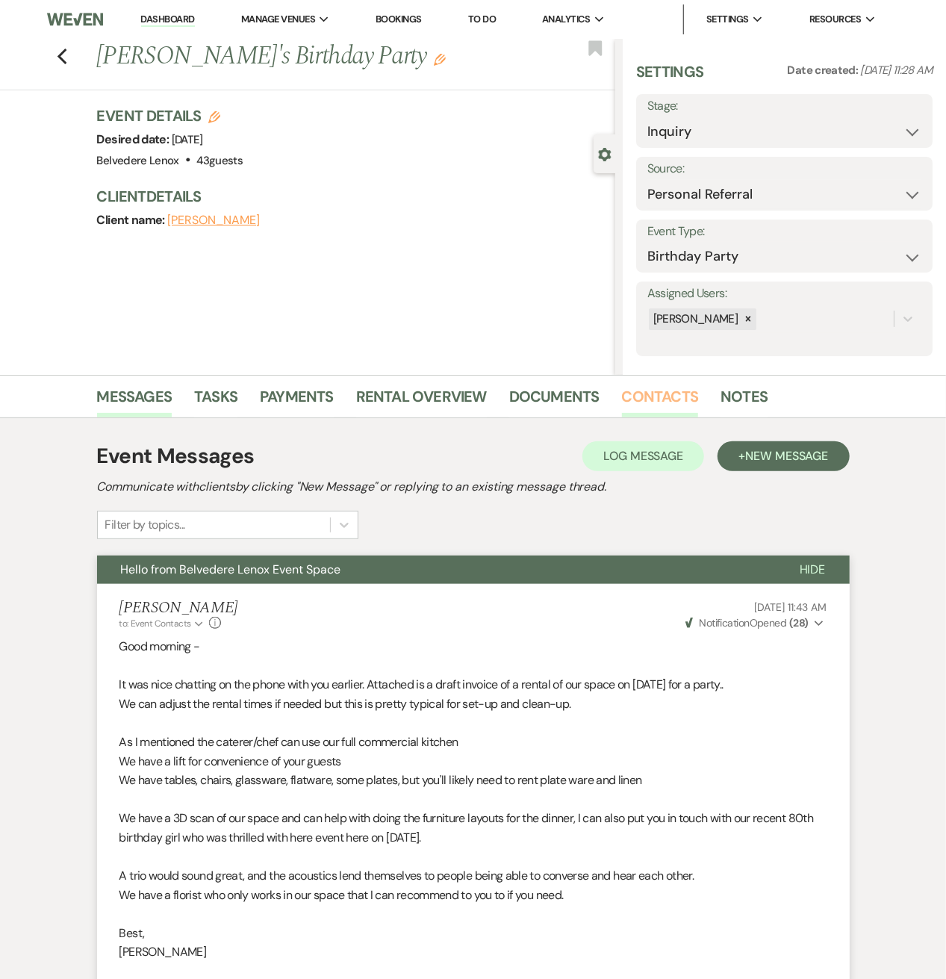
click at [665, 393] on link "Contacts" at bounding box center [660, 400] width 77 height 33
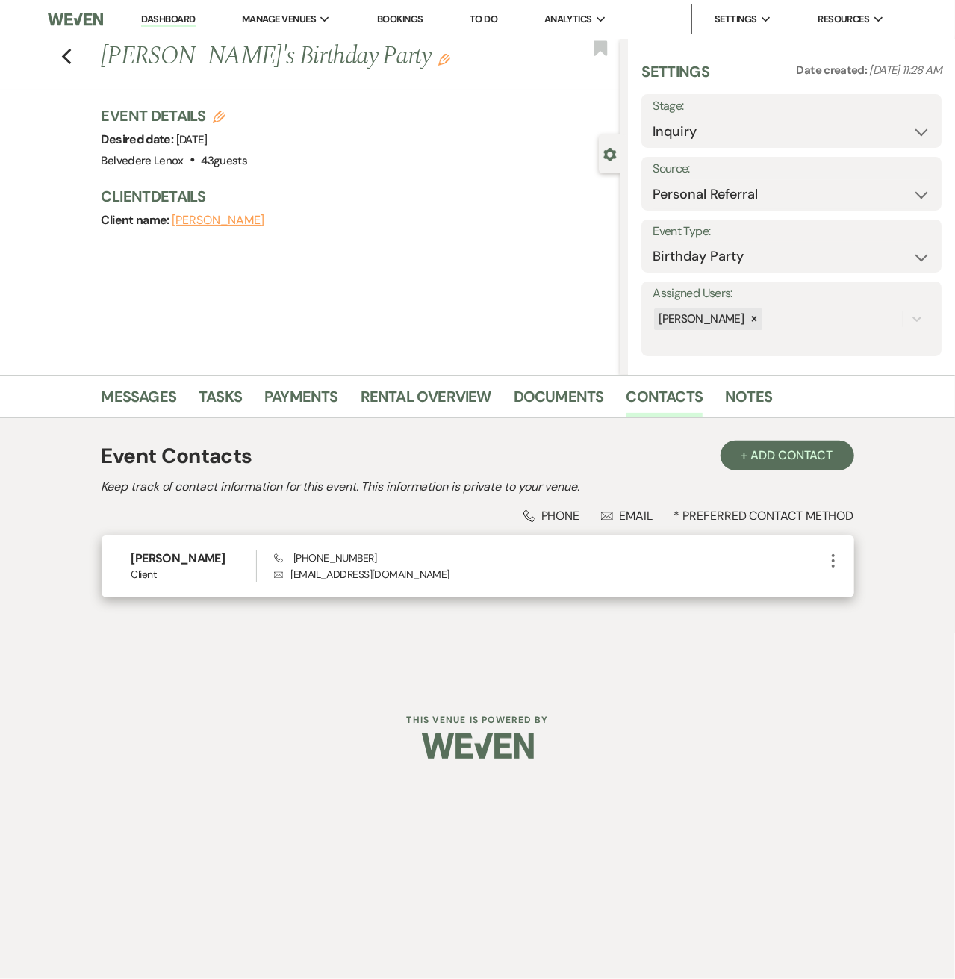
click at [830, 559] on icon "More" at bounding box center [833, 561] width 18 height 18
click at [842, 588] on icon "Pencil" at bounding box center [848, 590] width 12 height 12
select select "1"
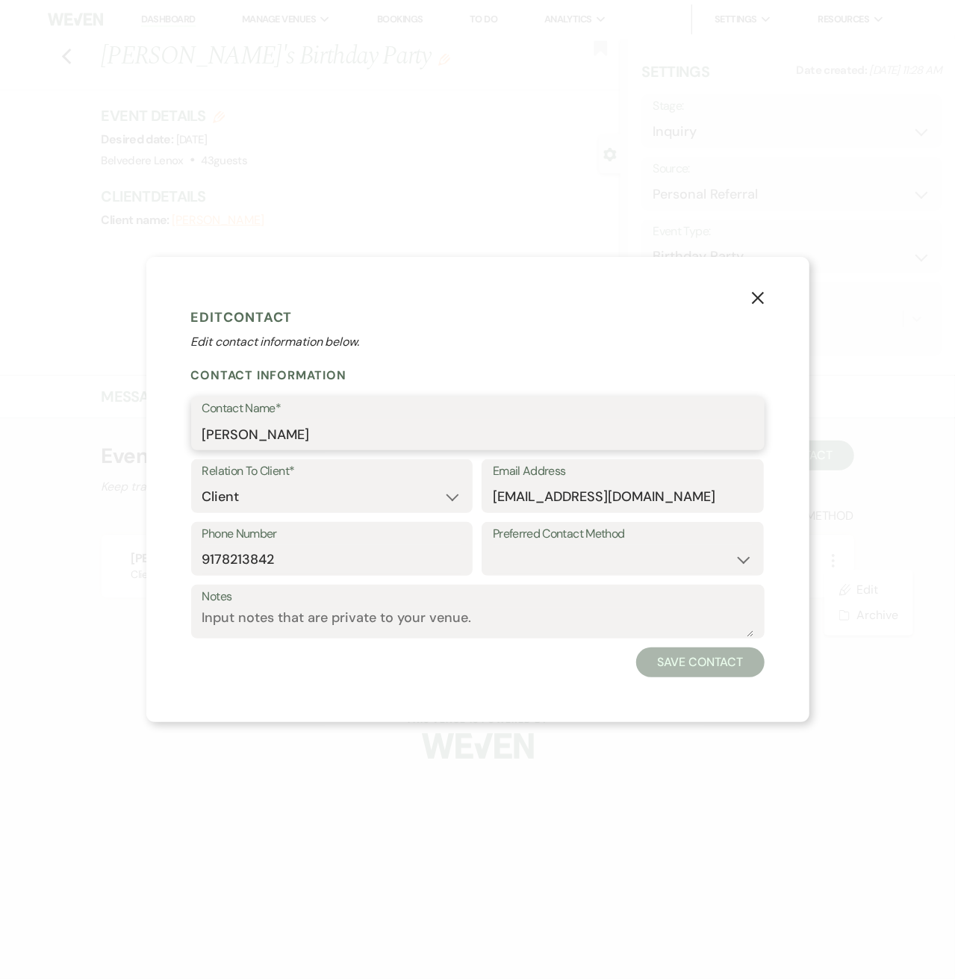
click at [285, 438] on input "J Grusman" at bounding box center [477, 434] width 551 height 29
click at [208, 431] on input "J Grusman" at bounding box center [477, 434] width 551 height 29
click at [203, 431] on input "J Grusman" at bounding box center [477, 434] width 551 height 29
paste input "Best, Jennifer"
drag, startPoint x: 234, startPoint y: 435, endPoint x: 139, endPoint y: 431, distance: 95.7
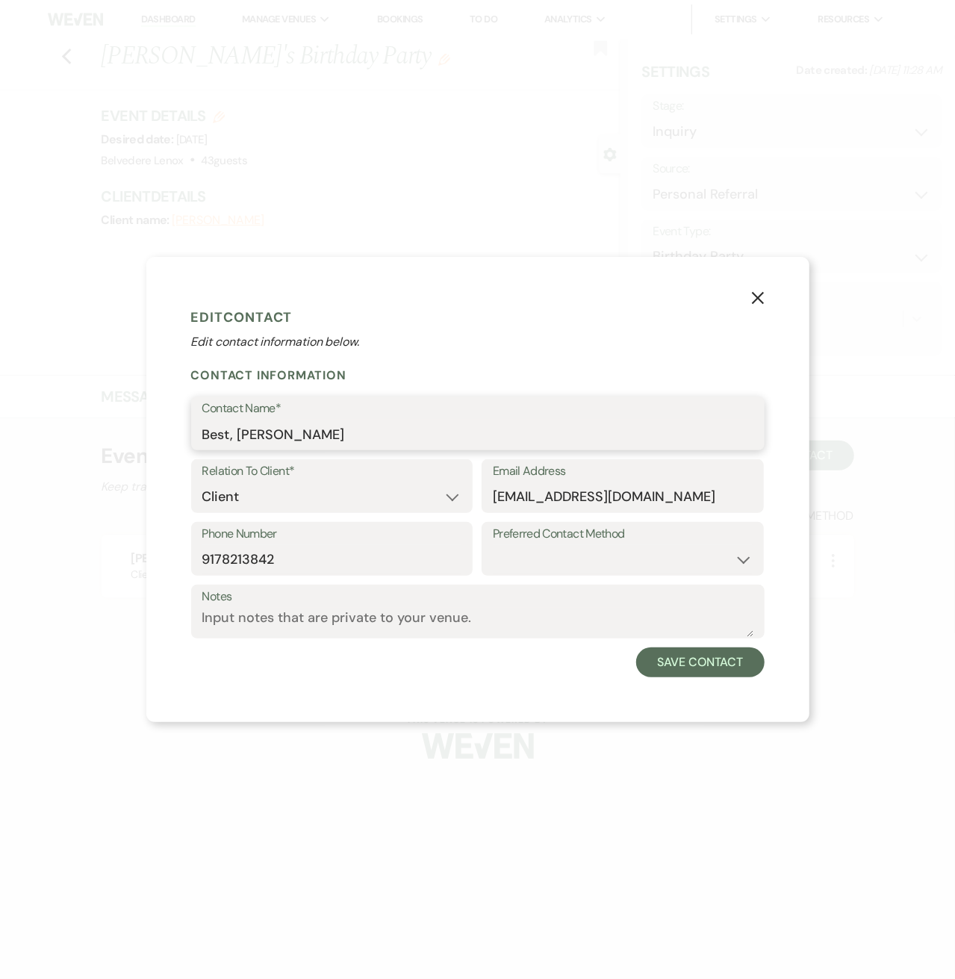
click at [139, 431] on div "X Edit Contact Edit contact information below. Contact Information Contact Name…" at bounding box center [477, 489] width 955 height 979
type input "Jennifer Grusman"
click at [670, 668] on button "Save Contact" at bounding box center [700, 662] width 128 height 30
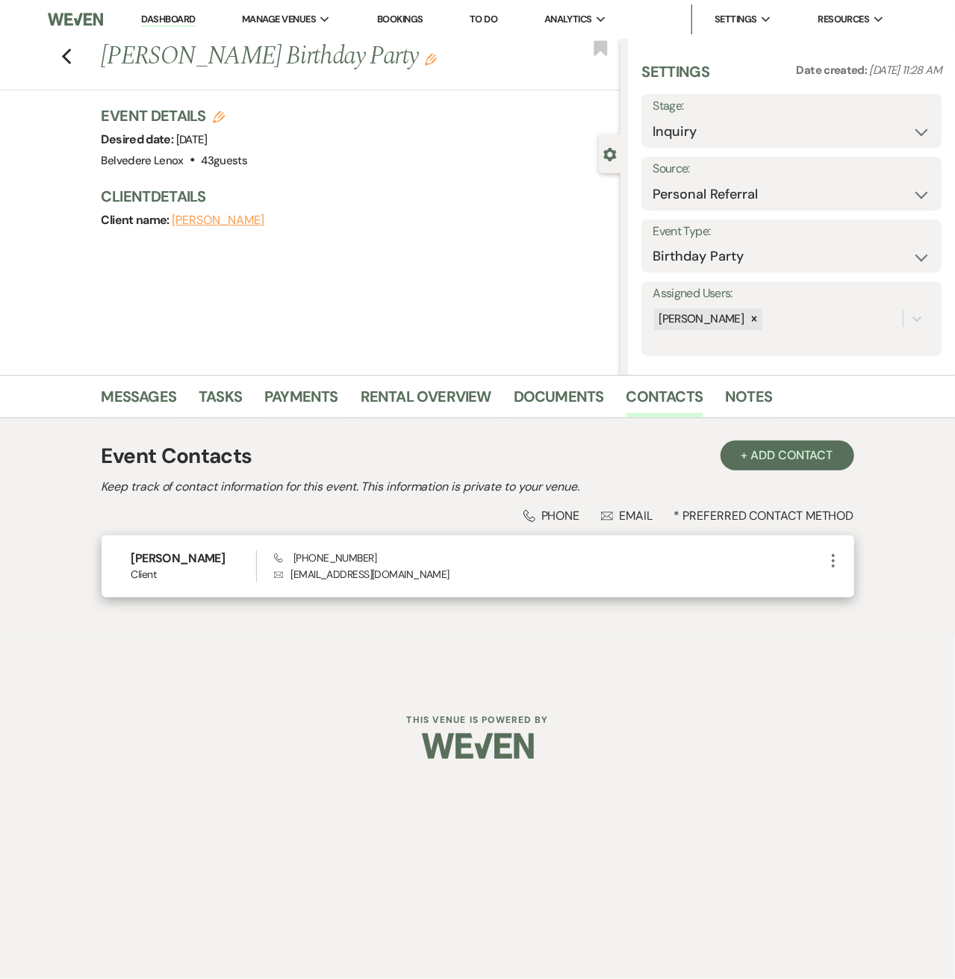
click at [830, 561] on icon "More" at bounding box center [833, 561] width 18 height 18
click at [837, 583] on button "Pencil Edit" at bounding box center [868, 589] width 89 height 25
select select "1"
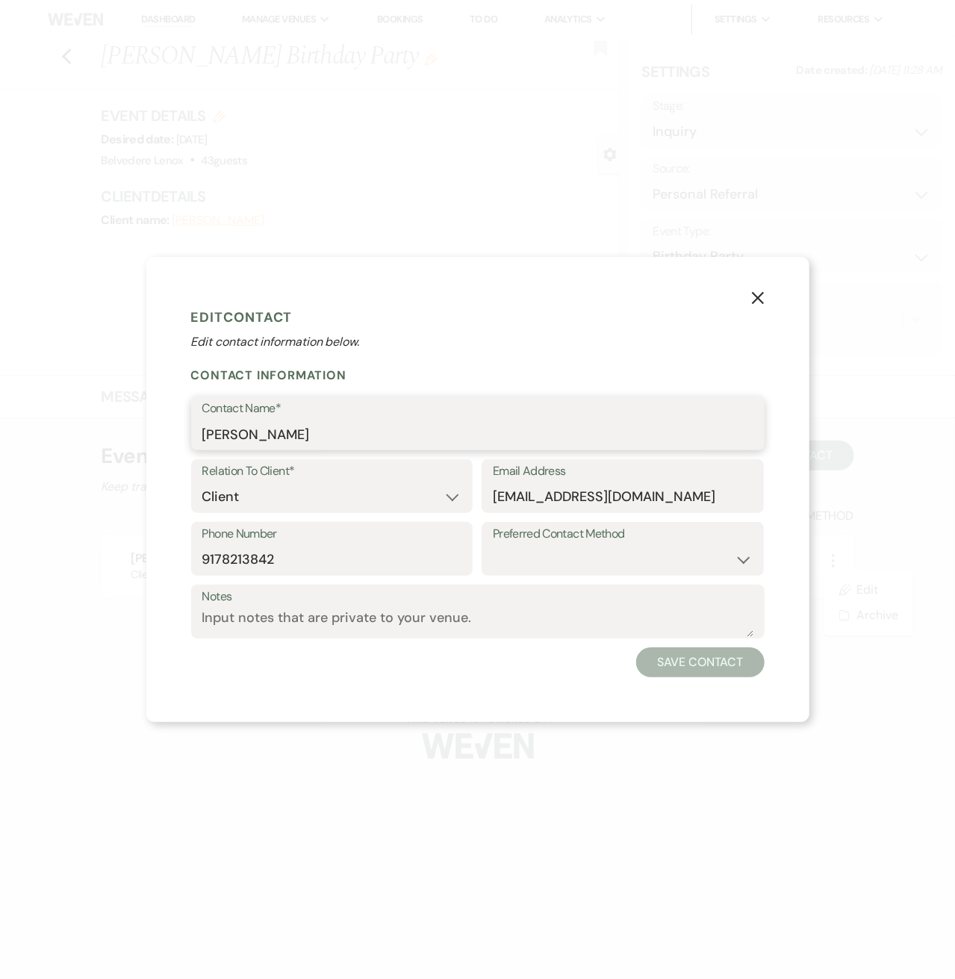
click at [275, 436] on input "Jennifer Grusman" at bounding box center [477, 434] width 551 height 29
type input "[PERSON_NAME]"
click at [679, 664] on button "Save Contact" at bounding box center [700, 662] width 128 height 30
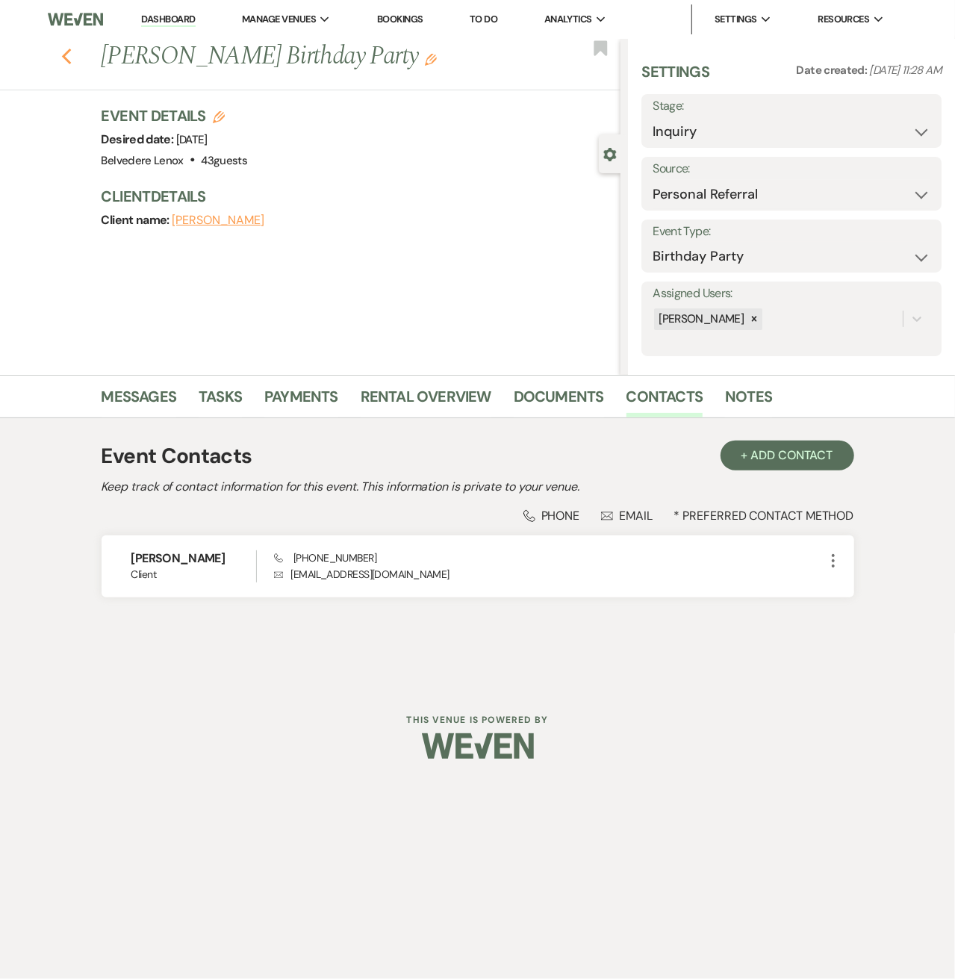
click at [63, 59] on icon "Previous" at bounding box center [66, 57] width 11 height 18
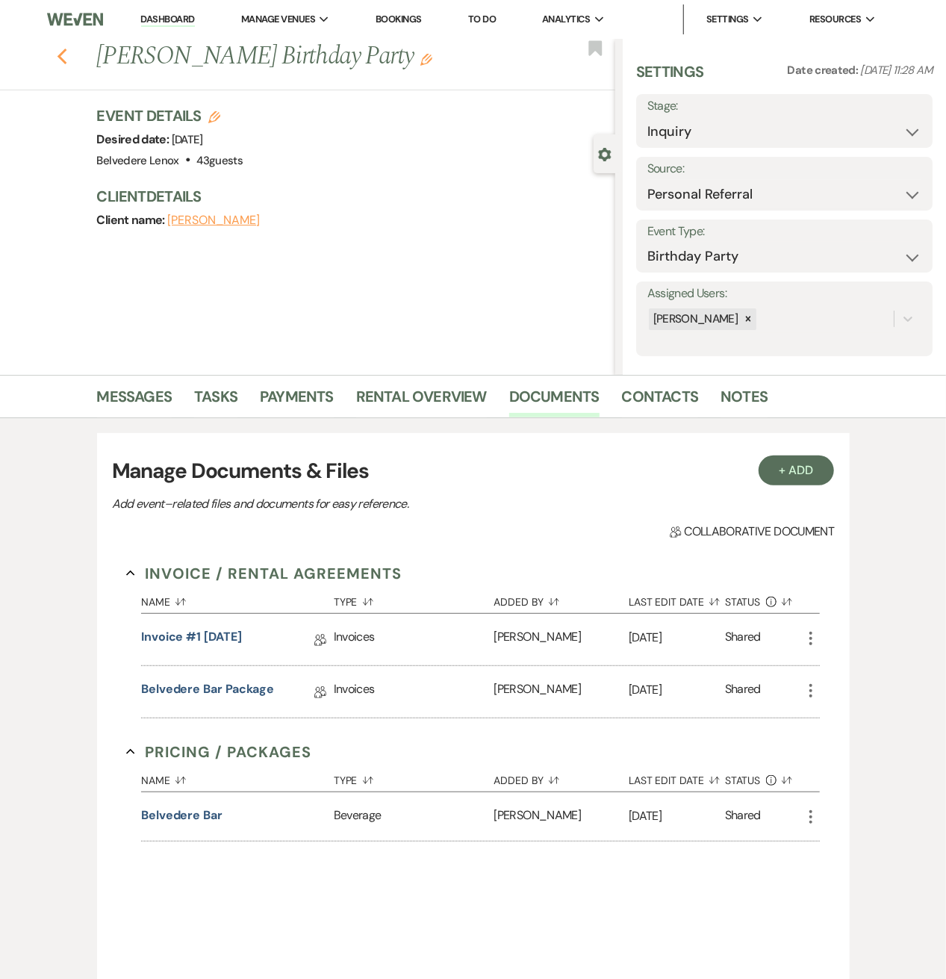
click at [66, 60] on use "button" at bounding box center [62, 57] width 10 height 16
click at [66, 62] on use "button" at bounding box center [62, 57] width 10 height 16
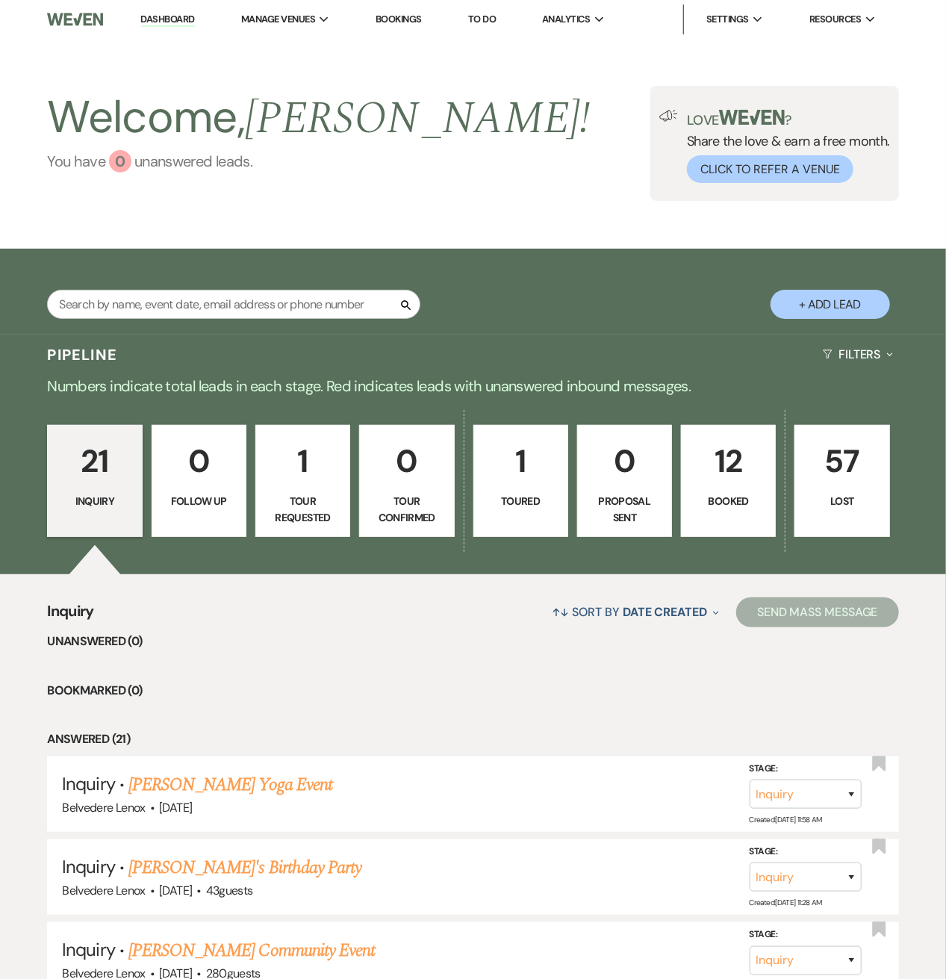
click at [115, 164] on div "0" at bounding box center [120, 161] width 22 height 22
click at [405, 174] on div "Welcome, Scott ! You have 0 unanswered lead s . Love ? Share the love & earn a …" at bounding box center [473, 143] width 946 height 115
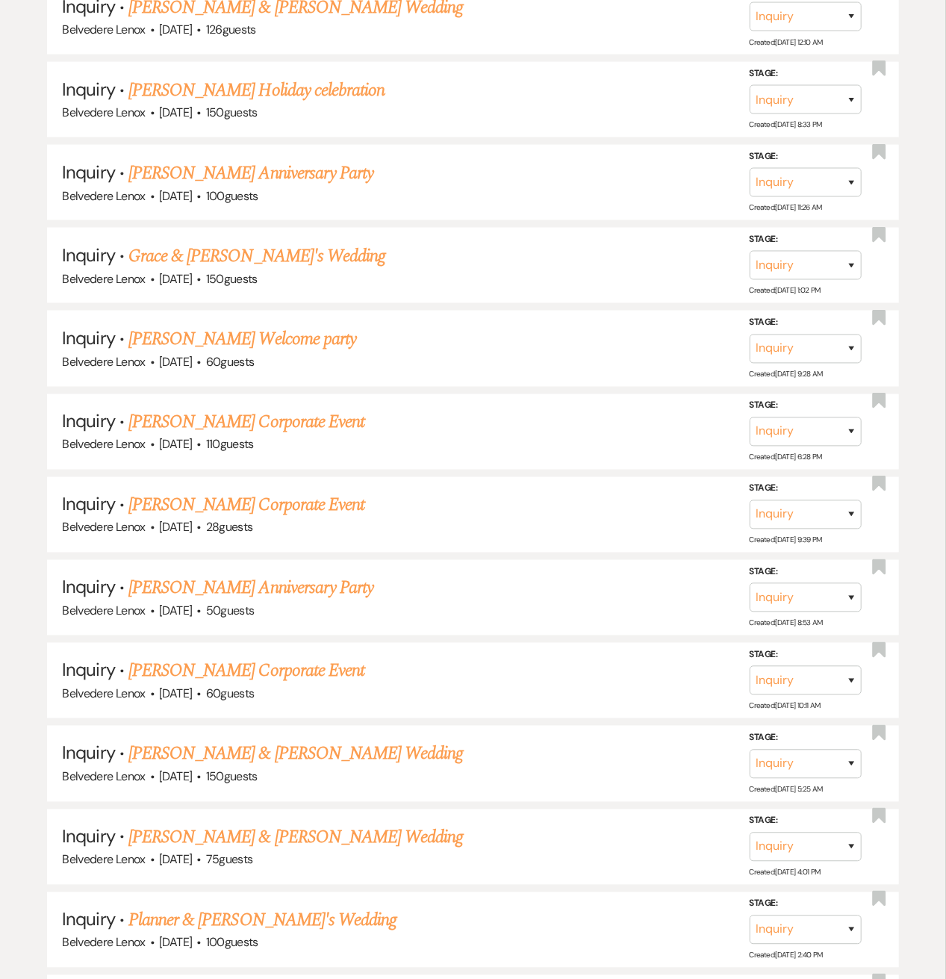
scroll to position [230, 0]
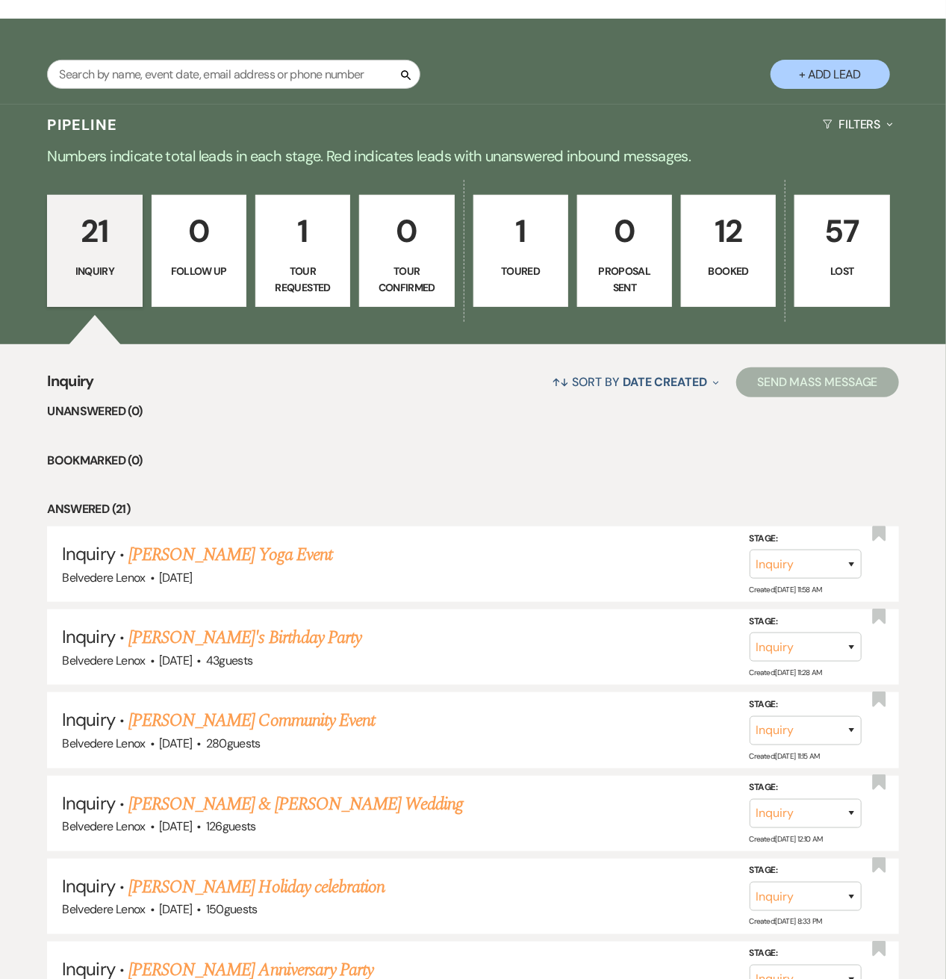
click at [751, 213] on p "12" at bounding box center [728, 231] width 75 height 50
